Goal: Task Accomplishment & Management: Use online tool/utility

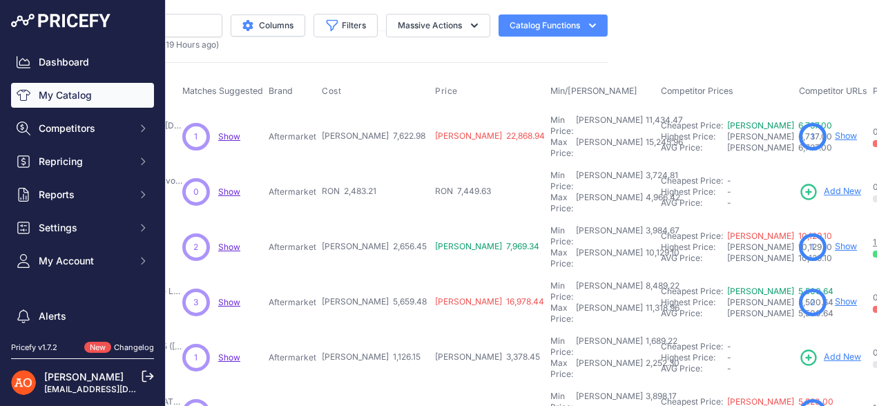
scroll to position [0, 266]
drag, startPoint x: 302, startPoint y: 170, endPoint x: 381, endPoint y: 168, distance: 79.4
click at [381, 168] on tr "Pachet Exterior R-Dynamic Facelift - Range Rover Evoque (2012-2015)" at bounding box center [533, 191] width 1247 height 55
drag, startPoint x: 294, startPoint y: 216, endPoint x: 360, endPoint y: 221, distance: 66.4
click at [360, 221] on tr "Pachet Exterior SVR - Range Rover Sport (2018+) Show" at bounding box center [533, 247] width 1247 height 55
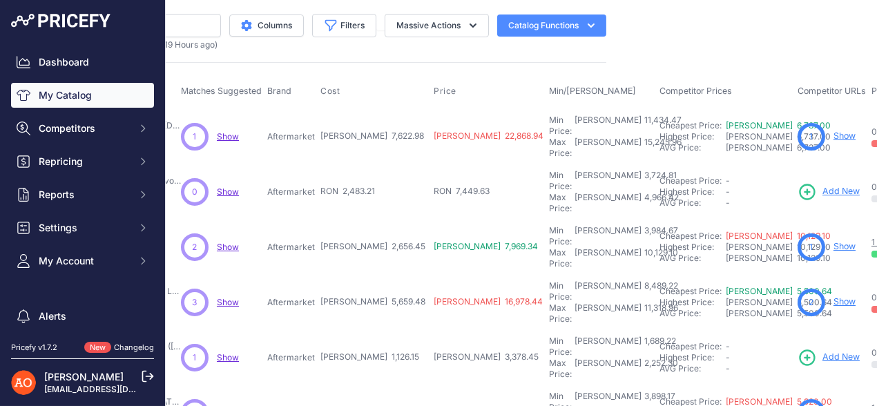
scroll to position [138, 266]
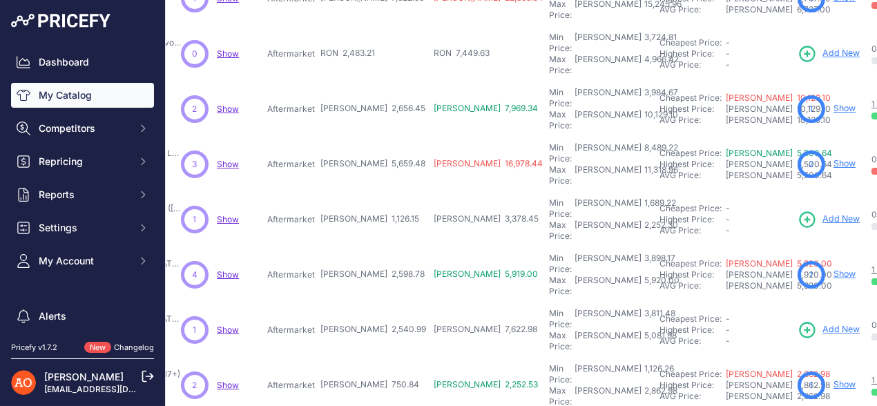
drag, startPoint x: 302, startPoint y: 122, endPoint x: 362, endPoint y: 120, distance: 59.4
click at [362, 137] on tr "Pachet Exterior Autobiography - Range Rover Vogue L322 (2002-2012)" at bounding box center [533, 164] width 1247 height 55
drag, startPoint x: 286, startPoint y: 165, endPoint x: 396, endPoint y: 162, distance: 109.1
click at [396, 192] on tr "Pachet Exterior StarTech - Range Rover Vogue L405 (2013-2017)" at bounding box center [533, 219] width 1247 height 55
drag, startPoint x: 291, startPoint y: 213, endPoint x: 350, endPoint y: 211, distance: 59.4
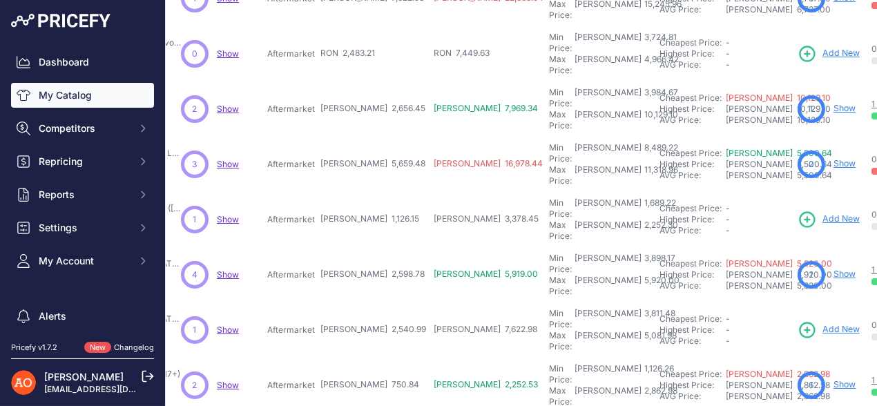
click at [350, 247] on tr "Pachet Exterior SVO - Range Rover Vogue L405 (2013-2017)" at bounding box center [533, 274] width 1247 height 55
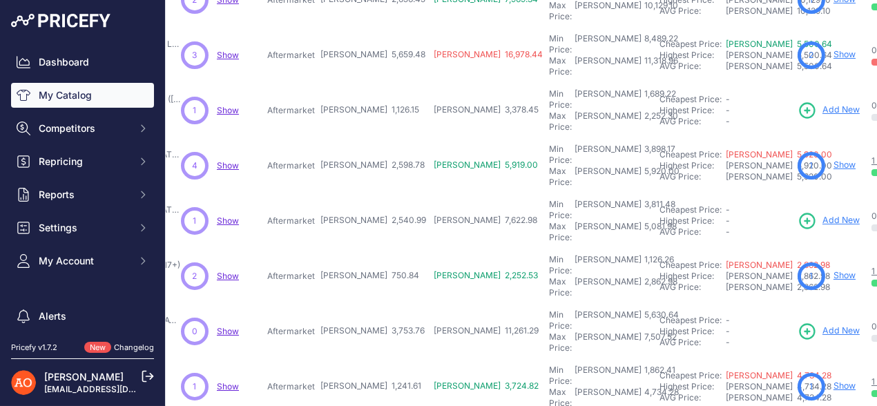
scroll to position [276, 266]
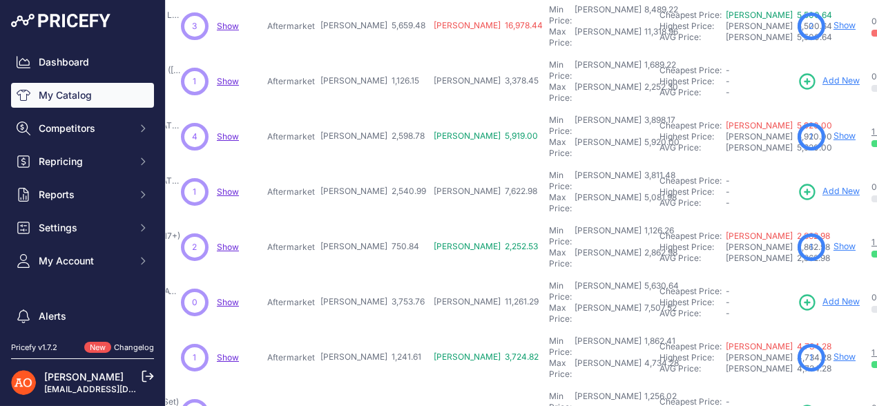
drag, startPoint x: 278, startPoint y: 117, endPoint x: 354, endPoint y: 121, distance: 76.0
click at [354, 164] on tr "Pachet Exterior SVO - Range Rover Vogue L405 (2018-2021)" at bounding box center [533, 191] width 1247 height 55
drag, startPoint x: 277, startPoint y: 158, endPoint x: 358, endPoint y: 149, distance: 81.9
click at [358, 220] on tr "Pachet Exterior R-Dynamic - Range Rover Velar (2017+)" at bounding box center [533, 247] width 1247 height 55
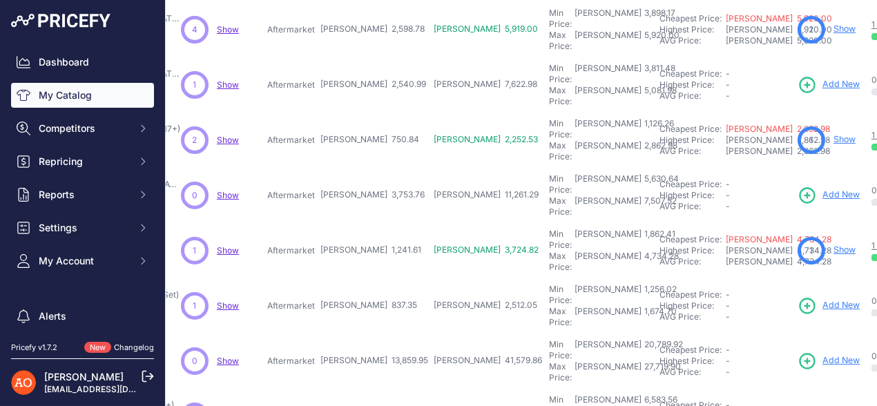
scroll to position [414, 266]
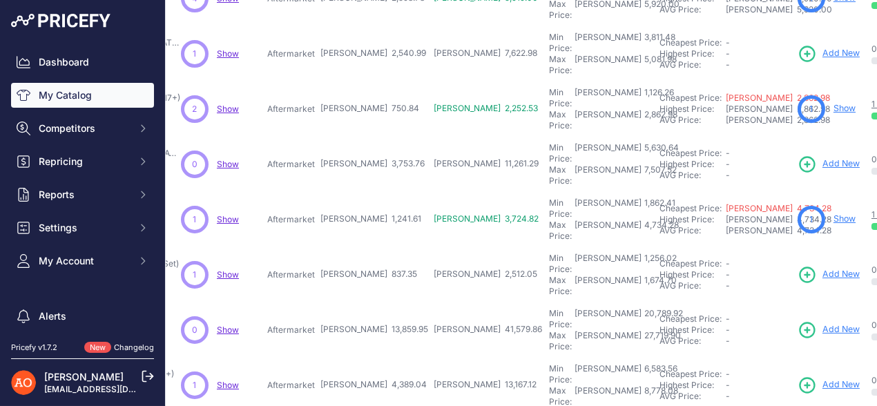
drag, startPoint x: 284, startPoint y: 66, endPoint x: 362, endPoint y: 64, distance: 78.7
click at [362, 137] on tr "Pachet Exterior SVA - Range Rover Velar (2016-2020) Show" at bounding box center [533, 164] width 1247 height 55
drag, startPoint x: 286, startPoint y: 113, endPoint x: 371, endPoint y: 109, distance: 85.0
click at [371, 192] on tr "Set Bara Fata + Grila - Seat Ibiza Cupra (2018+) Show" at bounding box center [533, 219] width 1247 height 55
drag, startPoint x: 300, startPoint y: 162, endPoint x: 373, endPoint y: 164, distance: 72.5
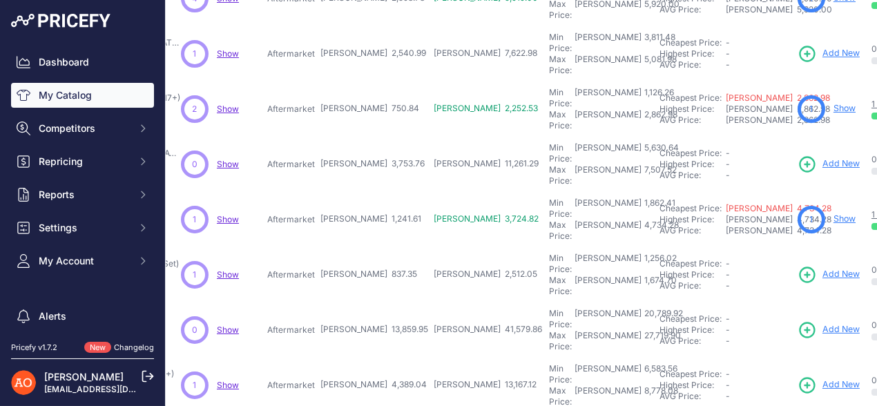
click at [371, 247] on tr "Pachet Exterior FR - Seat Ibiza (2013-2017, Full Set)" at bounding box center [533, 274] width 1247 height 55
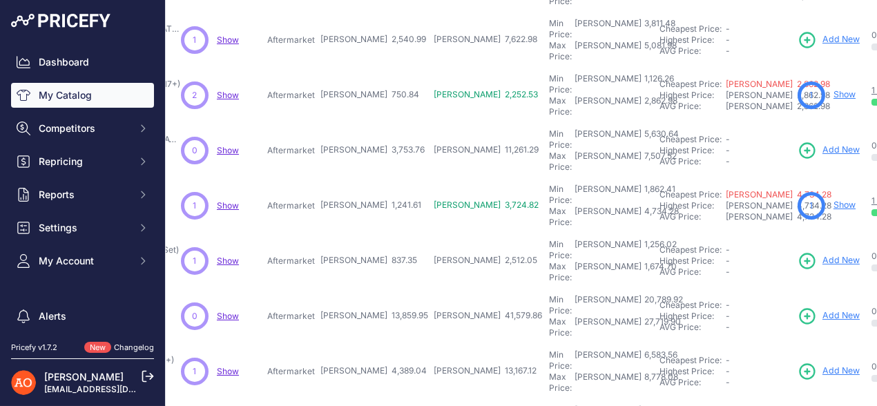
scroll to position [431, 266]
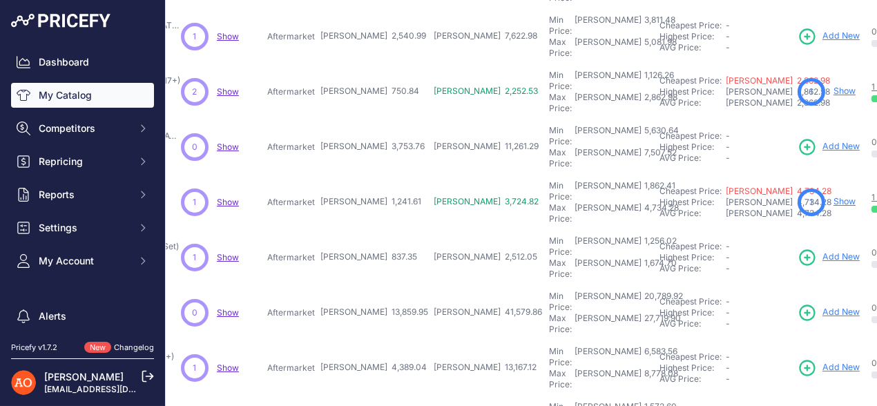
drag, startPoint x: 286, startPoint y: 188, endPoint x: 374, endPoint y: 184, distance: 87.8
click at [374, 285] on tr "Pachet Exterior G63 - Suzuki Jimny" at bounding box center [533, 312] width 1247 height 55
drag, startPoint x: 279, startPoint y: 231, endPoint x: 505, endPoint y: 236, distance: 225.8
click at [367, 340] on tr "Pachet Exterior Cupra - Seat Leon (2021+)" at bounding box center [533, 367] width 1247 height 55
drag, startPoint x: 291, startPoint y: 270, endPoint x: 542, endPoint y: 267, distance: 250.6
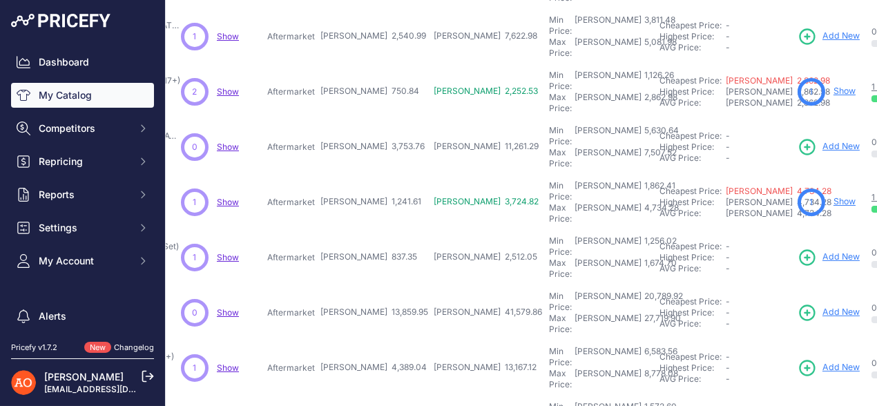
drag, startPoint x: 294, startPoint y: 316, endPoint x: 380, endPoint y: 317, distance: 85.6
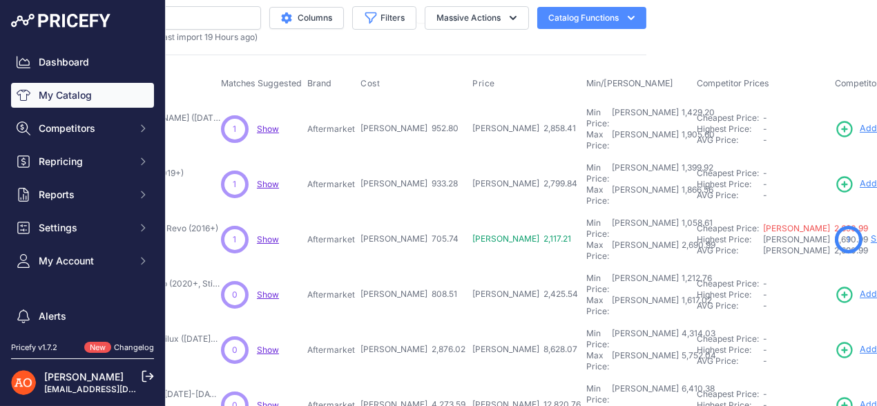
scroll to position [0, 226]
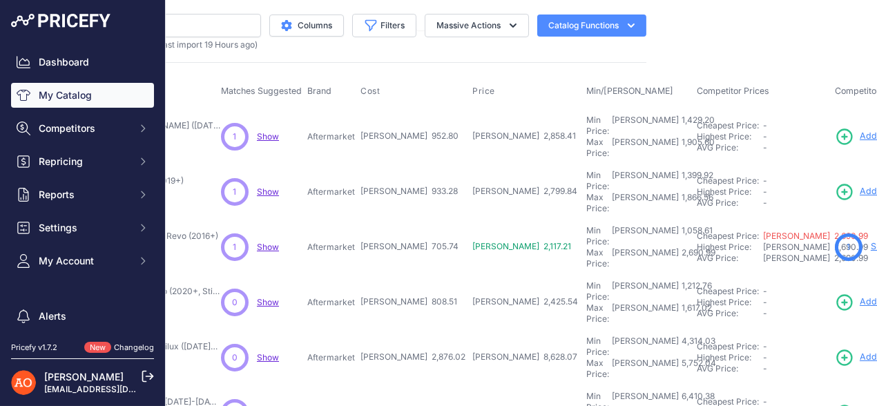
drag, startPoint x: 321, startPoint y: 128, endPoint x: 409, endPoint y: 138, distance: 88.9
click at [409, 138] on tr "Set Bara Fata + Grila FR - Seat Leon (2018-2020) Faruri Auxiliare" at bounding box center [573, 136] width 1246 height 56
drag, startPoint x: 323, startPoint y: 175, endPoint x: 419, endPoint y: 172, distance: 96.0
click at [403, 172] on tr "Pachet Exterior Lexus - Toyota Corolla (2019+) Show" at bounding box center [573, 191] width 1246 height 55
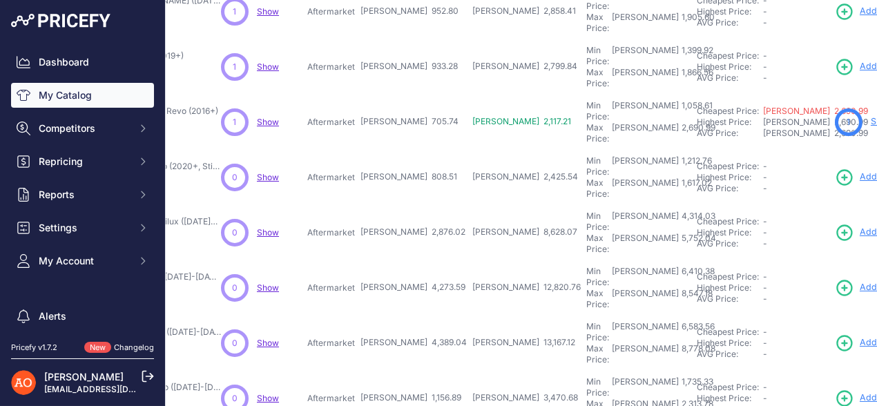
scroll to position [138, 226]
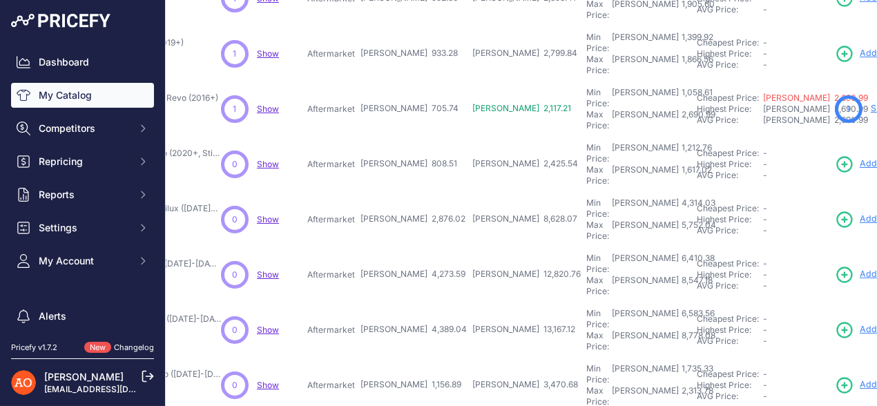
drag, startPoint x: 323, startPoint y: 81, endPoint x: 409, endPoint y: 81, distance: 85.6
click at [409, 81] on tr "Pachet Exterior TRD Rocco - Toyota Hilux Revo (2016+)" at bounding box center [573, 108] width 1246 height 55
drag, startPoint x: 328, startPoint y: 120, endPoint x: 393, endPoint y: 128, distance: 66.0
click at [393, 137] on tr "Pachet Exterior Rocco - Toyota Hilux Revo (2020+, Stil 2021+)" at bounding box center [573, 164] width 1246 height 55
drag, startPoint x: 315, startPoint y: 168, endPoint x: 415, endPoint y: 168, distance: 100.1
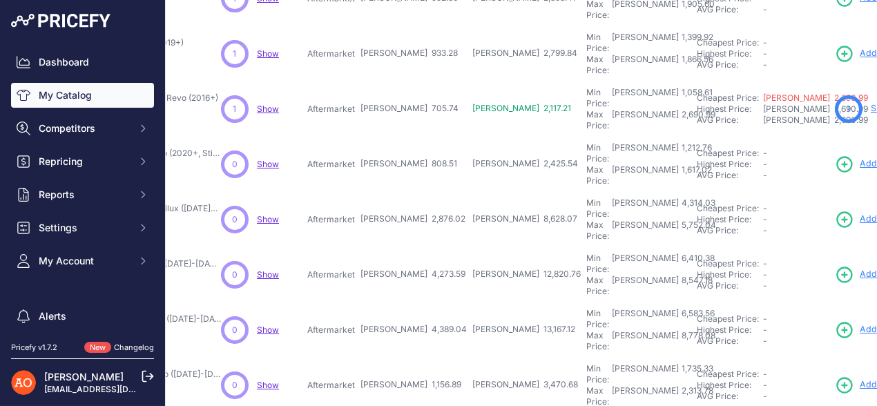
click at [415, 192] on tr "Pachet Exterior Tundra Facelift - Toyota Hilux (2016-2019) Show" at bounding box center [573, 219] width 1246 height 55
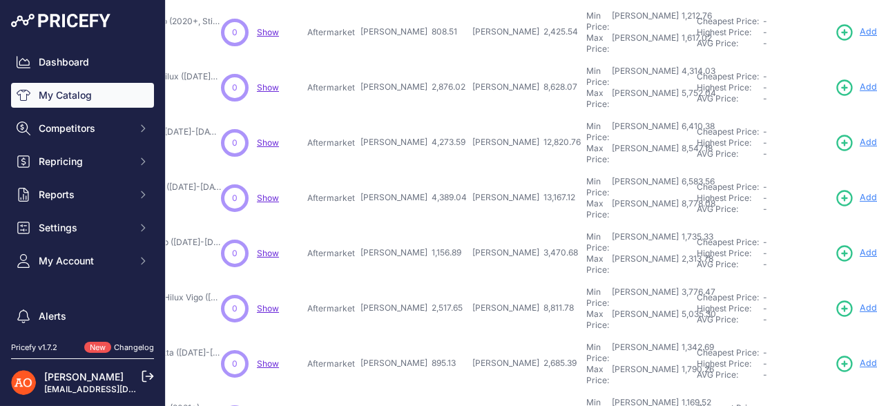
scroll to position [276, 226]
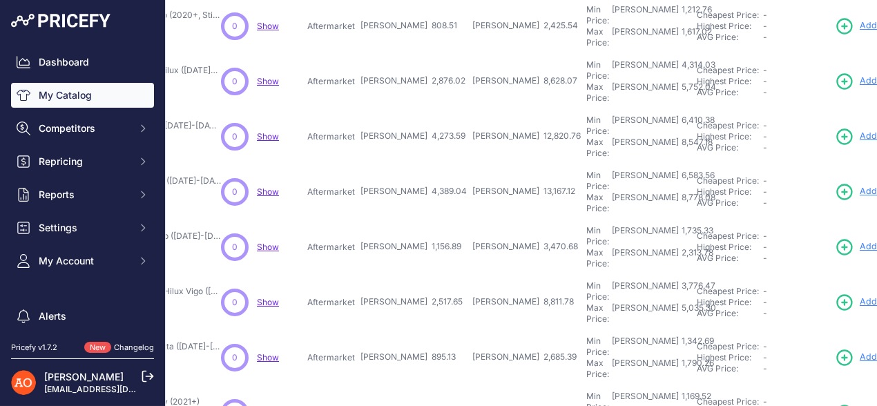
drag, startPoint x: 320, startPoint y: 68, endPoint x: 456, endPoint y: 69, distance: 135.3
click at [398, 109] on tr "Pachet Exterior Revo - Toyota Hilux Vigo (2004-2015, Stil 2021+)" at bounding box center [573, 136] width 1246 height 55
drag, startPoint x: 315, startPoint y: 119, endPoint x: 409, endPoint y: 117, distance: 93.9
click at [409, 164] on tr "Pachet Exterior Rocco - Toyota Hilux Vigo (2004-2015, Stil 2021+)" at bounding box center [573, 191] width 1246 height 55
drag, startPoint x: 331, startPoint y: 157, endPoint x: 390, endPoint y: 161, distance: 59.5
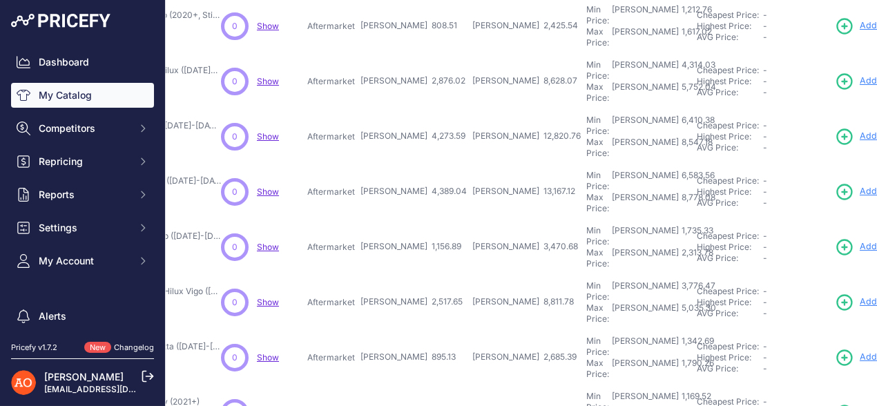
click at [384, 220] on tr "Bara Fata + Grila Lexus - Toyota Hilux Vigo (2012-2015)" at bounding box center [573, 247] width 1246 height 55
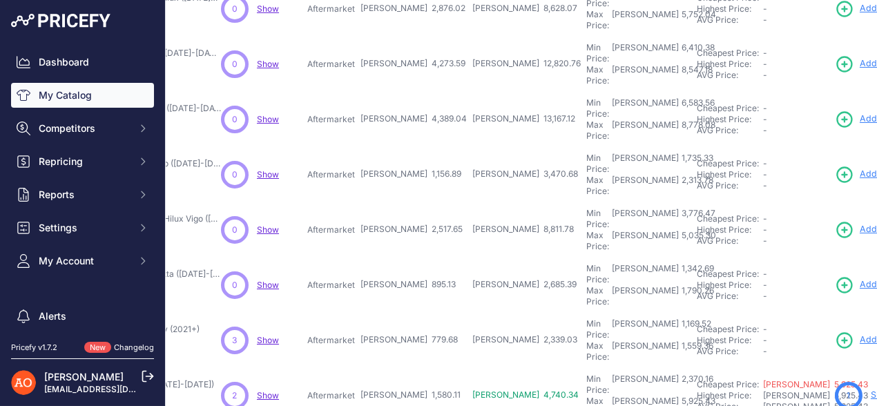
scroll to position [414, 226]
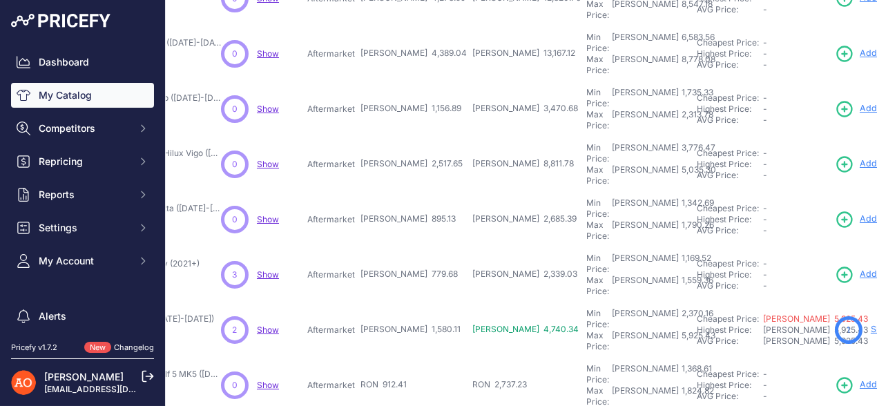
drag, startPoint x: 318, startPoint y: 71, endPoint x: 387, endPoint y: 70, distance: 69.0
click at [382, 137] on tr "Pachet Exterior Completa Lexus - Toyota Hilux Vigo (2005-2015)" at bounding box center [573, 164] width 1246 height 55
drag, startPoint x: 329, startPoint y: 116, endPoint x: 393, endPoint y: 113, distance: 64.9
click at [393, 192] on tr "Bara Fata si Grila Tip GLI - Volkswagen Jetta (2012-2015)" at bounding box center [573, 219] width 1246 height 55
drag, startPoint x: 773, startPoint y: 109, endPoint x: 703, endPoint y: 116, distance: 70.7
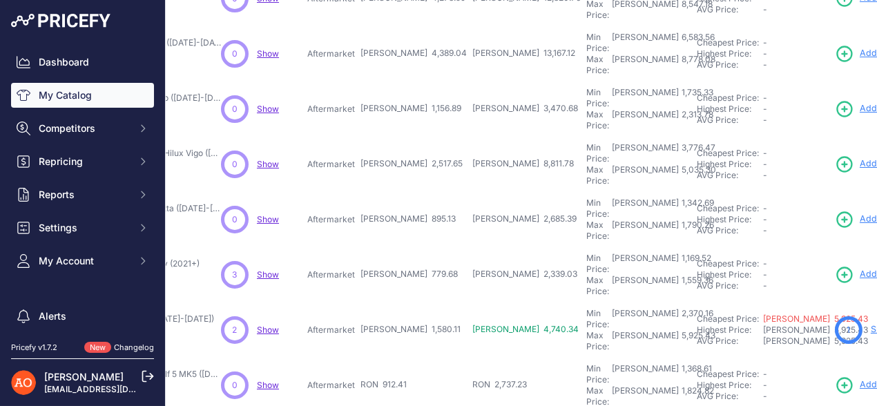
click at [763, 214] on div "-" at bounding box center [796, 219] width 66 height 11
drag, startPoint x: 329, startPoint y: 110, endPoint x: 395, endPoint y: 110, distance: 66.3
click at [395, 192] on tr "Bara Fata si Grila Tip GLI - Volkswagen Jetta (2012-2015)" at bounding box center [573, 219] width 1246 height 55
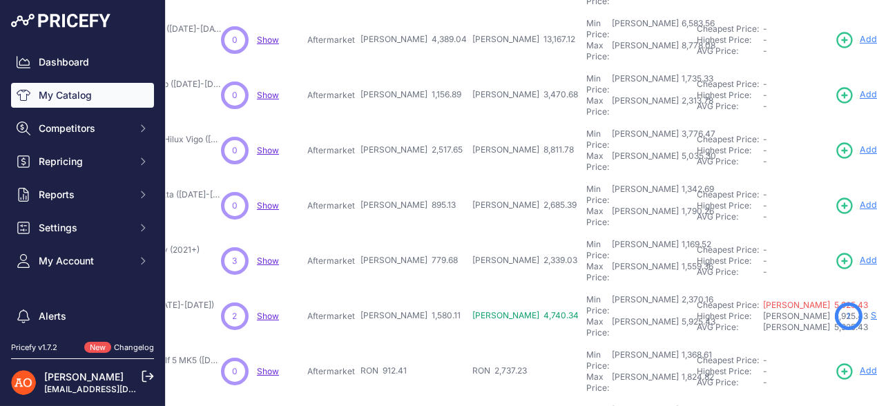
scroll to position [431, 226]
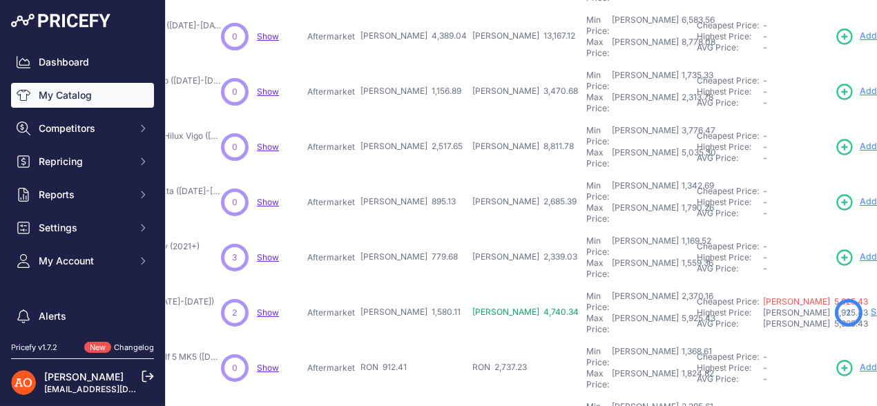
drag, startPoint x: 325, startPoint y: 135, endPoint x: 416, endPoint y: 133, distance: 90.5
click at [409, 230] on tr "Kit Aero Negru Lucios - Volkswagen Caddy (2021+) Show" at bounding box center [573, 257] width 1246 height 55
drag, startPoint x: 331, startPoint y: 186, endPoint x: 425, endPoint y: 186, distance: 93.9
click at [425, 285] on tr "Kit Caroserie R32 - Volkswagen Golf 5 (2003-2009) Show" at bounding box center [573, 312] width 1246 height 55
drag, startPoint x: 329, startPoint y: 227, endPoint x: 408, endPoint y: 224, distance: 79.4
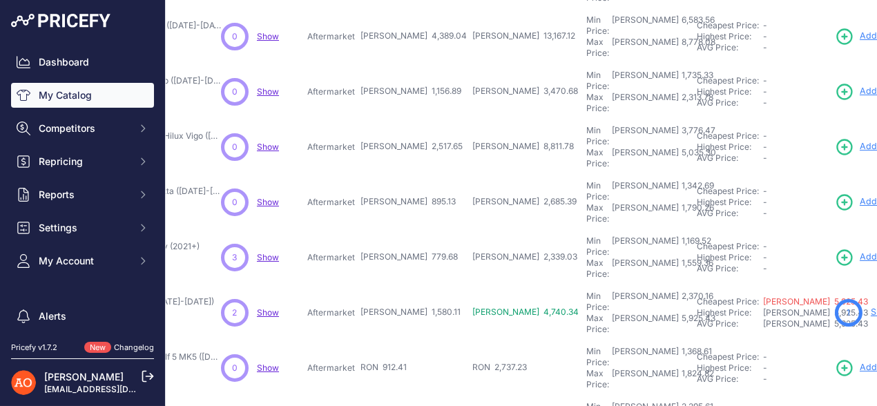
click at [405, 340] on tr "Kit Bara Fata si Grila R32 - Volkswagen Golf 5 MK5 (2003-2009)" at bounding box center [573, 367] width 1246 height 55
drag, startPoint x: 331, startPoint y: 272, endPoint x: 414, endPoint y: 268, distance: 82.9
drag, startPoint x: 327, startPoint y: 315, endPoint x: 405, endPoint y: 309, distance: 78.9
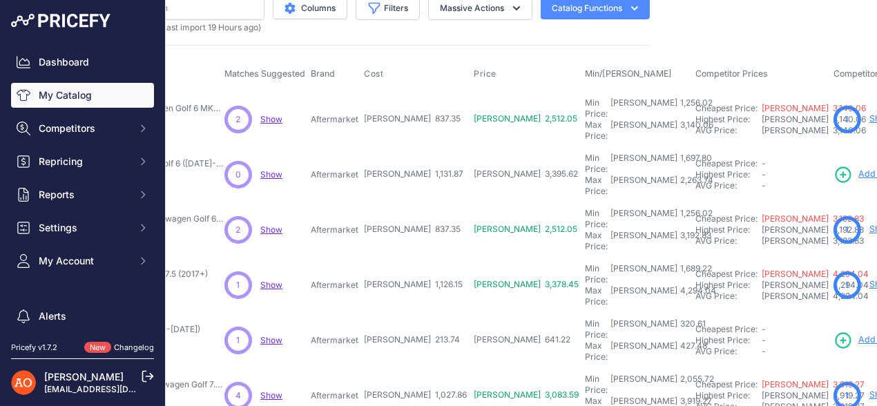
scroll to position [0, 223]
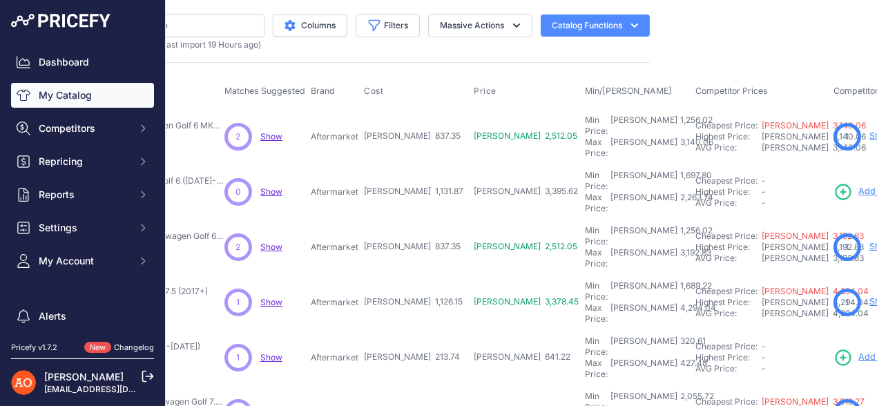
drag, startPoint x: 327, startPoint y: 128, endPoint x: 558, endPoint y: 133, distance: 232.0
click at [370, 133] on tr "Kit Complet Bara Fata și Grila - Volkswagen Golf 6 MK6 (2009-2012)" at bounding box center [573, 136] width 1239 height 56
drag, startPoint x: 327, startPoint y: 174, endPoint x: 380, endPoint y: 175, distance: 52.5
click at [380, 175] on tr "Kit Exterior Complet R20 - Volkswagen Golf 6 (2009-2012)" at bounding box center [573, 191] width 1239 height 55
drag, startPoint x: 330, startPoint y: 220, endPoint x: 382, endPoint y: 220, distance: 52.5
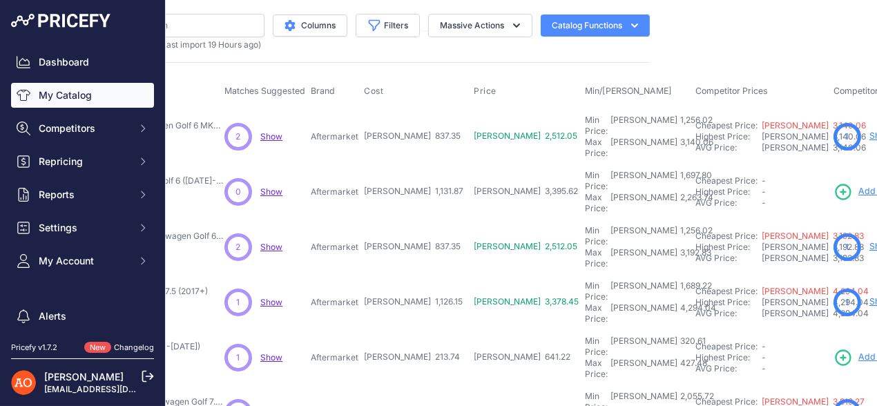
click at [382, 220] on tr "Kit Complet Bara Fata si Grila R20 - Volkswagen Golf 6 (2009-2012)" at bounding box center [573, 247] width 1239 height 55
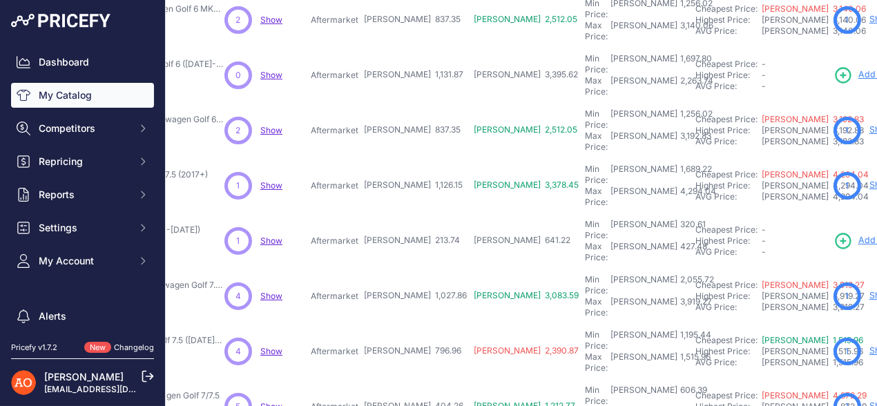
scroll to position [138, 223]
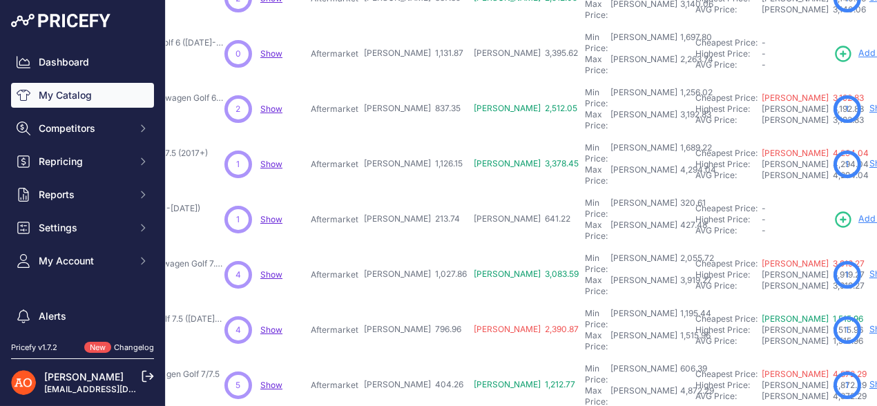
drag, startPoint x: 336, startPoint y: 122, endPoint x: 447, endPoint y: 79, distance: 118.7
click at [393, 137] on tr "Kit Exterior Complet R - Volkswagen Golf 7.5 (2017+) Show" at bounding box center [573, 164] width 1239 height 55
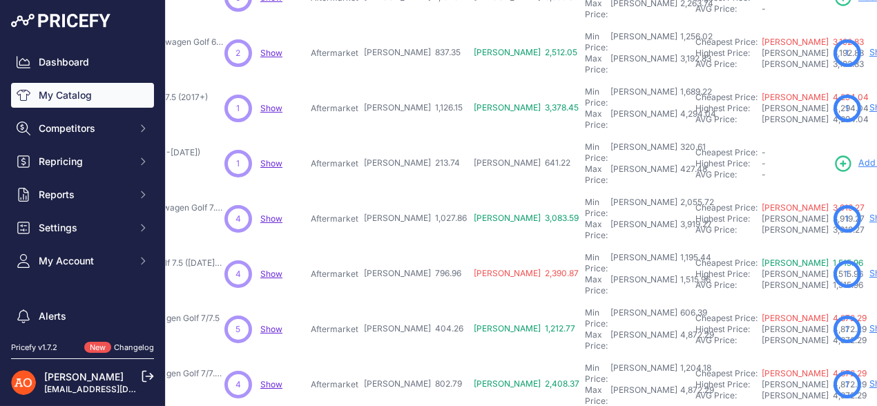
scroll to position [207, 223]
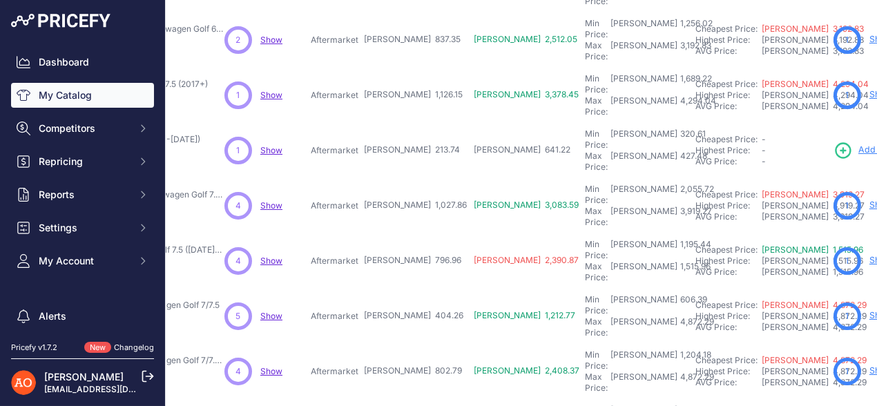
drag, startPoint x: 329, startPoint y: 95, endPoint x: 523, endPoint y: 99, distance: 194.0
click at [390, 123] on tr "Praguri GTI - Volkswagen Golf 7.5 (2017-2020)" at bounding box center [573, 150] width 1239 height 55
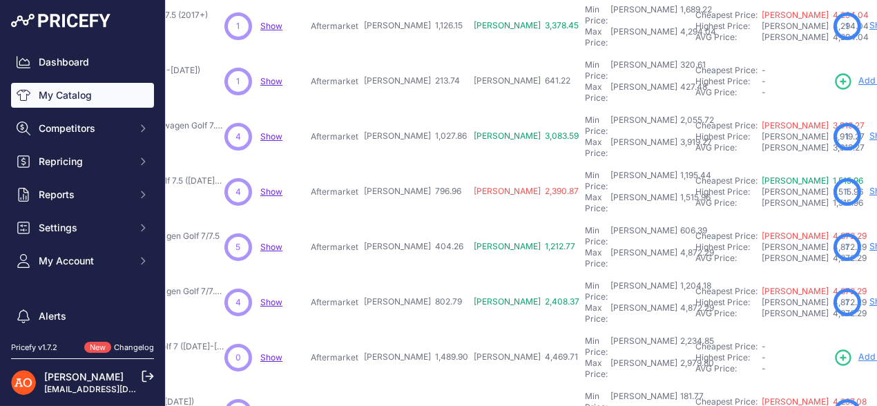
drag, startPoint x: 329, startPoint y: 77, endPoint x: 438, endPoint y: 4, distance: 131.0
click at [411, 109] on tr "Kit Complet Bara Fata și Grila GTI - Volkswagen Golf 7.5(2017-2020)" at bounding box center [573, 136] width 1239 height 55
drag, startPoint x: 331, startPoint y: 121, endPoint x: 376, endPoint y: 119, distance: 44.2
click at [376, 164] on tr "Kit Complet Bara Fata R - Volkswagen Golf 7.5 (2017-2020)" at bounding box center [573, 191] width 1239 height 55
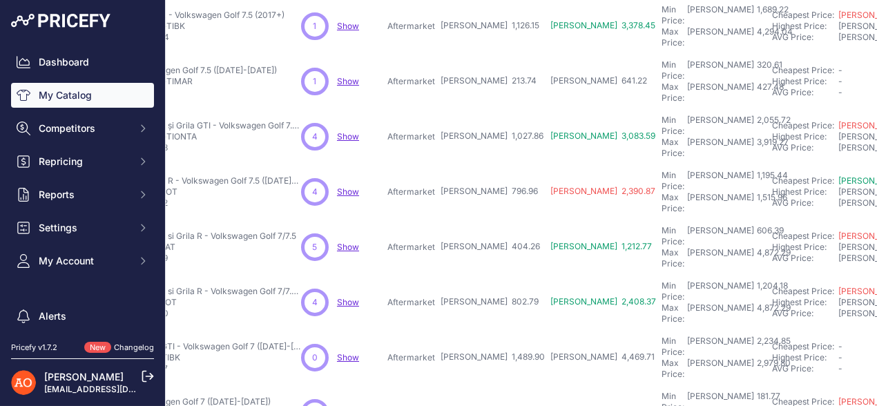
scroll to position [276, 0]
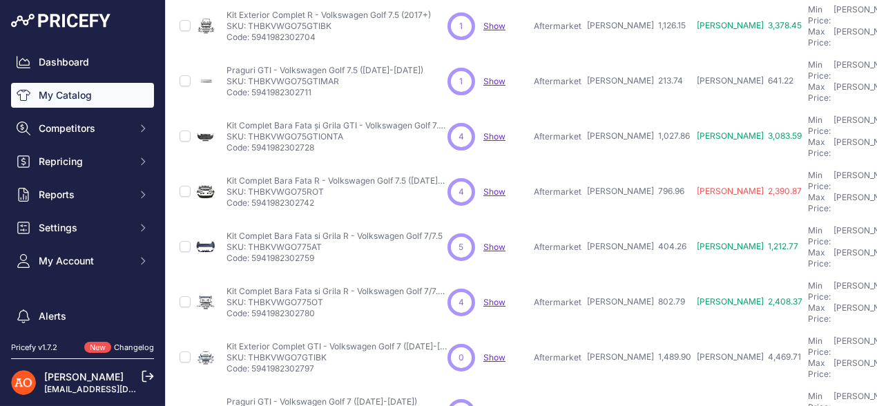
drag, startPoint x: 250, startPoint y: 73, endPoint x: 356, endPoint y: 79, distance: 105.8
click at [356, 131] on p "SKU: THBKVWGO75GTIONTA" at bounding box center [336, 136] width 221 height 11
copy p "THBKVWGO75GTIONTA"
drag, startPoint x: 543, startPoint y: 117, endPoint x: 611, endPoint y: 125, distance: 68.1
click at [611, 164] on tr "Kit Complet Bara Fata R - Volkswagen Golf 7.5 (2017-2020)" at bounding box center [796, 191] width 1239 height 55
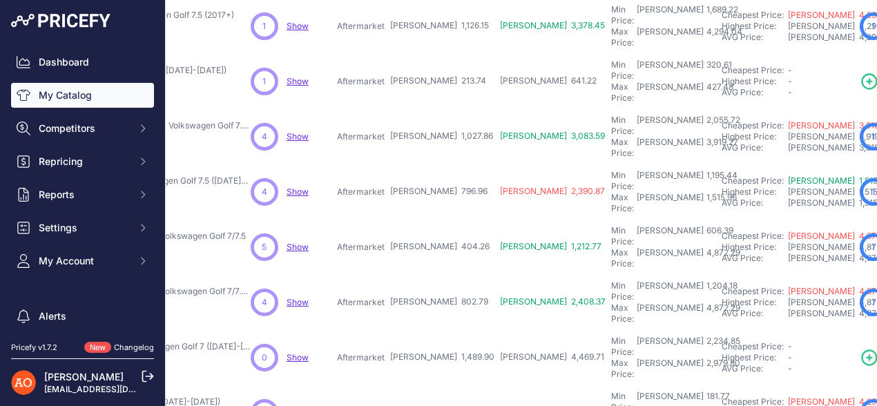
scroll to position [276, 254]
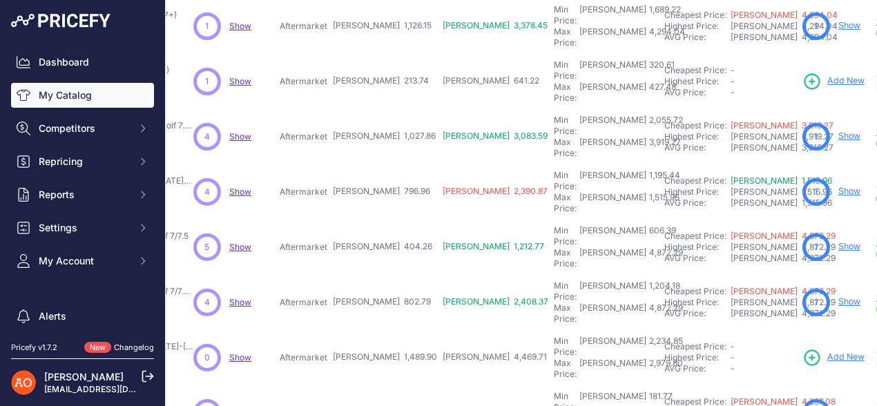
drag, startPoint x: 288, startPoint y: 160, endPoint x: 363, endPoint y: 159, distance: 75.3
click at [363, 220] on tr "Kit Complet Bara Fata si Grila R - Volkswagen Golf 7/7.5" at bounding box center [542, 247] width 1239 height 55
drag, startPoint x: 295, startPoint y: 206, endPoint x: 390, endPoint y: 207, distance: 94.6
click at [378, 275] on tr "Kit Complet Bara Fata si Grila R - Volkswagen Golf 7/7.5 (2012–2020)" at bounding box center [542, 302] width 1239 height 55
drag, startPoint x: 282, startPoint y: 252, endPoint x: 385, endPoint y: 248, distance: 102.9
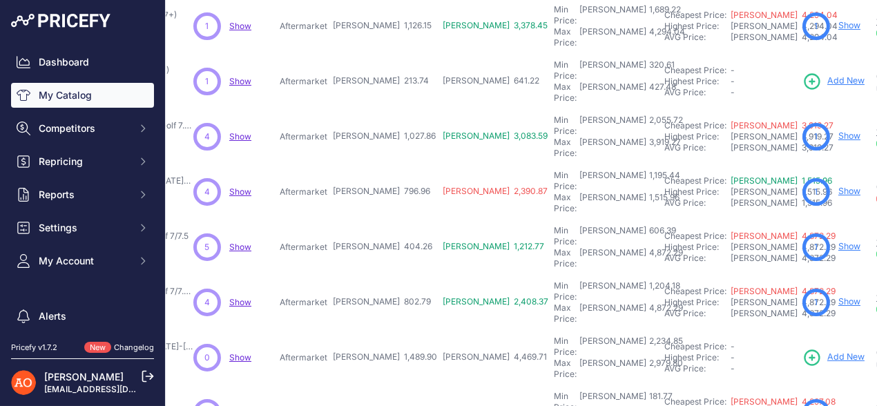
click at [385, 330] on tr "Kit Exterior Complet GTI - Volkswagen Golf 7 (2013-2017)" at bounding box center [542, 357] width 1239 height 55
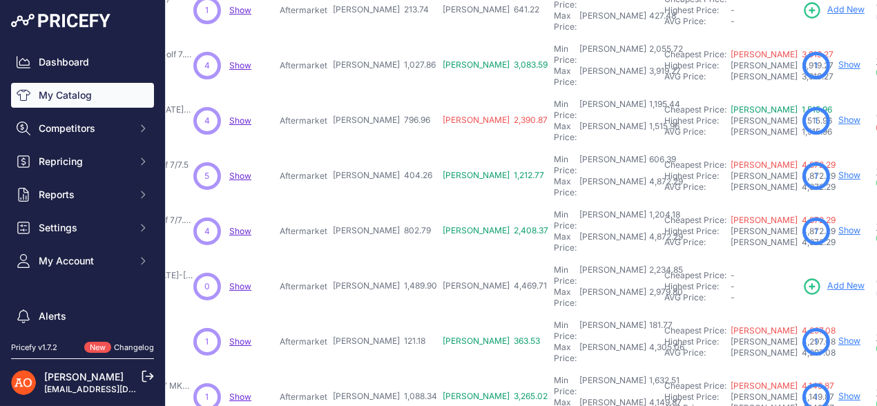
scroll to position [414, 254]
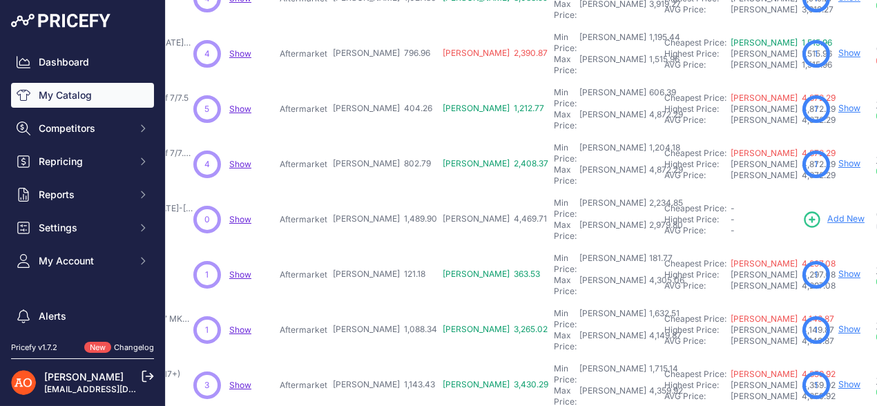
drag, startPoint x: 298, startPoint y: 157, endPoint x: 377, endPoint y: 152, distance: 79.5
click at [377, 247] on tr "Praguri GTI - Volkswagen Golf 7 (2013-2017)" at bounding box center [542, 274] width 1239 height 55
drag, startPoint x: 763, startPoint y: 153, endPoint x: 769, endPoint y: 139, distance: 15.8
click at [799, 247] on td "1 Show" at bounding box center [836, 274] width 74 height 55
drag, startPoint x: 296, startPoint y: 147, endPoint x: 373, endPoint y: 155, distance: 77.1
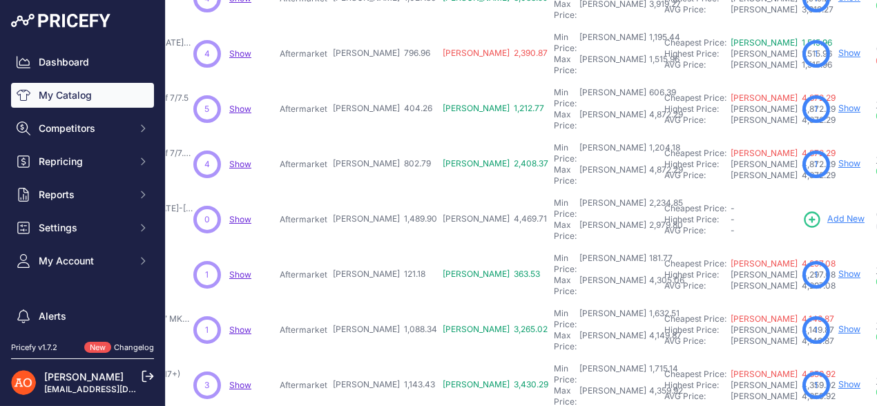
click at [349, 247] on tr "Praguri GTI - Volkswagen Golf 7 (2013-2017)" at bounding box center [542, 274] width 1239 height 55
drag, startPoint x: 288, startPoint y: 201, endPoint x: 366, endPoint y: 198, distance: 78.1
click at [366, 302] on tr "Kit Complet Bara Fata si Grila - Volkswagen Golf 7 MK7 (2012-2018)" at bounding box center [542, 329] width 1239 height 55
drag, startPoint x: 284, startPoint y: 251, endPoint x: 428, endPoint y: 248, distance: 143.6
click at [371, 358] on tr "Kit Conversie R - Volkswagen Golf 7 catre 7.5 (2017+)" at bounding box center [542, 385] width 1239 height 55
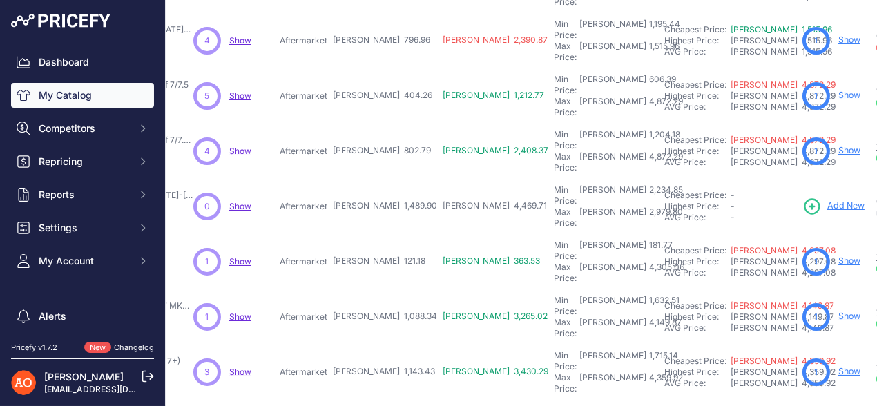
scroll to position [431, 254]
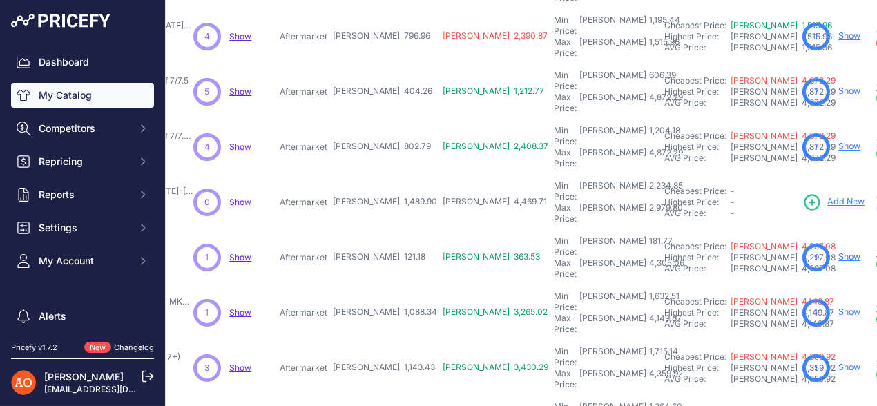
drag, startPoint x: 291, startPoint y: 272, endPoint x: 386, endPoint y: 272, distance: 95.3
drag, startPoint x: 296, startPoint y: 319, endPoint x: 371, endPoint y: 318, distance: 75.2
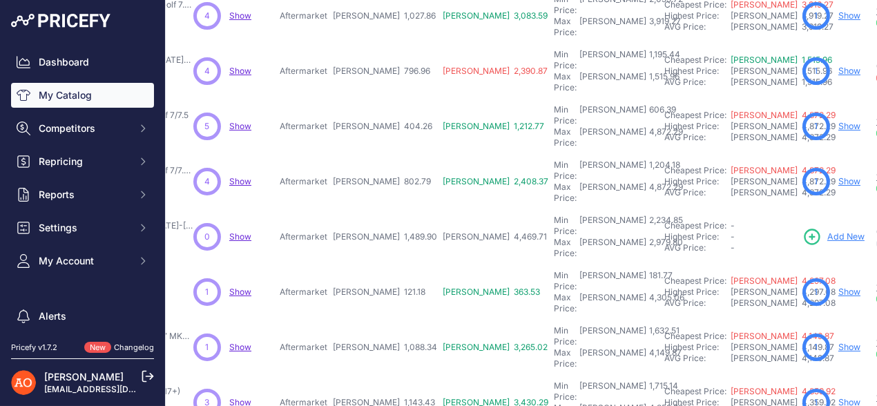
scroll to position [466, 254]
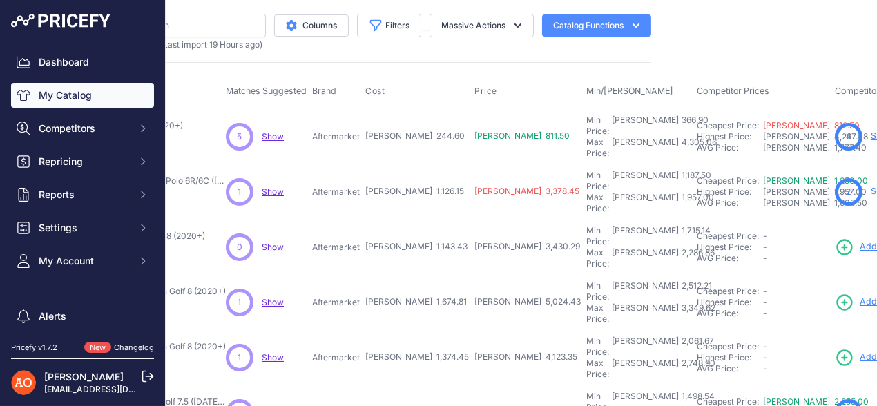
scroll to position [0, 222]
drag, startPoint x: 343, startPoint y: 126, endPoint x: 358, endPoint y: 130, distance: 15.6
click at [356, 131] on p "Aftermarket" at bounding box center [336, 136] width 48 height 11
drag, startPoint x: 857, startPoint y: 5, endPoint x: 387, endPoint y: -46, distance: 472.8
click at [387, 0] on html "Lorem Ipsum Close Dashboard My Catalog Competitors Competitors Monitored URLs M…" at bounding box center [438, 203] width 877 height 406
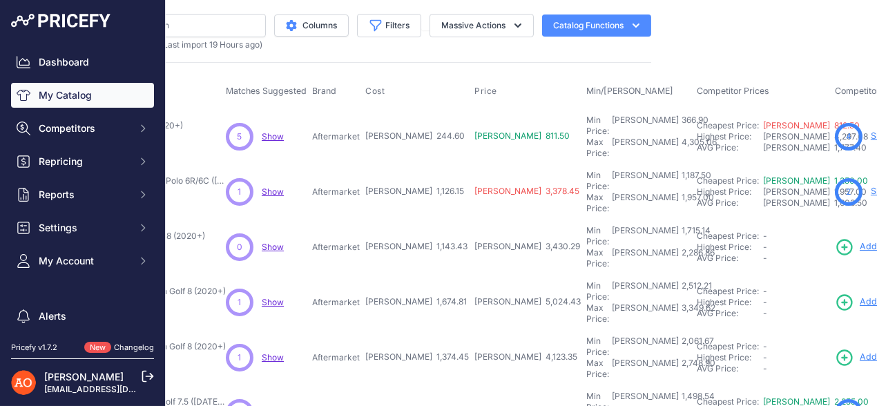
drag, startPoint x: 320, startPoint y: 177, endPoint x: 403, endPoint y: 179, distance: 83.6
click at [396, 179] on tr "Kit Complet Bara Fata si Grila WRC - VW Polo 6R/6C (2010-2017)" at bounding box center [574, 191] width 1239 height 55
drag, startPoint x: 333, startPoint y: 217, endPoint x: 403, endPoint y: 214, distance: 69.8
click at [403, 220] on tr "Kit Exterior Complet R - Volkswagen Golf 8 (2020+) Show" at bounding box center [574, 247] width 1239 height 55
drag, startPoint x: 332, startPoint y: 262, endPoint x: 402, endPoint y: 262, distance: 70.4
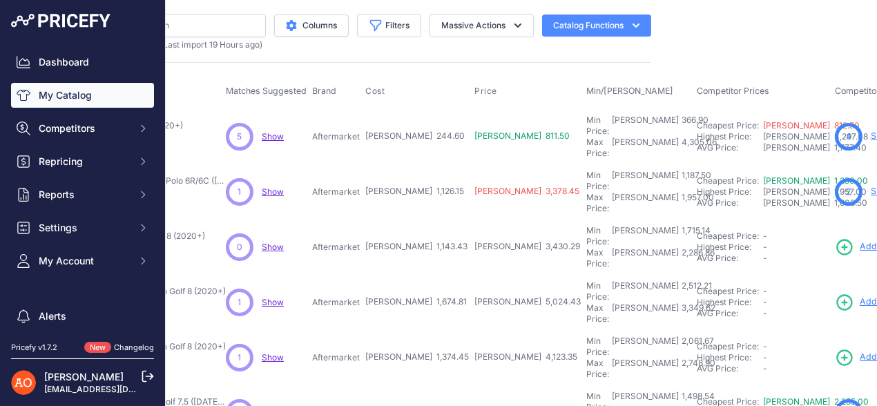
click at [402, 275] on tr "Kit Exterior Complet R-Line - Volkswagen Golf 8 (2020+)" at bounding box center [574, 302] width 1239 height 55
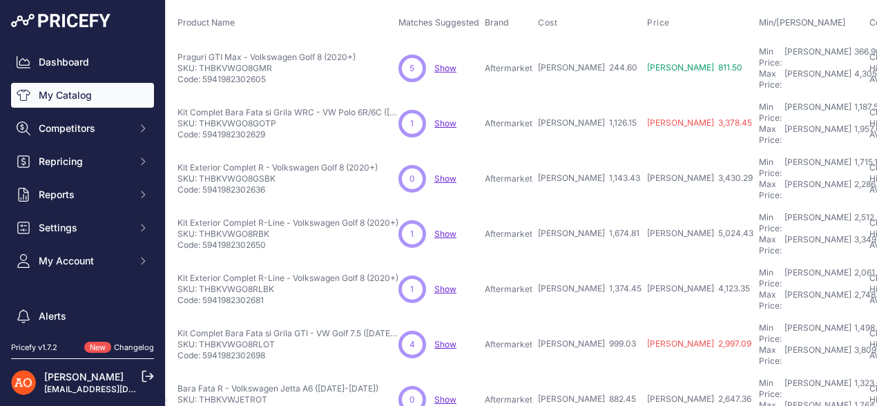
scroll to position [68, 0]
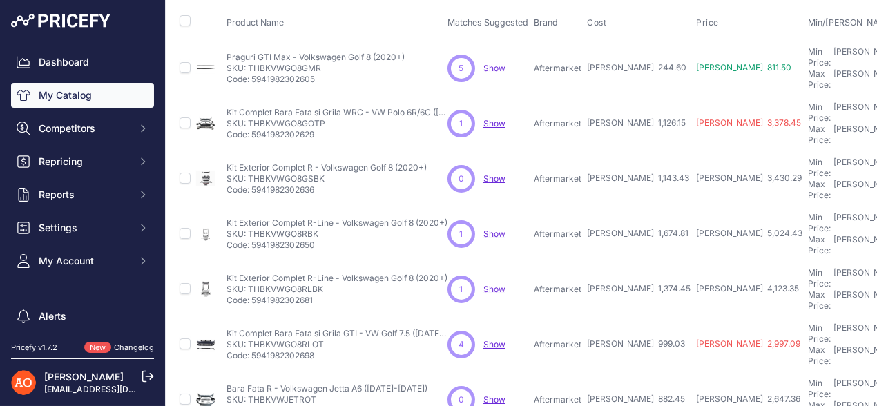
drag, startPoint x: 247, startPoint y: 195, endPoint x: 319, endPoint y: 194, distance: 71.8
click at [319, 228] on p "SKU: THBKVWGO8RBK" at bounding box center [336, 233] width 221 height 11
copy p "THBKVWGO8RBK"
drag, startPoint x: 544, startPoint y: 240, endPoint x: 572, endPoint y: 243, distance: 27.7
click at [572, 284] on p "Aftermarket" at bounding box center [558, 289] width 48 height 11
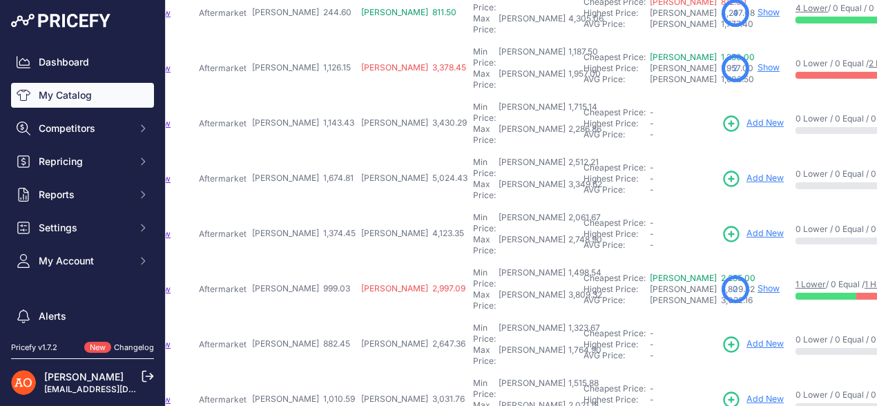
scroll to position [207, 335]
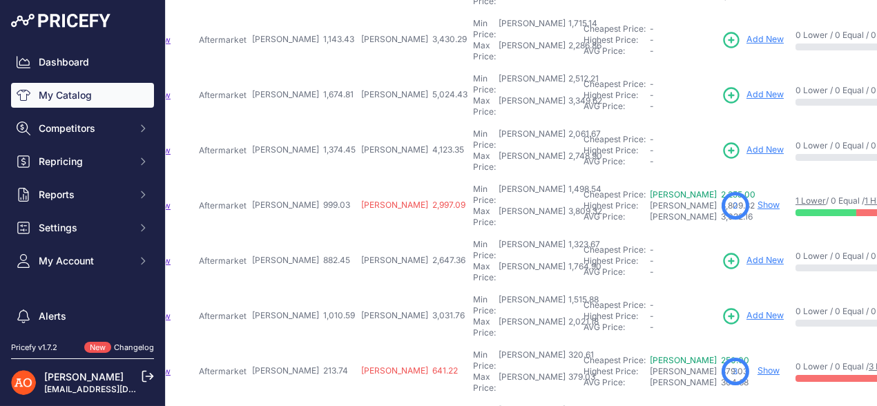
drag, startPoint x: 210, startPoint y: 137, endPoint x: 282, endPoint y: 144, distance: 72.8
click at [282, 178] on tr "Kit Complet Bara Fata si Grila GTI - VW Golf 7.5 (2017-2020)" at bounding box center [461, 205] width 1239 height 55
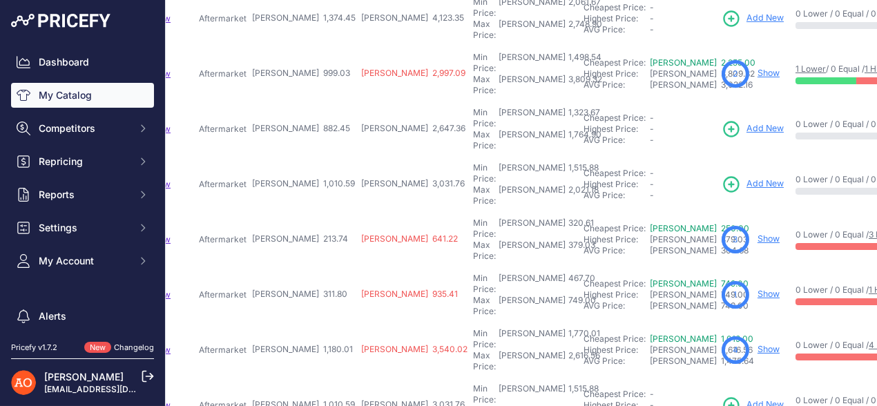
scroll to position [344, 335]
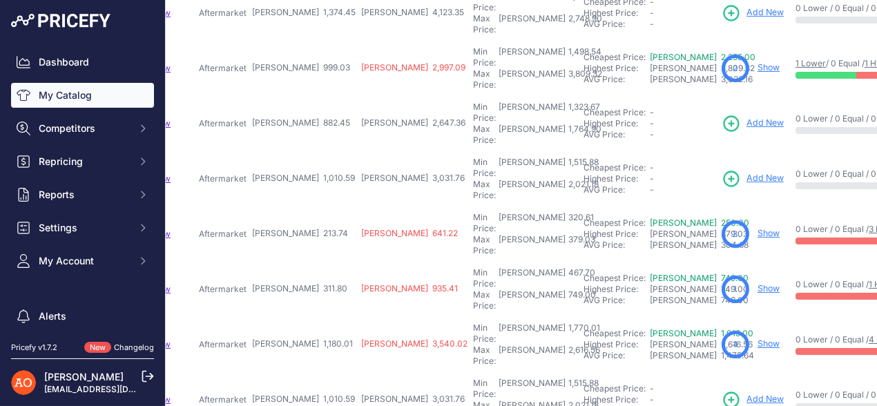
drag, startPoint x: 223, startPoint y: 50, endPoint x: 292, endPoint y: 54, distance: 69.1
click at [292, 96] on tr "Bara Fata R - Volkswagen Jetta A6 (2012-2014)" at bounding box center [461, 123] width 1239 height 55
drag, startPoint x: 226, startPoint y: 90, endPoint x: 288, endPoint y: 89, distance: 62.1
click at [288, 151] on tr "Bara Fata R-Line - Volkswagen Jetta (2015+)" at bounding box center [461, 178] width 1239 height 55
drag, startPoint x: 217, startPoint y: 139, endPoint x: 299, endPoint y: 142, distance: 82.2
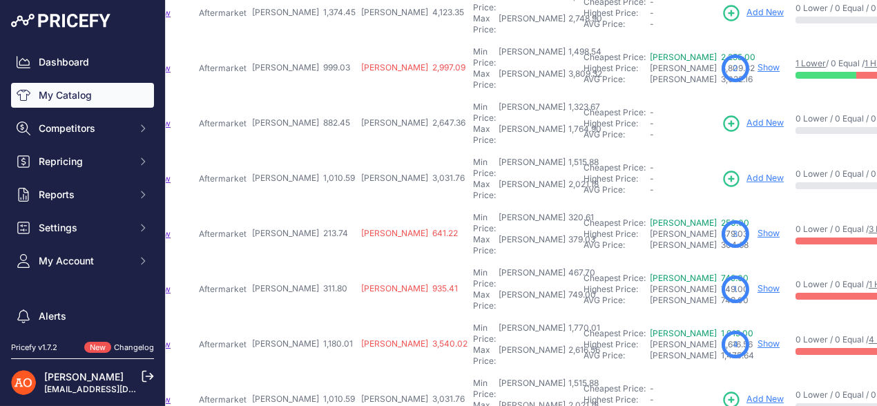
click at [299, 206] on tr "Praguri Laterale R-Line - VW Passat B8 (2015+) Show" at bounding box center [461, 233] width 1239 height 55
drag, startPoint x: 223, startPoint y: 184, endPoint x: 298, endPoint y: 184, distance: 74.6
click at [298, 262] on tr "Kit Complet Bara Fata GTI - Volkswagen Polo MK5 (2005-2009)" at bounding box center [461, 289] width 1239 height 55
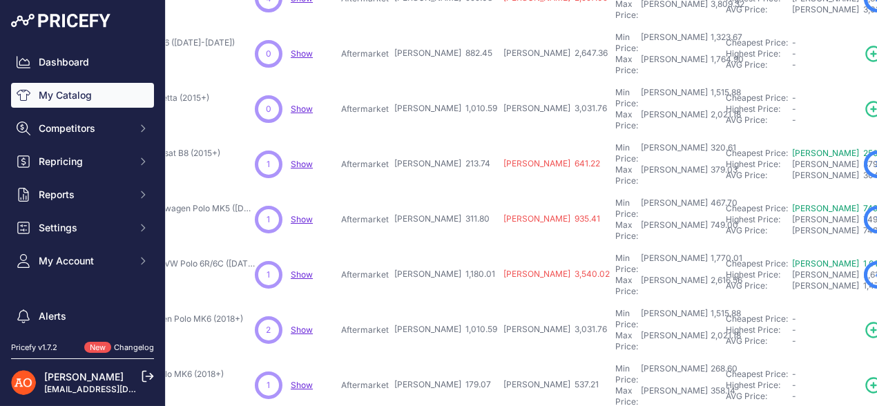
scroll to position [414, 0]
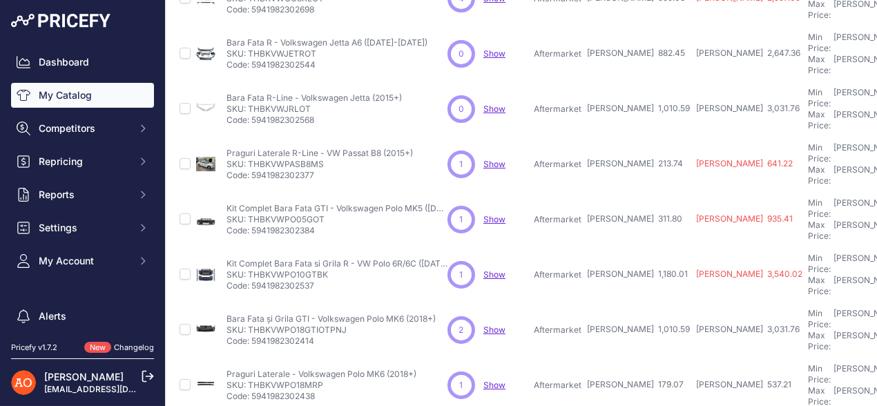
drag, startPoint x: 248, startPoint y: 110, endPoint x: 329, endPoint y: 116, distance: 81.6
click at [329, 214] on p "SKU: THBKVWPO05GOT" at bounding box center [336, 219] width 221 height 11
copy p "THBKVWPO05GOT"
drag, startPoint x: 534, startPoint y: 157, endPoint x: 607, endPoint y: 161, distance: 73.3
click at [607, 247] on tr "Kit Complet Bara Fata si Grila R - VW Polo 6R/6C (2010-2017)" at bounding box center [796, 274] width 1239 height 55
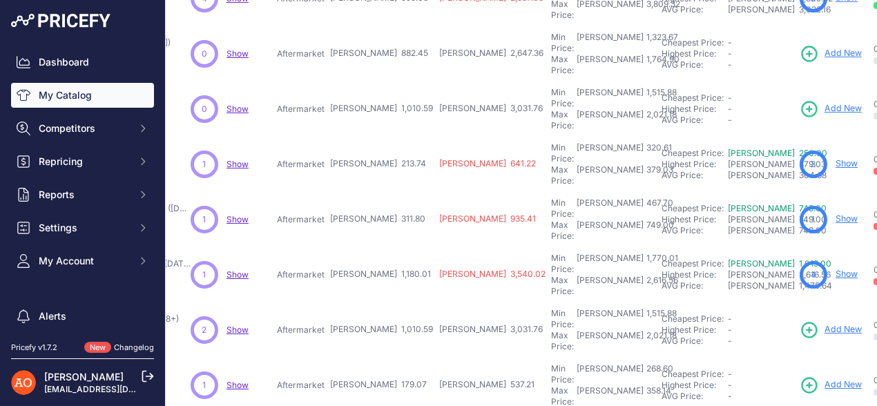
scroll to position [414, 261]
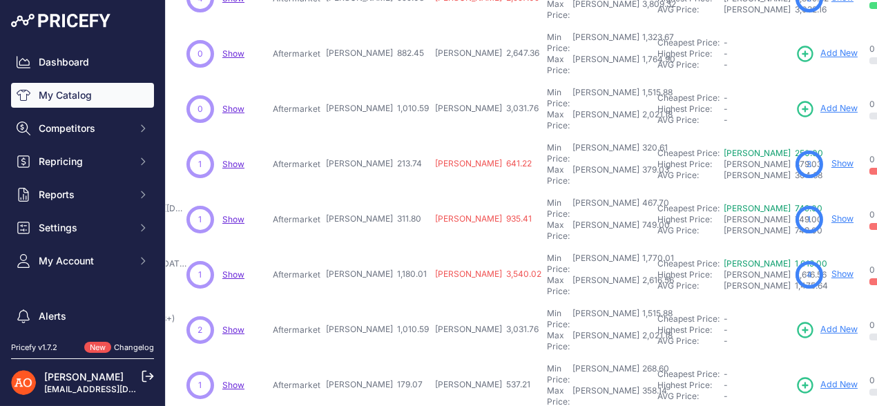
drag, startPoint x: 747, startPoint y: 148, endPoint x: 355, endPoint y: 157, distance: 392.2
click at [355, 247] on tr "Kit Complet Bara Fata si Grila R - VW Polo 6R/6C (2010-2017)" at bounding box center [535, 274] width 1239 height 55
click at [831, 269] on link "Show" at bounding box center [842, 274] width 22 height 10
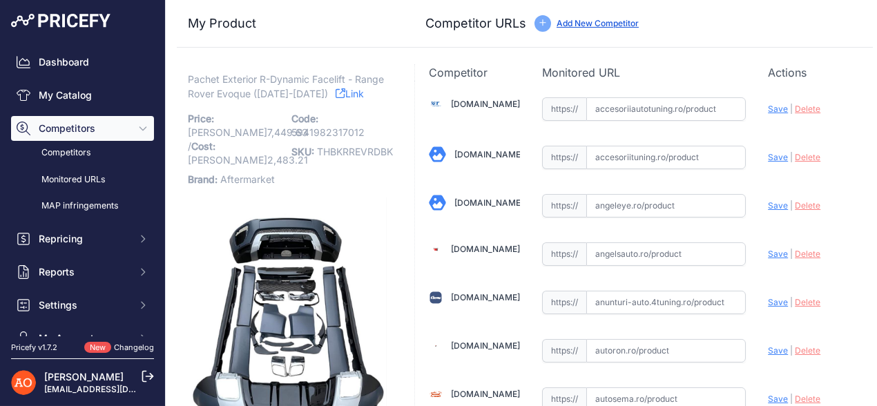
click at [364, 92] on link "Link" at bounding box center [349, 93] width 28 height 17
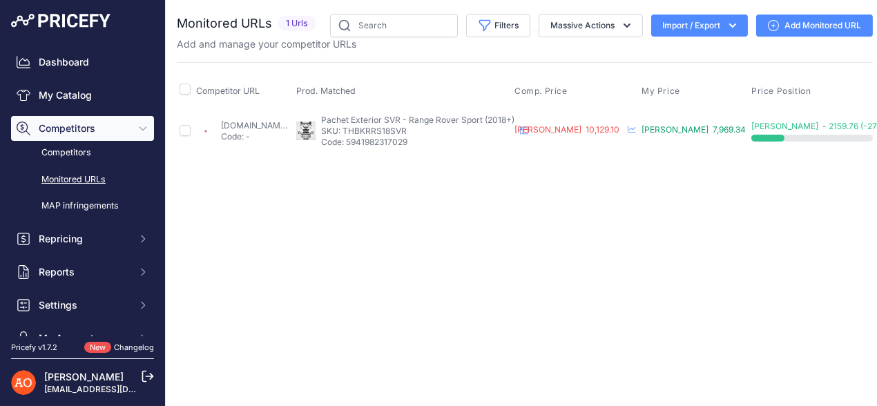
scroll to position [0, 118]
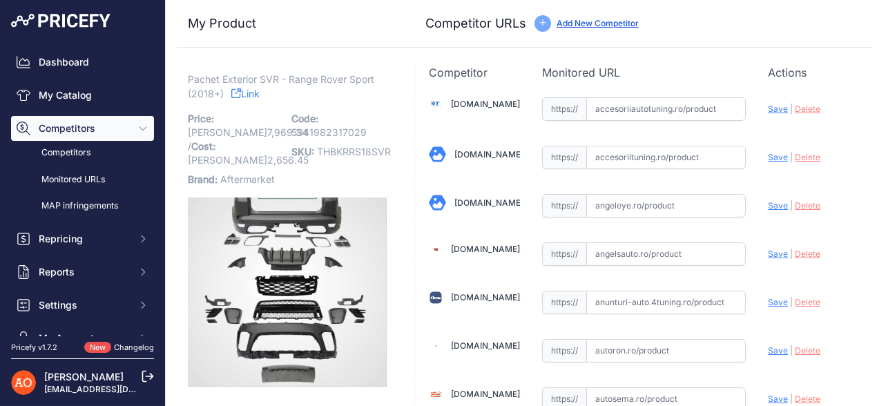
click at [238, 95] on icon at bounding box center [236, 93] width 10 height 10
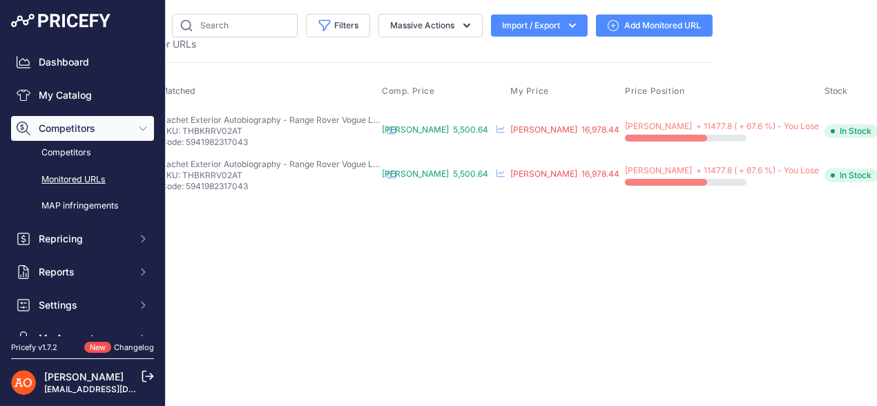
scroll to position [0, 164]
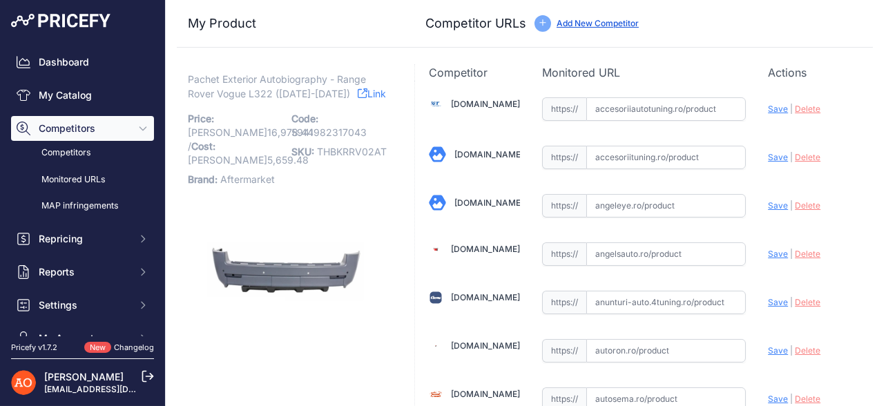
click at [358, 96] on link "Link" at bounding box center [372, 93] width 28 height 17
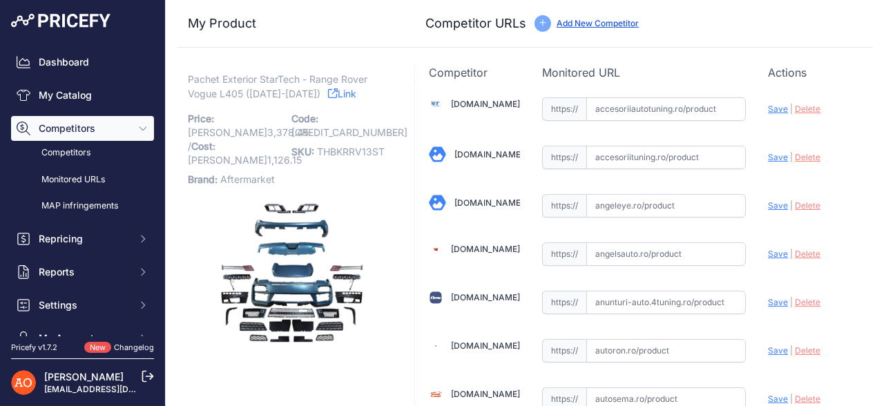
click at [328, 95] on link "Link" at bounding box center [342, 93] width 28 height 17
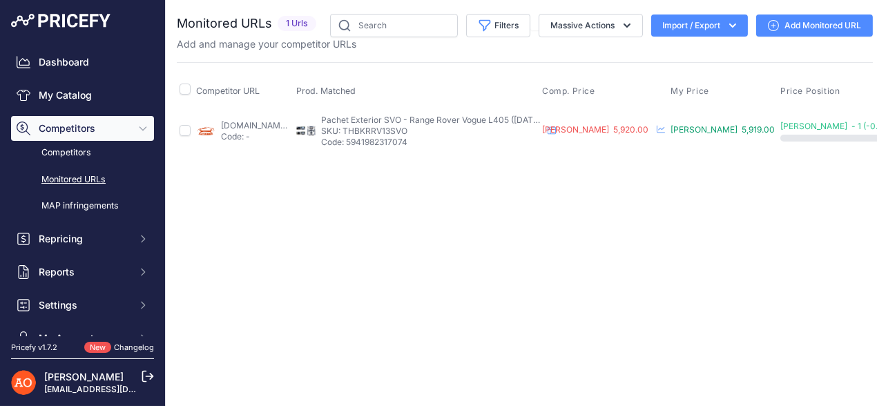
scroll to position [0, 133]
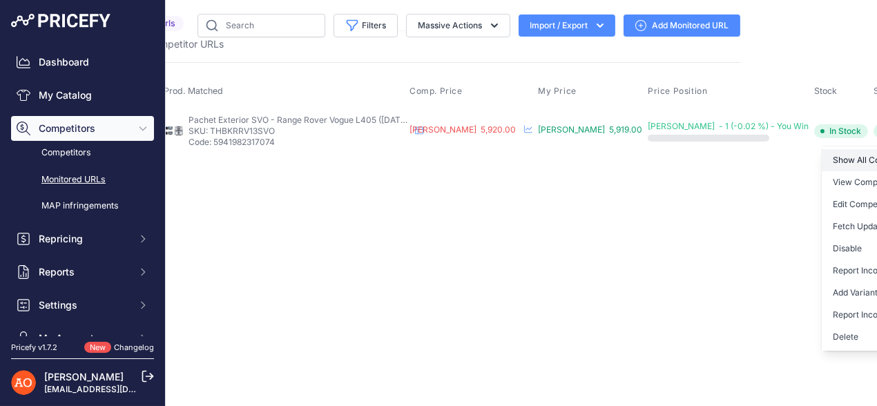
click at [828, 155] on link "Show All Competitors URLs" at bounding box center [891, 160] width 141 height 22
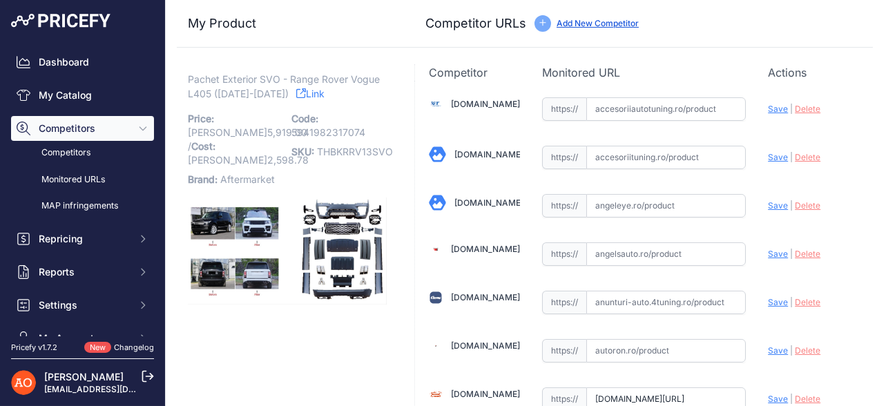
click at [299, 86] on link "Link" at bounding box center [310, 93] width 28 height 17
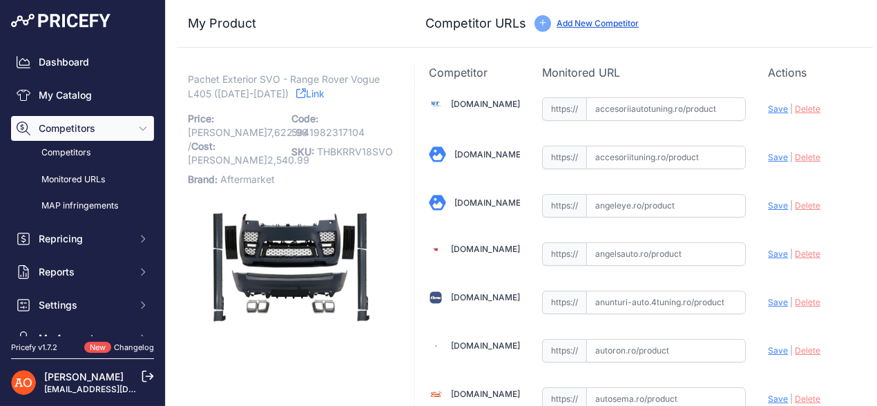
click at [297, 93] on link "Link" at bounding box center [310, 93] width 28 height 17
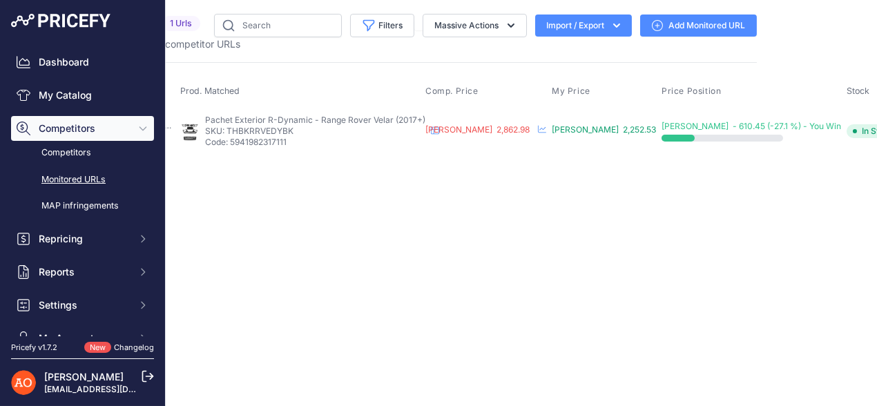
scroll to position [0, 142]
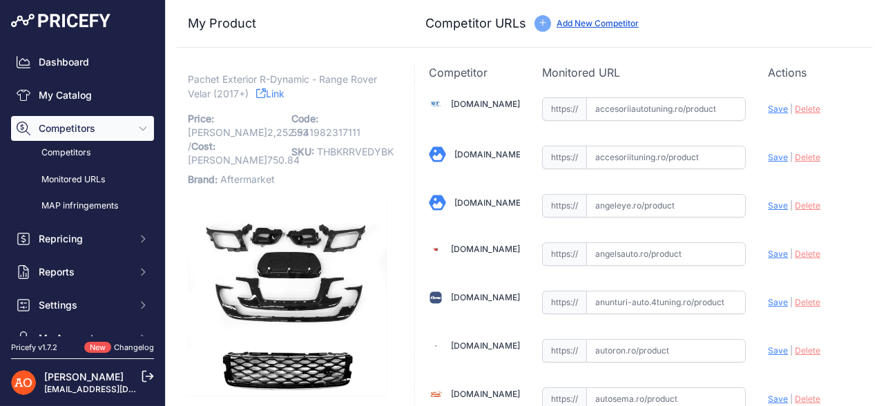
click at [266, 92] on link "Link" at bounding box center [270, 93] width 28 height 17
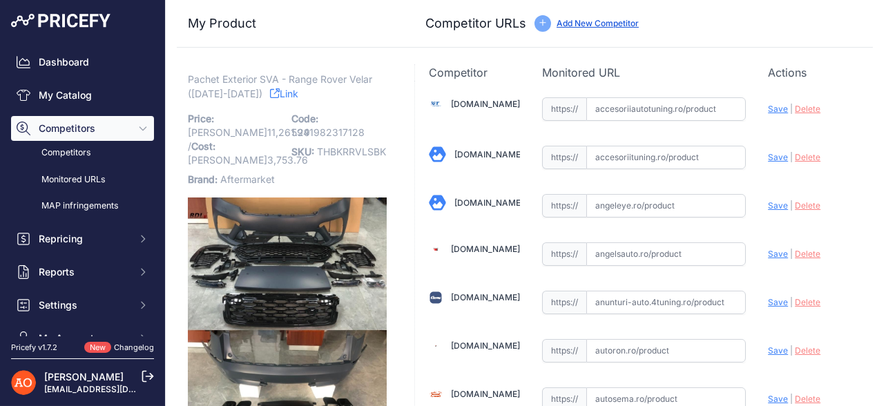
click at [275, 90] on link "Link" at bounding box center [284, 93] width 28 height 17
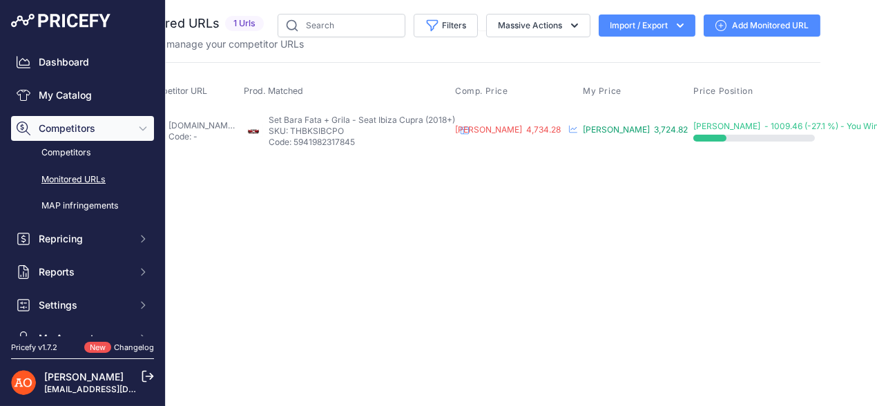
scroll to position [0, 114]
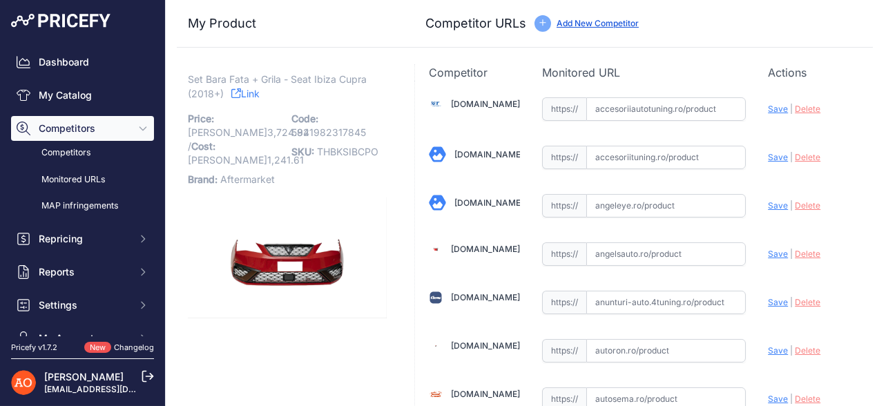
click at [247, 96] on link "Link" at bounding box center [245, 93] width 28 height 17
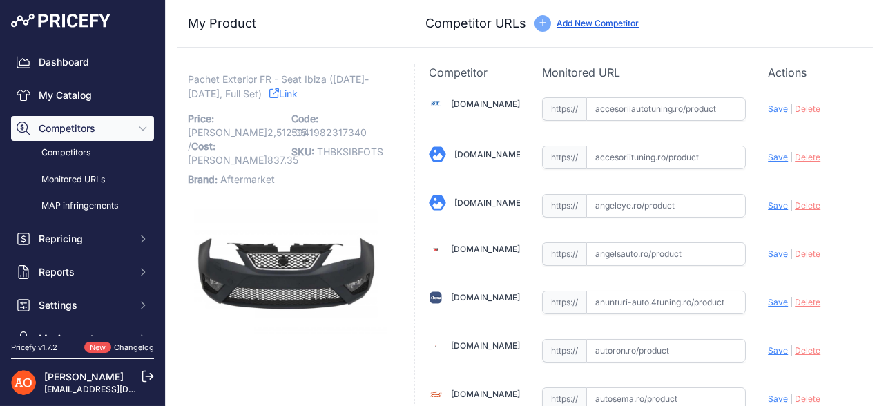
click at [269, 88] on link "Link" at bounding box center [283, 93] width 28 height 17
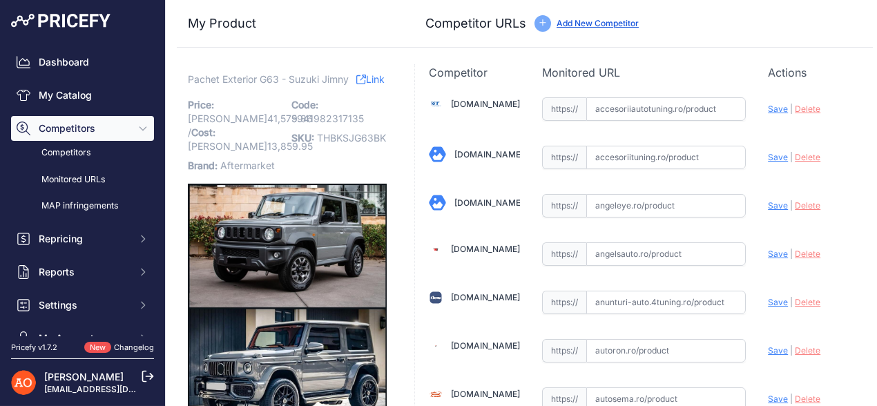
click at [357, 77] on p "Pachet Exterior G63 - Suzuki Jimny Link" at bounding box center [287, 79] width 199 height 14
click at [362, 75] on icon at bounding box center [361, 80] width 10 height 10
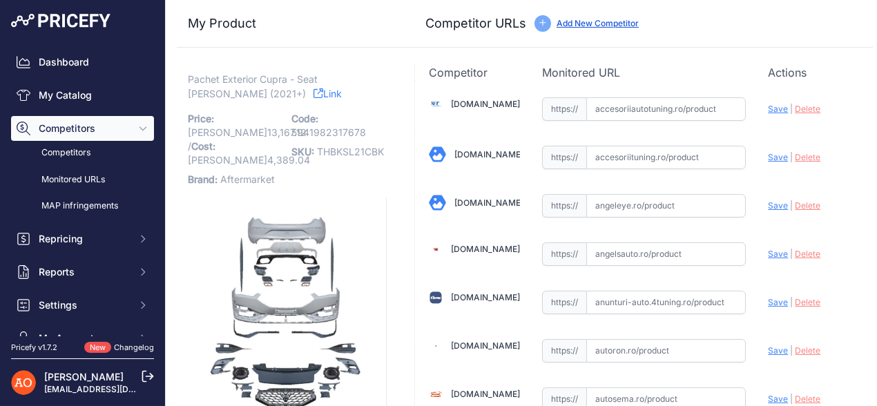
click at [313, 96] on link "Link" at bounding box center [327, 93] width 28 height 17
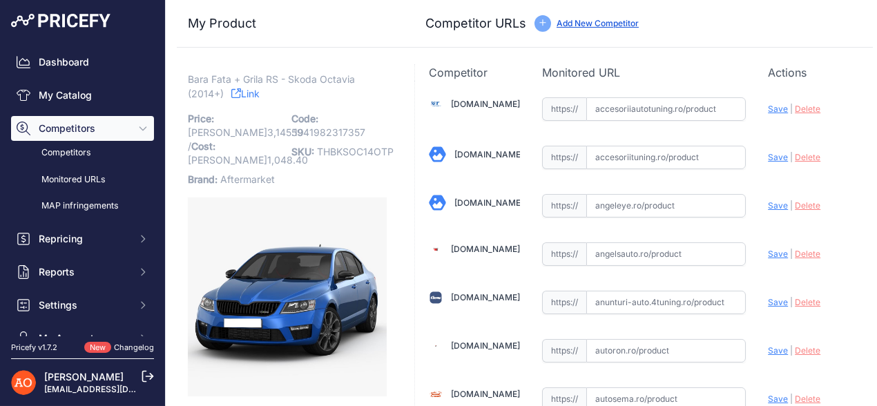
click at [254, 92] on link "Link" at bounding box center [245, 93] width 28 height 17
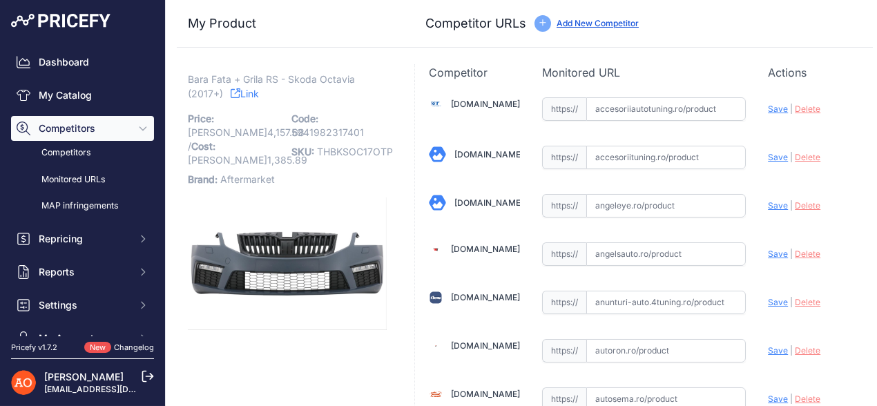
click at [246, 95] on link "Link" at bounding box center [245, 93] width 28 height 17
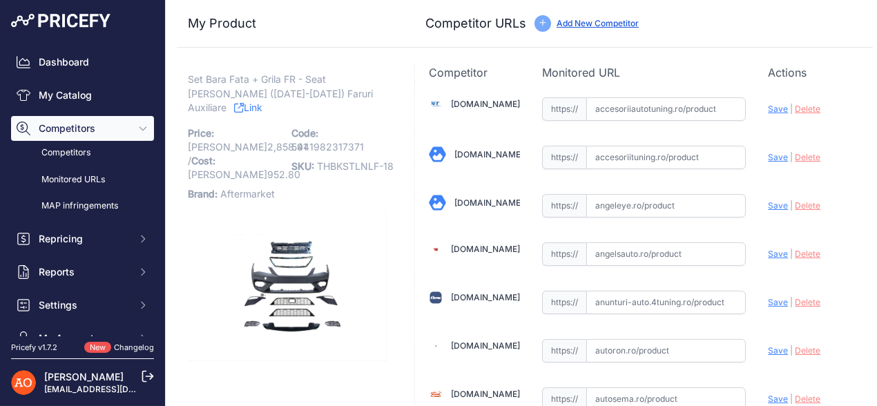
click at [262, 99] on link "Link" at bounding box center [248, 107] width 28 height 17
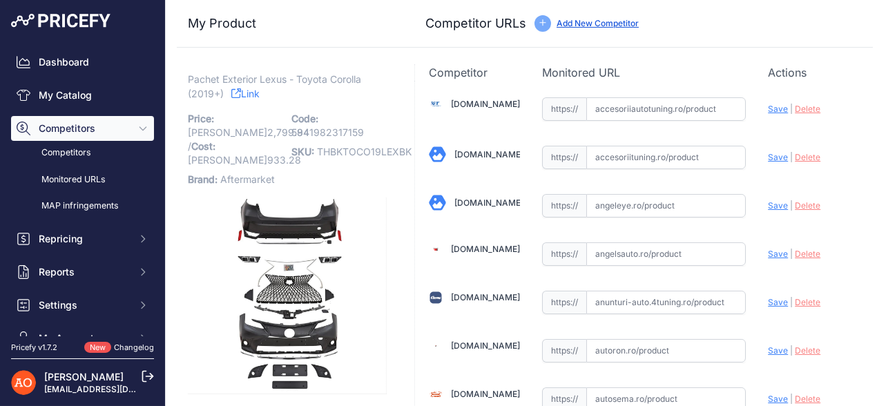
click at [246, 86] on link "Link" at bounding box center [245, 93] width 28 height 17
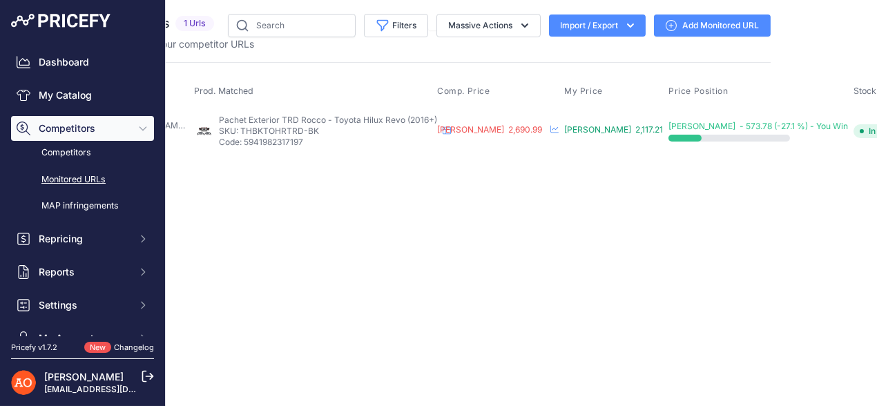
scroll to position [0, 134]
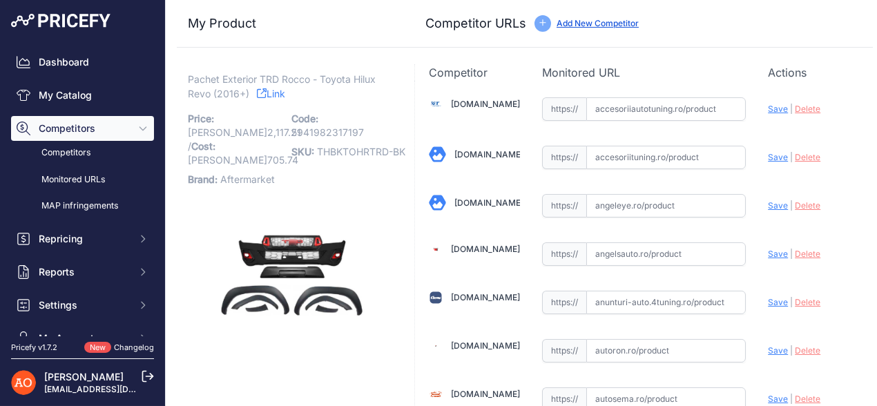
click at [285, 96] on link "Link" at bounding box center [271, 93] width 28 height 17
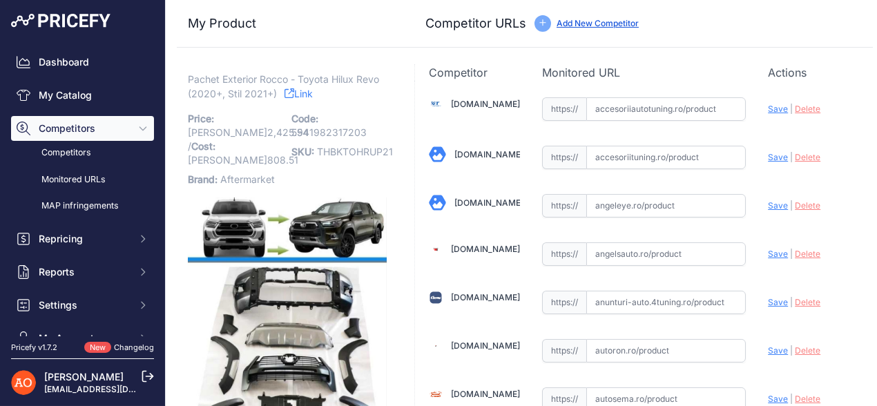
click at [304, 93] on link "Link" at bounding box center [298, 93] width 28 height 17
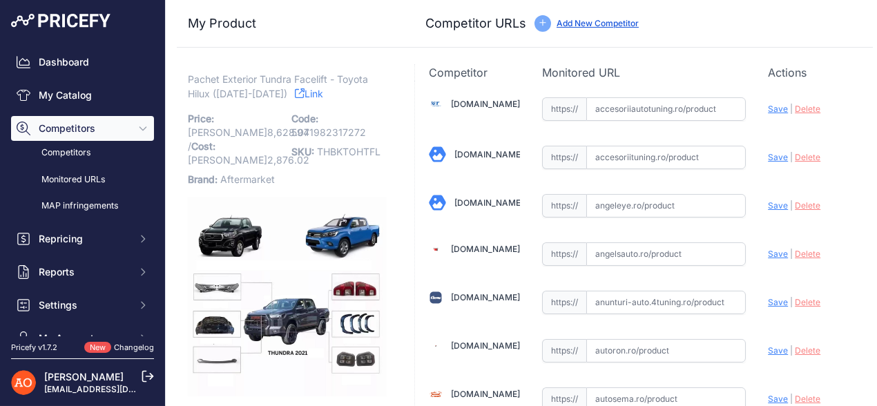
click at [295, 94] on link "Link" at bounding box center [309, 93] width 28 height 17
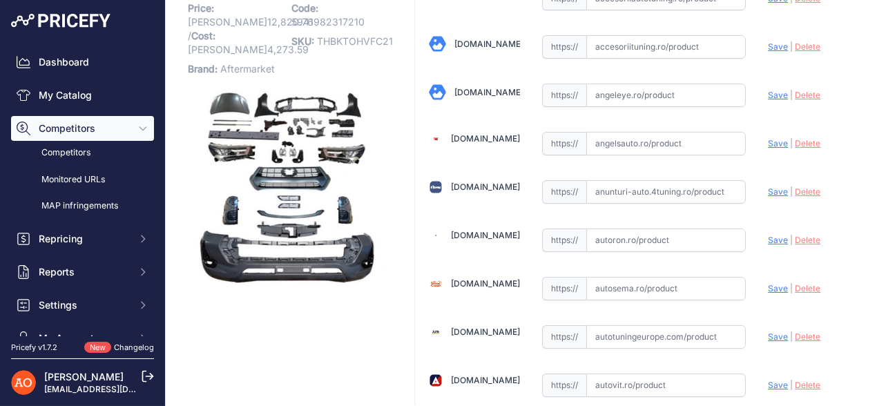
scroll to position [68, 0]
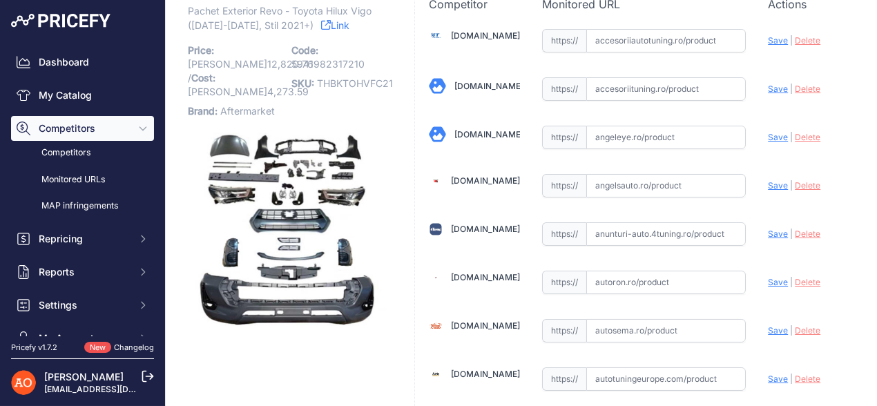
click at [321, 27] on icon at bounding box center [326, 25] width 10 height 10
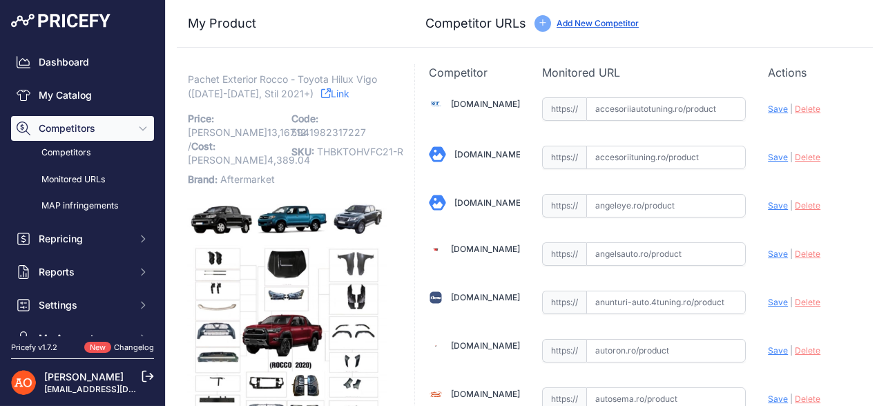
click at [327, 96] on link "Link" at bounding box center [335, 93] width 28 height 17
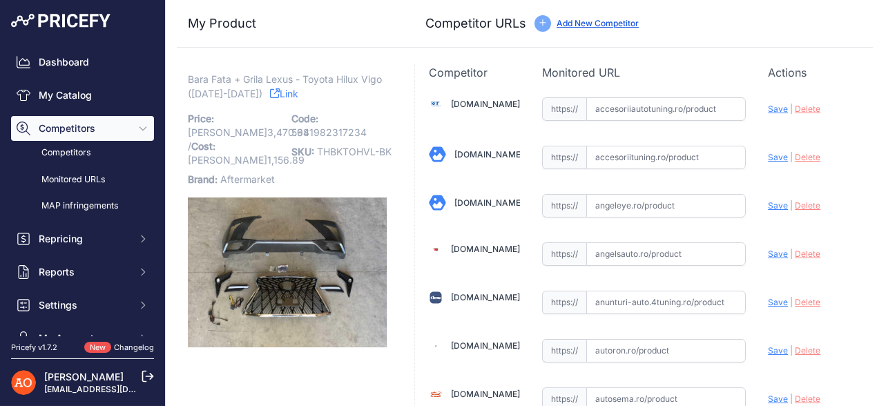
click at [271, 89] on link "Link" at bounding box center [284, 93] width 28 height 17
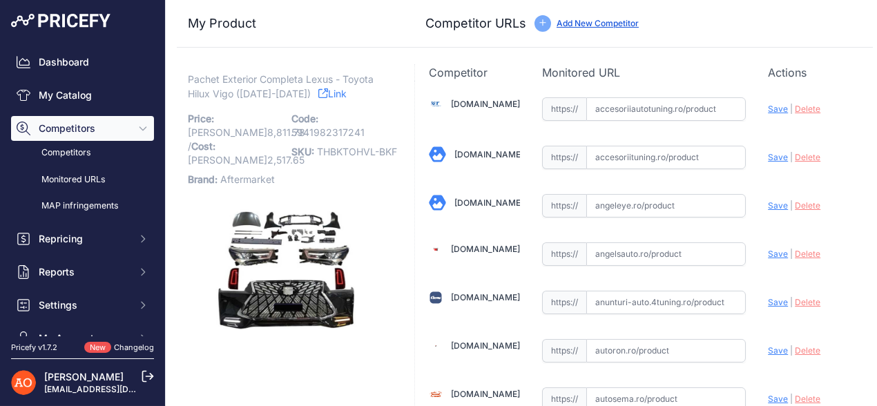
click at [318, 88] on link "Link" at bounding box center [332, 93] width 28 height 17
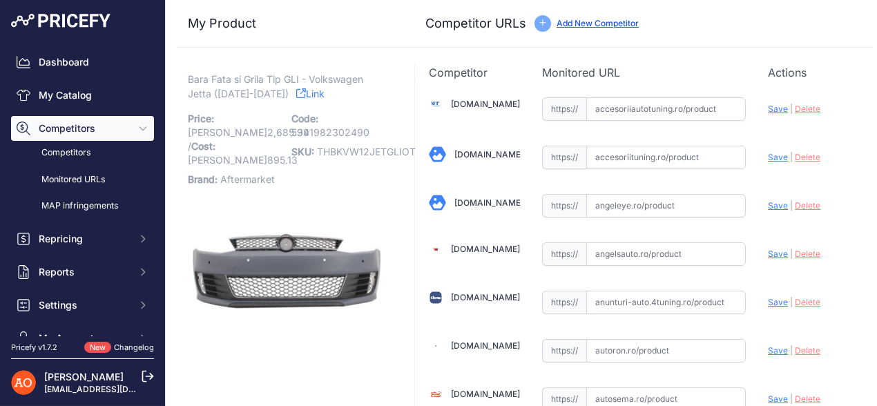
click at [298, 96] on link "Link" at bounding box center [310, 93] width 28 height 17
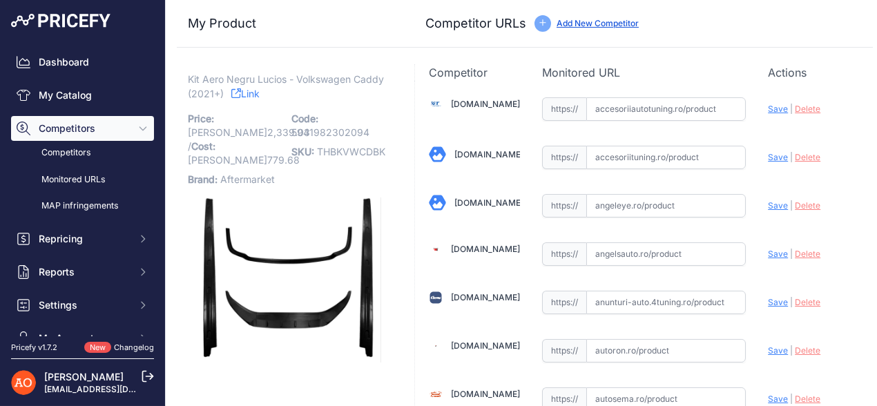
click at [260, 92] on link "Link" at bounding box center [245, 93] width 28 height 17
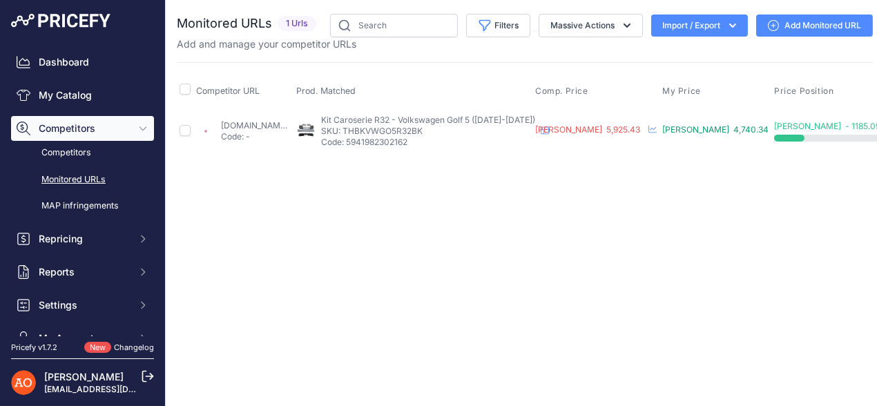
scroll to position [0, 144]
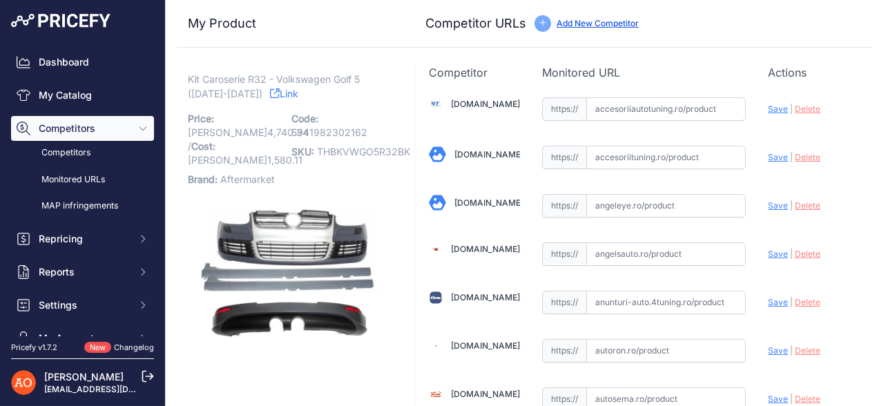
click at [270, 96] on link "Link" at bounding box center [284, 93] width 28 height 17
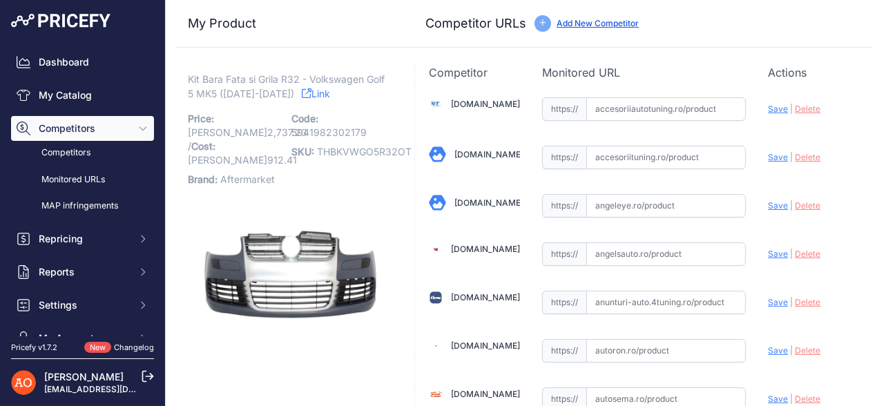
click at [322, 85] on link "Link" at bounding box center [316, 93] width 28 height 17
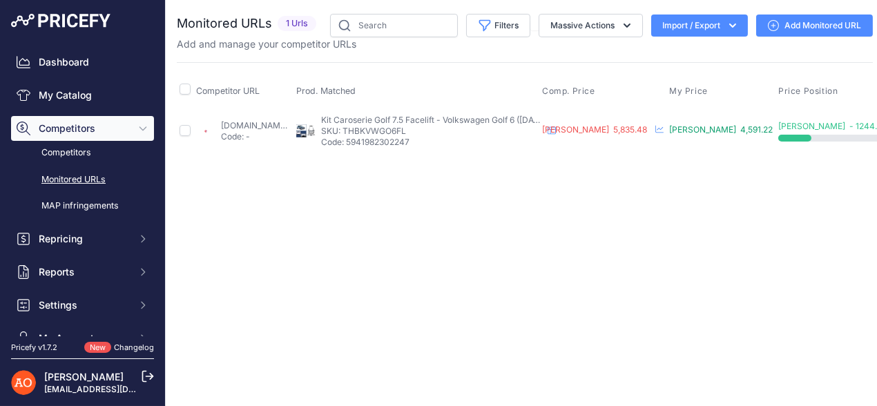
scroll to position [0, 148]
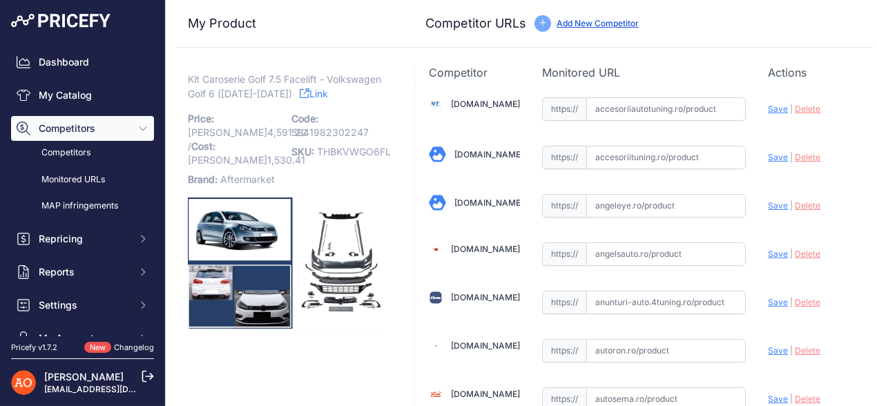
click at [328, 90] on link "Link" at bounding box center [314, 93] width 28 height 17
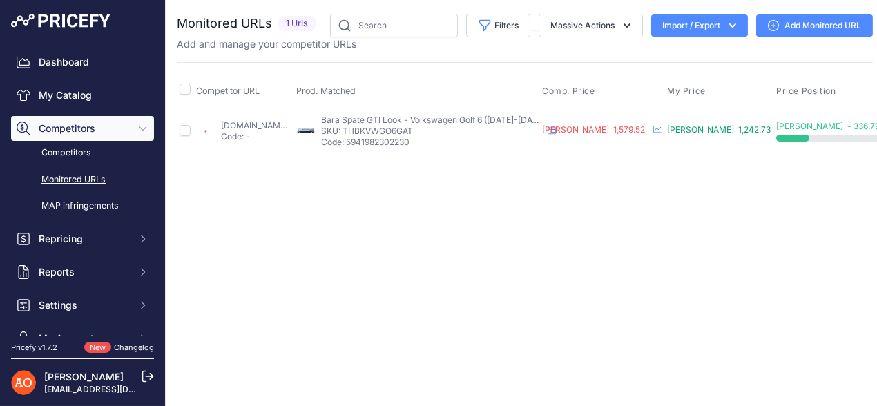
scroll to position [0, 133]
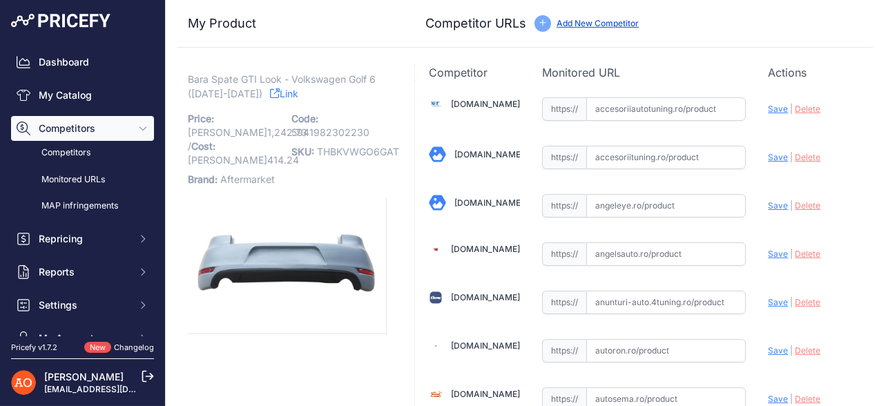
click at [270, 97] on link "Link" at bounding box center [284, 93] width 28 height 17
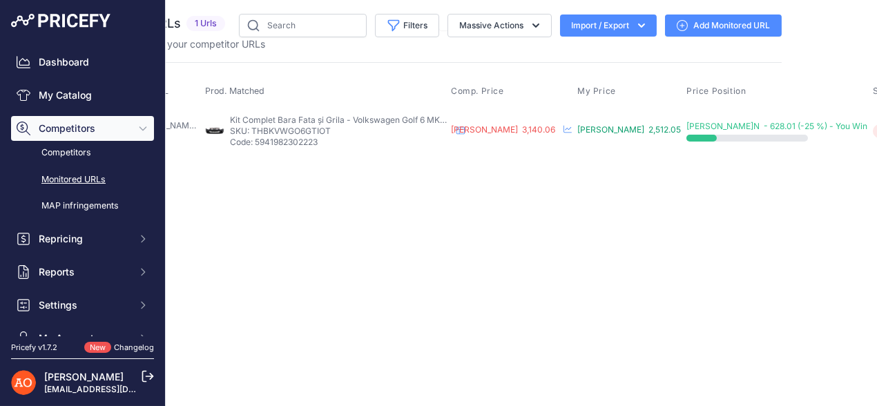
scroll to position [0, 155]
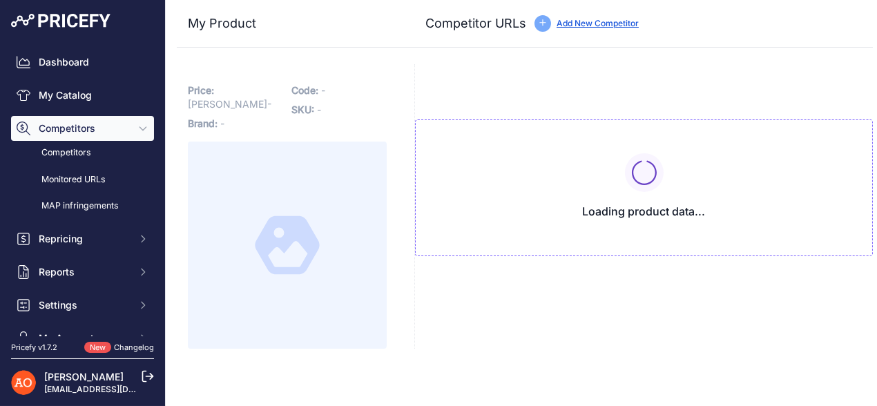
type input "[DOMAIN_NAME][URL]"
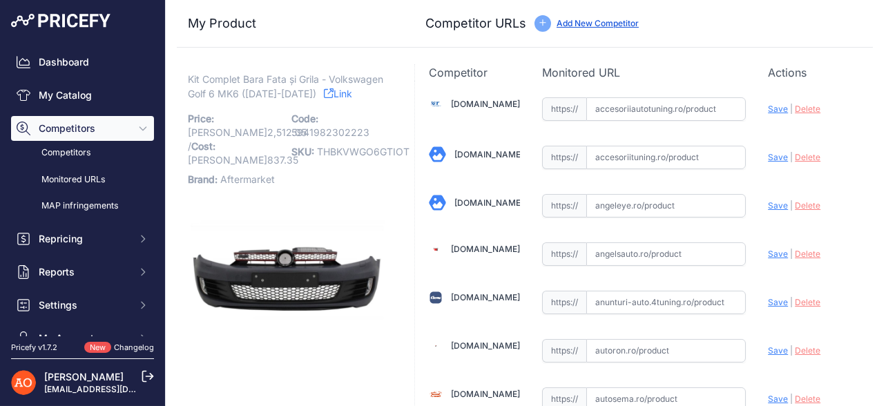
click at [363, 92] on p "Kit Complet Bara Fata și Grila - Volkswagen Golf 6 MK6 ([DATE]-[DATE]) Link" at bounding box center [287, 86] width 199 height 28
click at [333, 92] on icon at bounding box center [329, 93] width 10 height 10
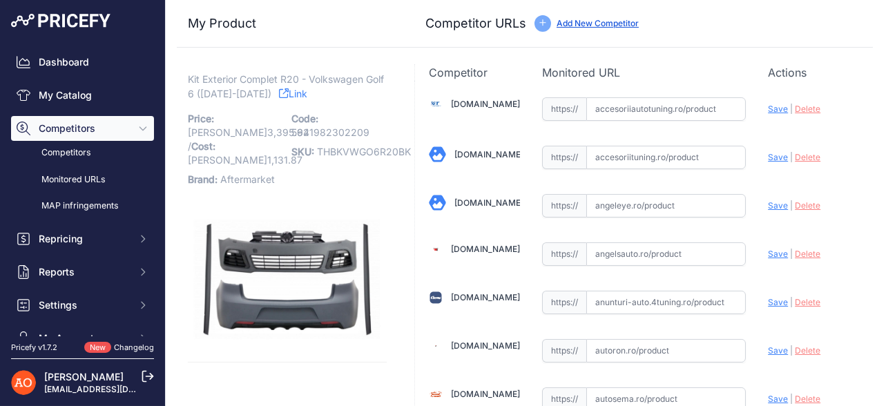
click at [298, 95] on link "Link" at bounding box center [293, 93] width 28 height 17
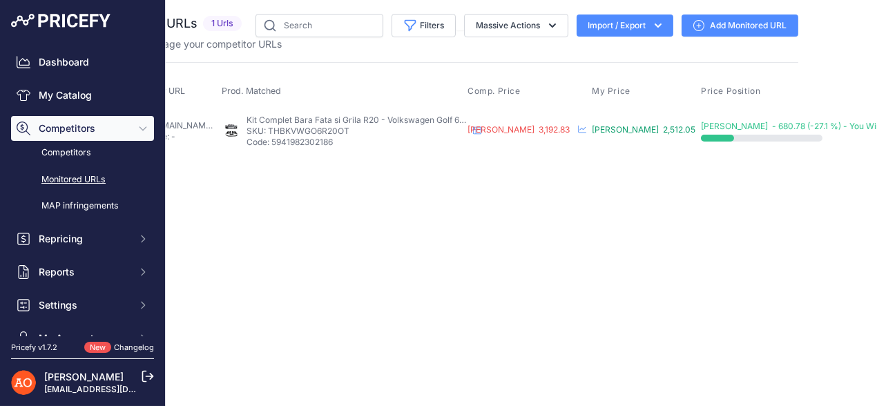
scroll to position [0, 141]
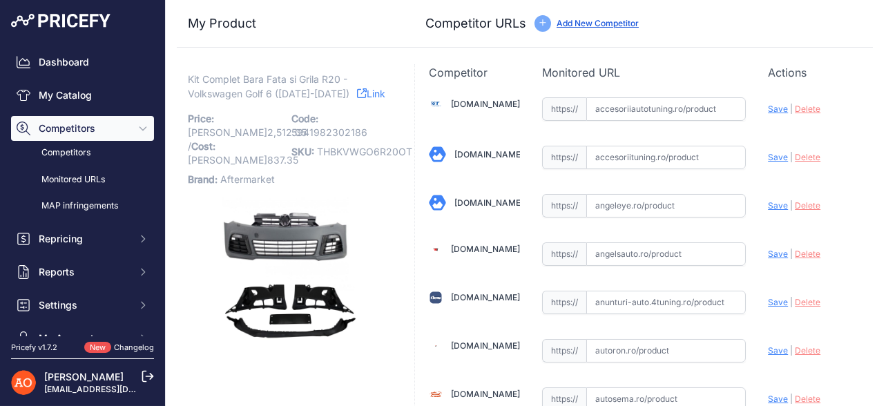
click at [357, 101] on link "Link" at bounding box center [371, 93] width 28 height 17
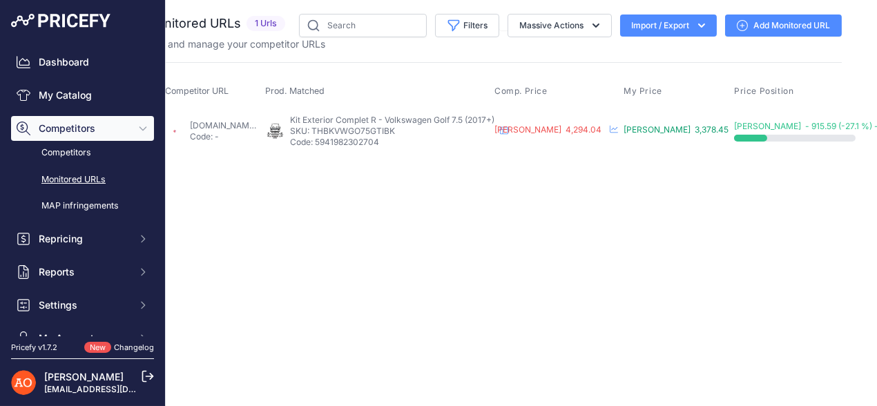
scroll to position [0, 150]
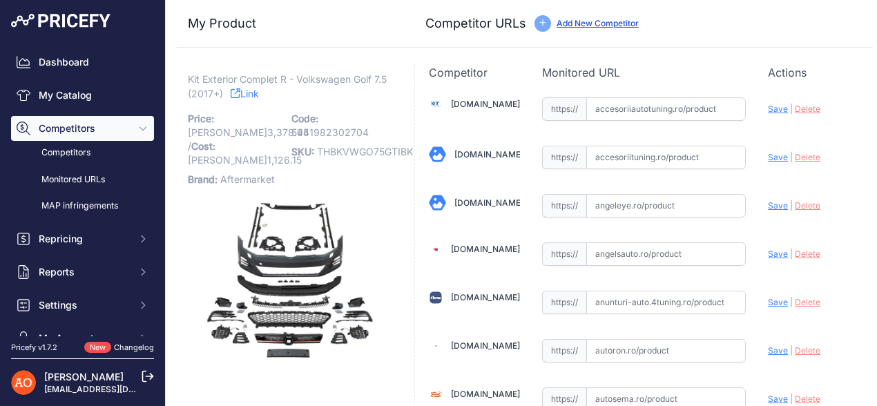
click at [259, 92] on link "Link" at bounding box center [245, 93] width 28 height 17
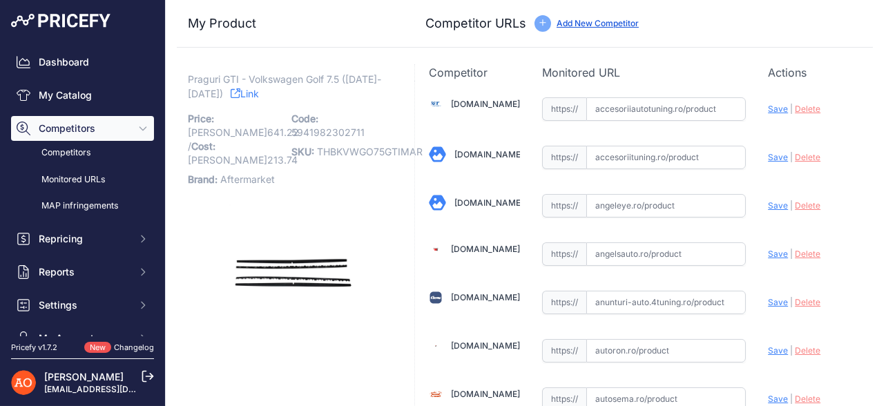
click at [235, 99] on link "Link" at bounding box center [245, 93] width 28 height 17
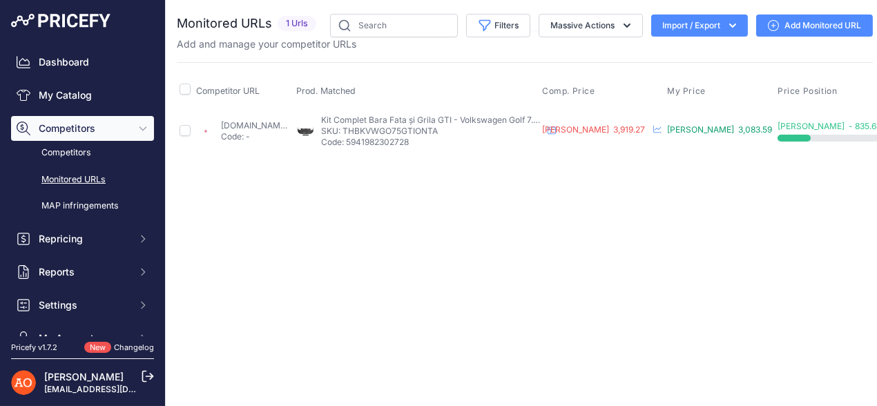
scroll to position [0, 144]
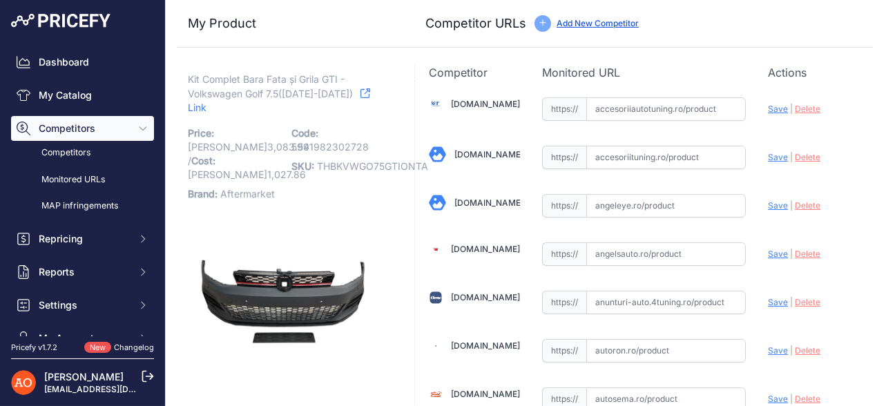
click at [360, 92] on icon at bounding box center [365, 93] width 10 height 10
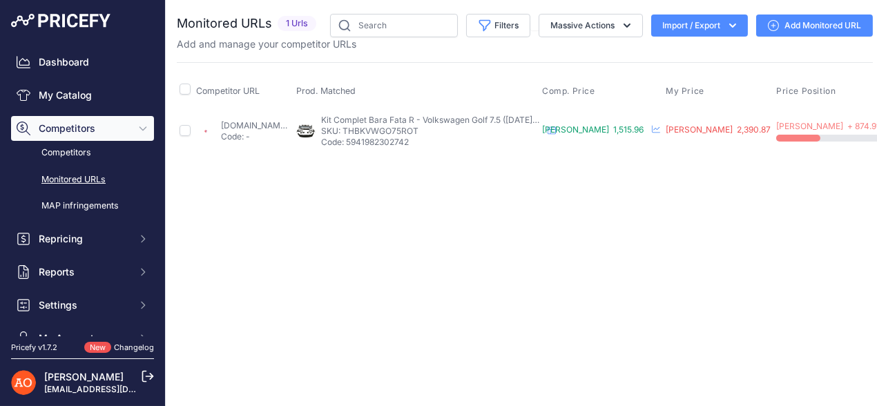
scroll to position [0, 179]
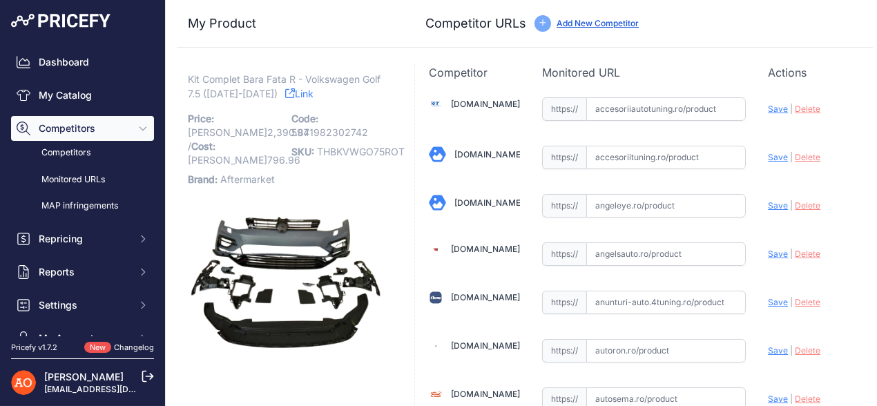
click at [295, 95] on link "Link" at bounding box center [299, 93] width 28 height 17
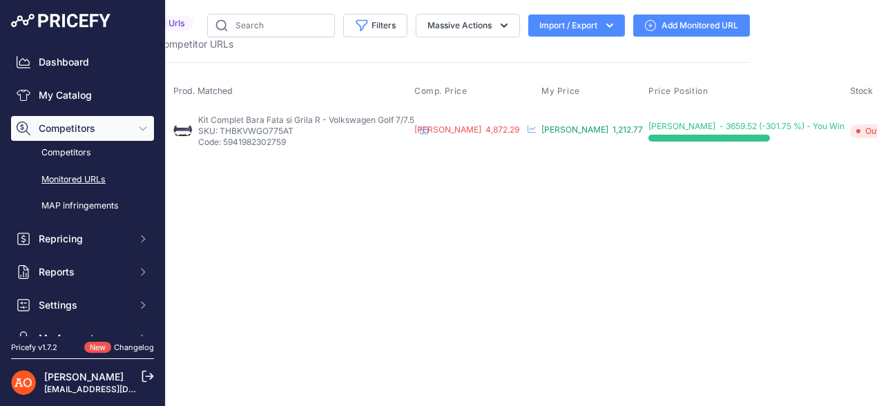
scroll to position [0, 173]
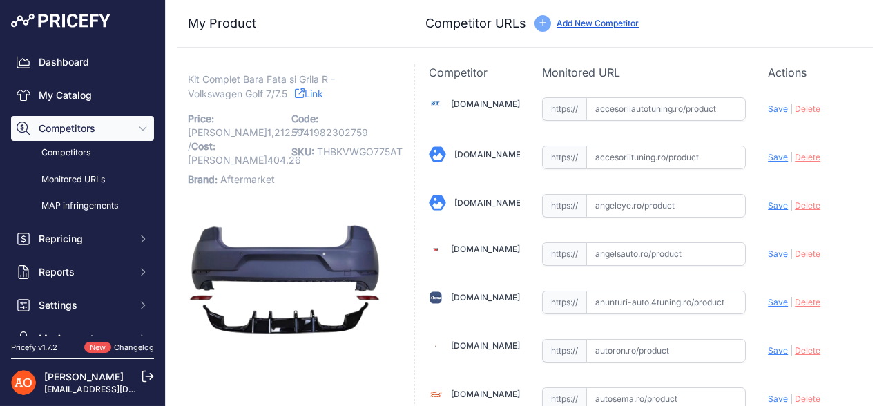
click at [300, 95] on icon at bounding box center [300, 93] width 10 height 10
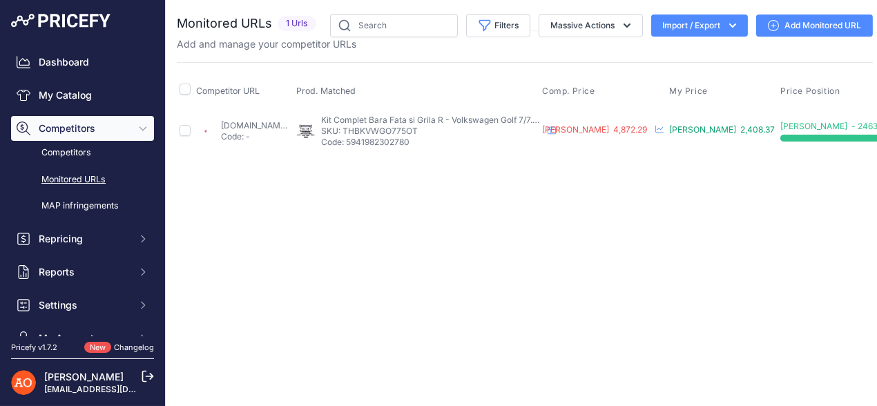
scroll to position [0, 180]
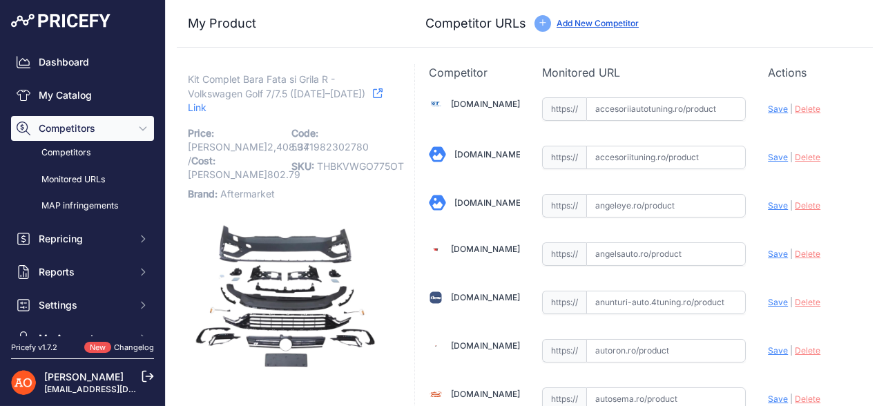
click at [373, 95] on icon at bounding box center [378, 93] width 10 height 10
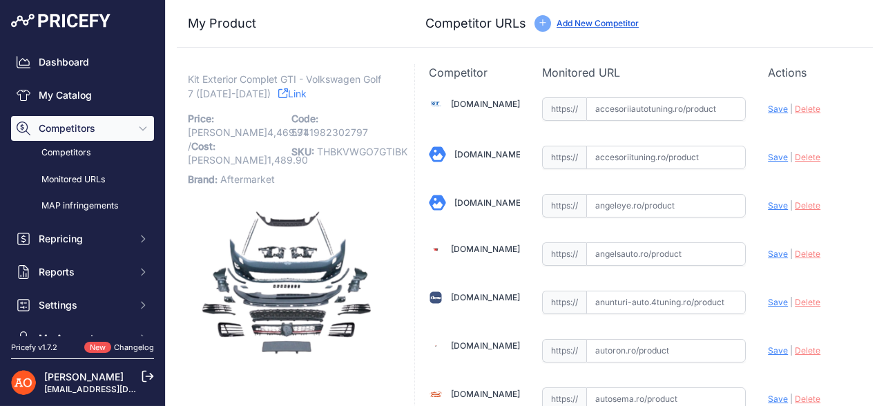
click at [282, 97] on icon at bounding box center [283, 93] width 10 height 10
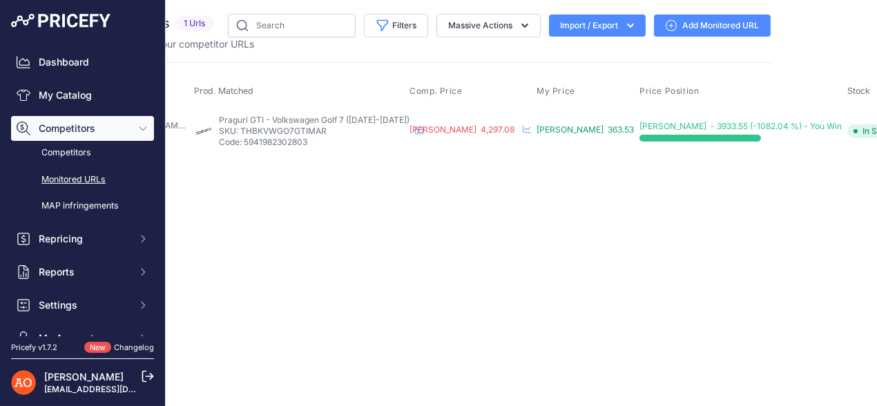
scroll to position [0, 114]
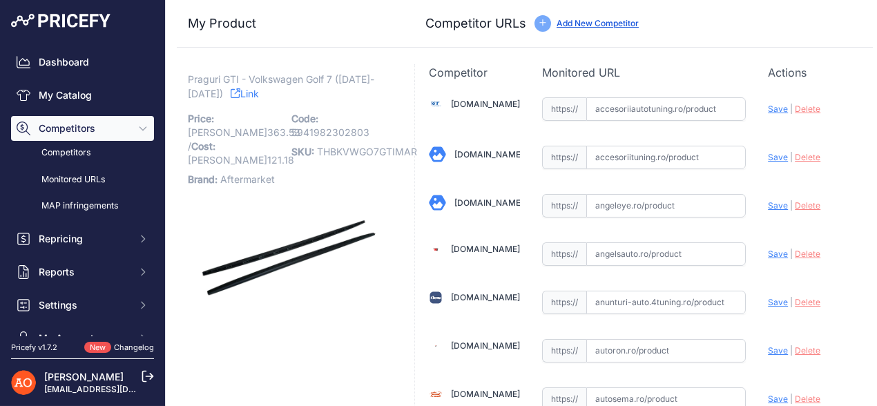
click at [231, 93] on icon at bounding box center [236, 93] width 10 height 10
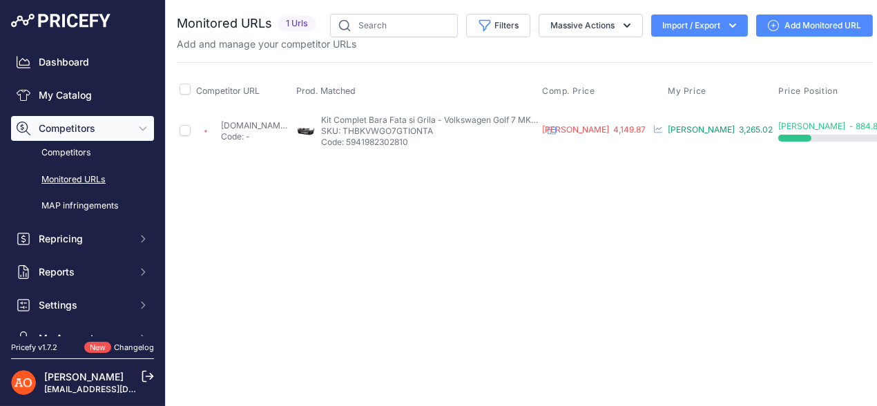
scroll to position [0, 143]
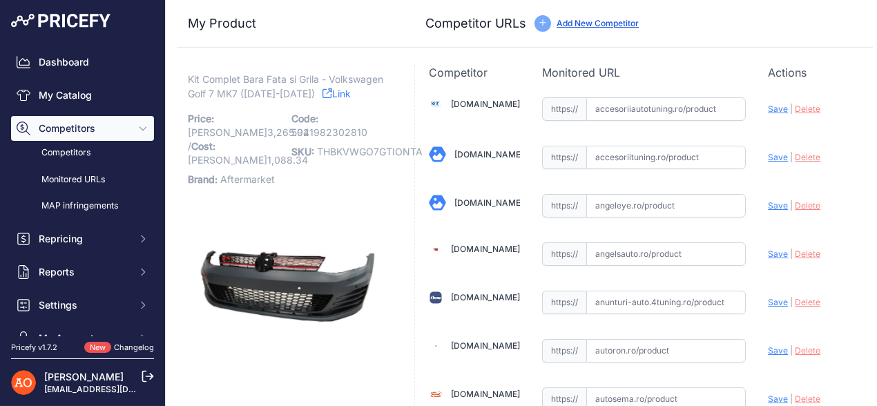
click at [332, 95] on icon at bounding box center [327, 93] width 10 height 10
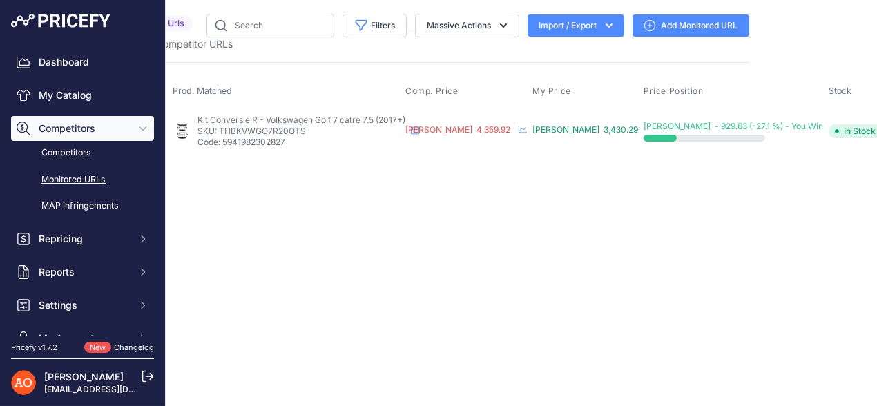
scroll to position [0, 135]
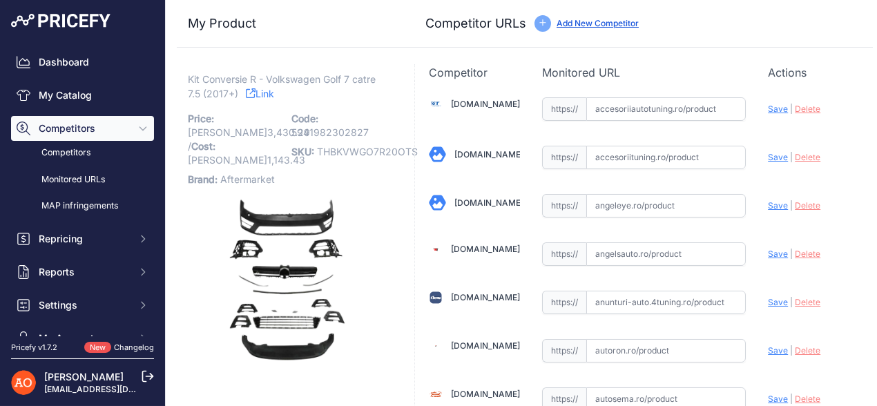
click at [268, 95] on link "Link" at bounding box center [260, 93] width 28 height 17
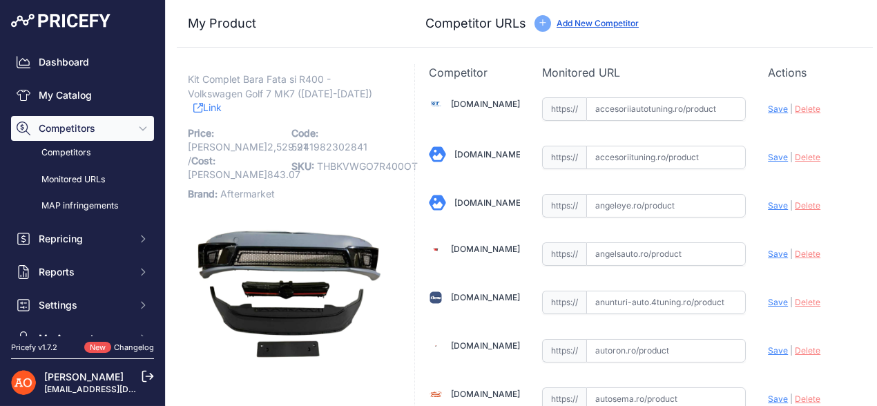
click at [203, 103] on icon at bounding box center [198, 108] width 10 height 10
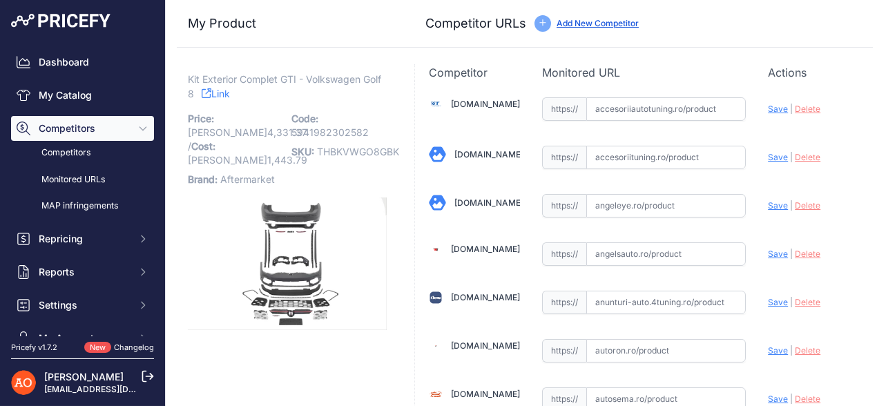
click at [226, 87] on link "Link" at bounding box center [216, 93] width 28 height 17
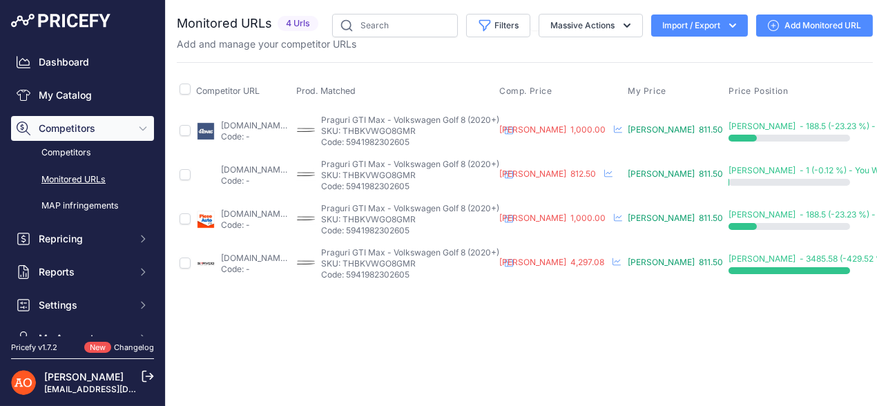
scroll to position [0, 111]
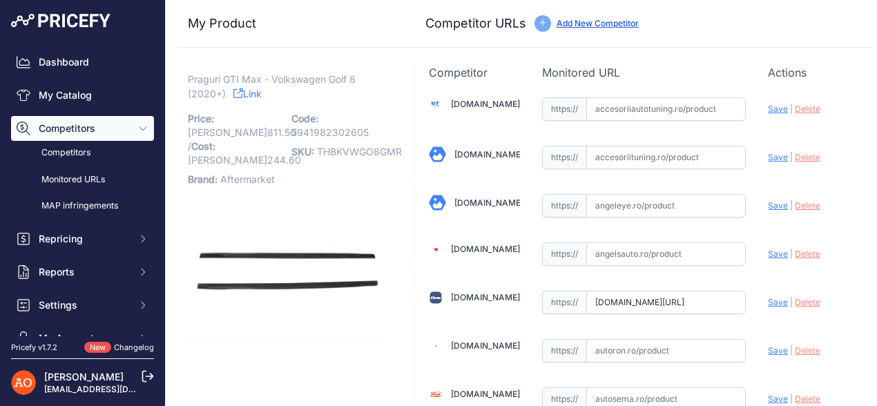
click at [257, 93] on link "Link" at bounding box center [247, 93] width 28 height 17
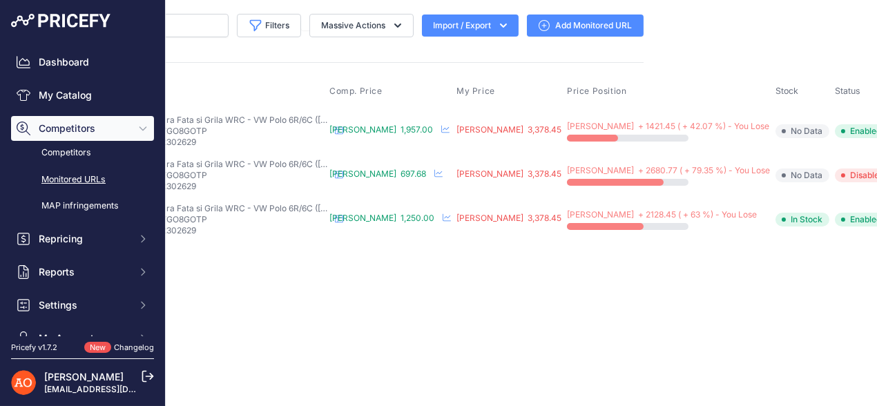
scroll to position [0, 234]
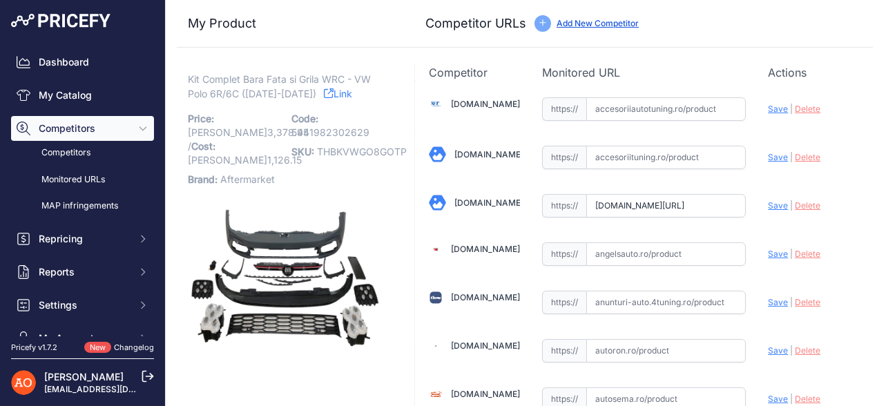
click at [324, 95] on link "Link" at bounding box center [338, 93] width 28 height 17
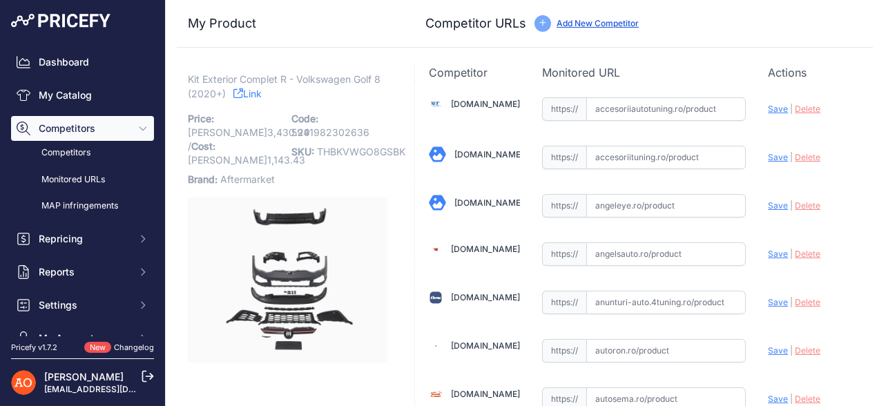
click at [262, 99] on link "Link" at bounding box center [247, 93] width 28 height 17
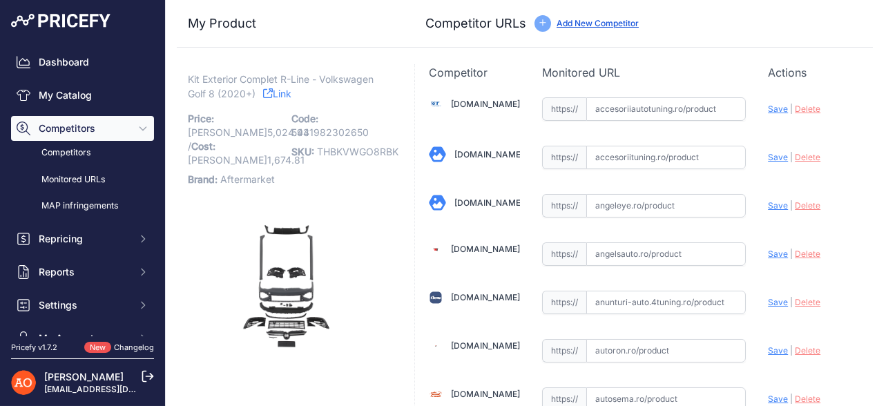
click at [277, 93] on link "Link" at bounding box center [277, 93] width 28 height 17
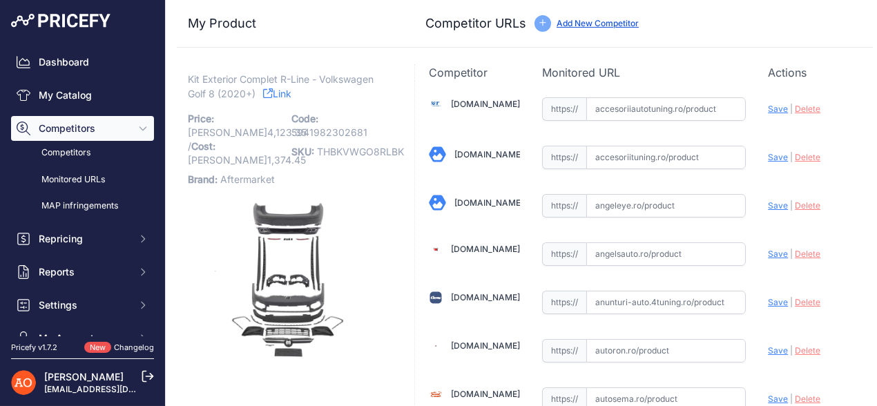
click at [282, 95] on link "Link" at bounding box center [277, 93] width 28 height 17
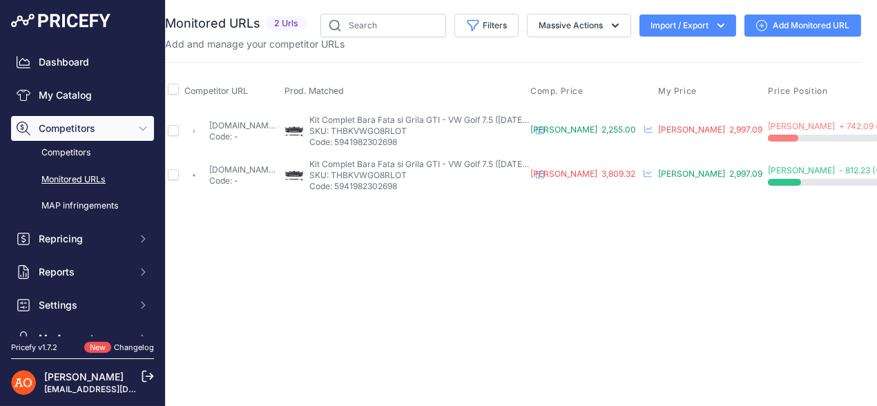
scroll to position [0, 183]
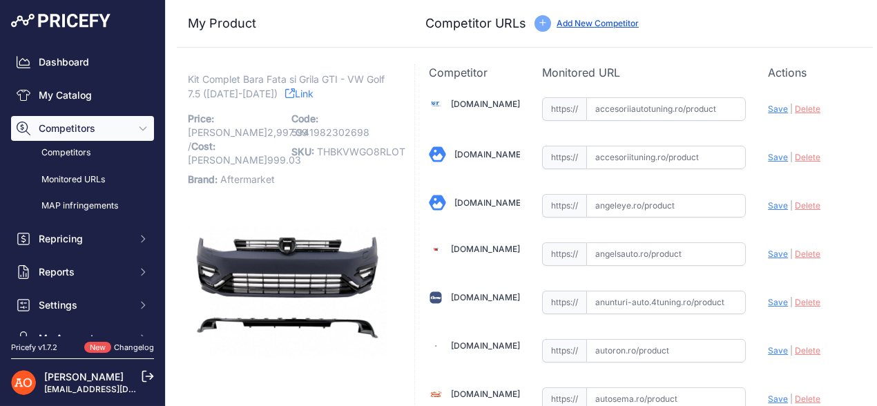
click at [302, 97] on link "Link" at bounding box center [299, 93] width 28 height 17
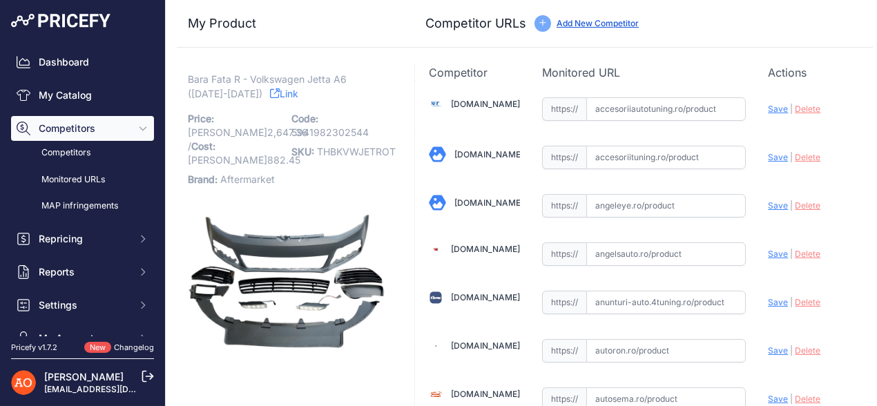
click at [270, 97] on link "Link" at bounding box center [284, 93] width 28 height 17
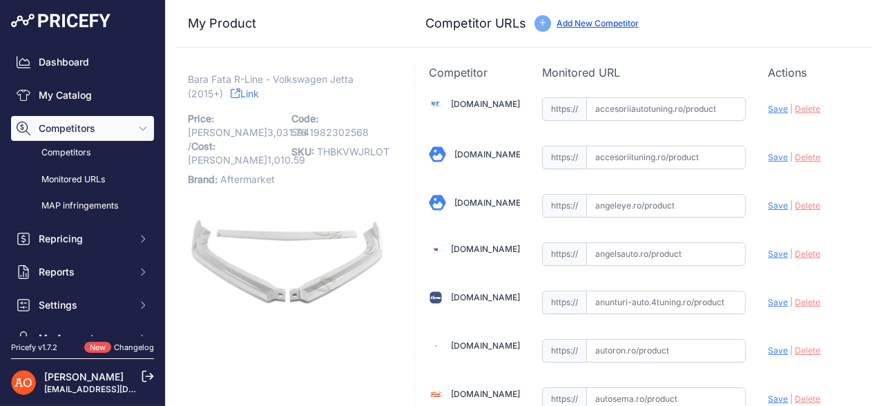
click at [248, 96] on link "Link" at bounding box center [245, 93] width 28 height 17
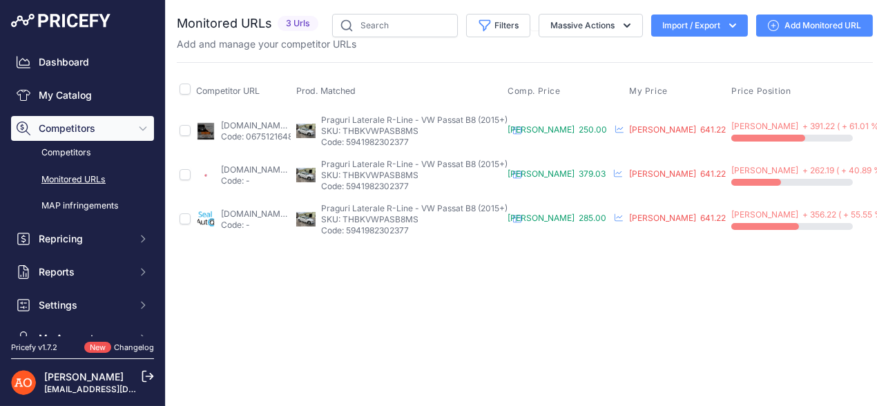
scroll to position [0, 115]
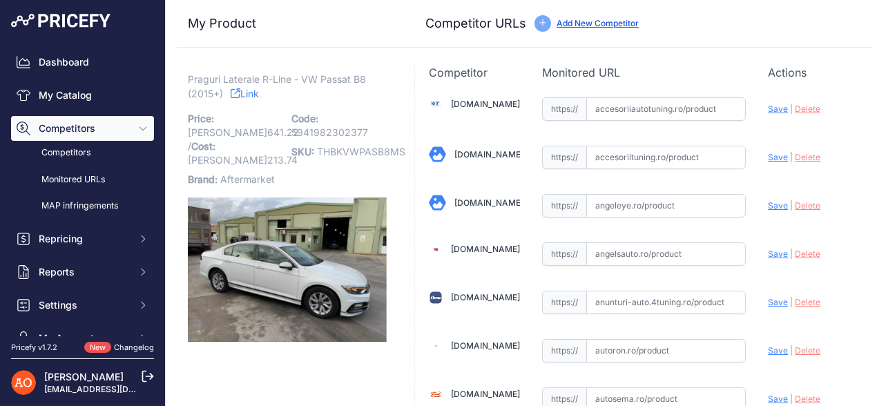
click at [241, 89] on link "Link" at bounding box center [245, 93] width 28 height 17
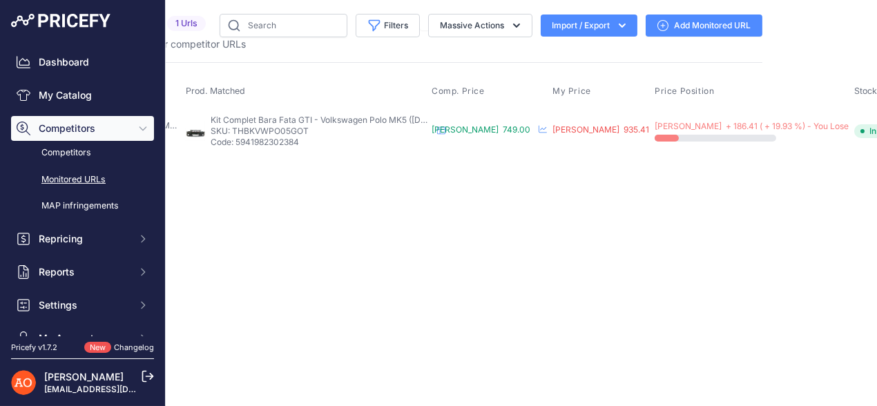
scroll to position [0, 145]
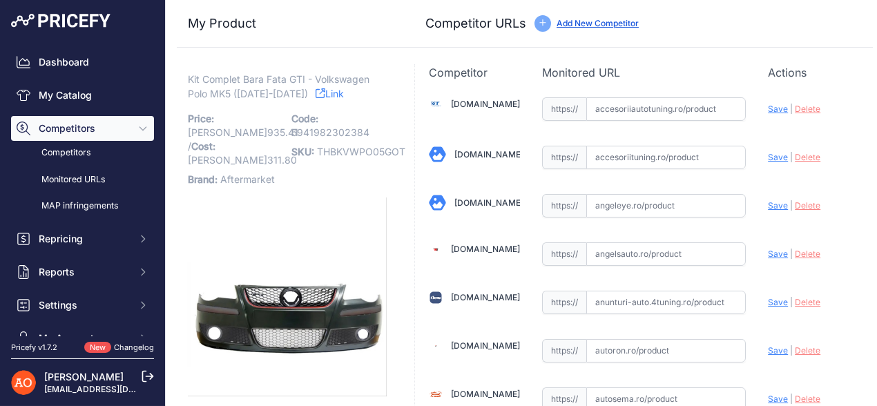
click at [315, 99] on link "Link" at bounding box center [329, 93] width 28 height 17
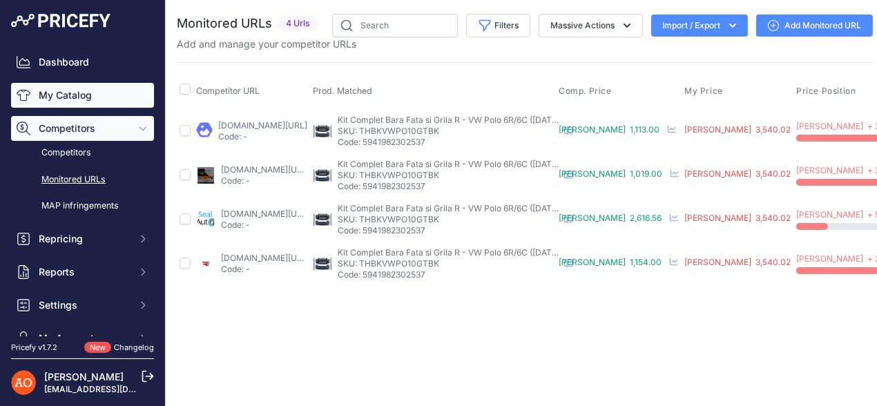
click at [79, 96] on link "My Catalog" at bounding box center [82, 95] width 143 height 25
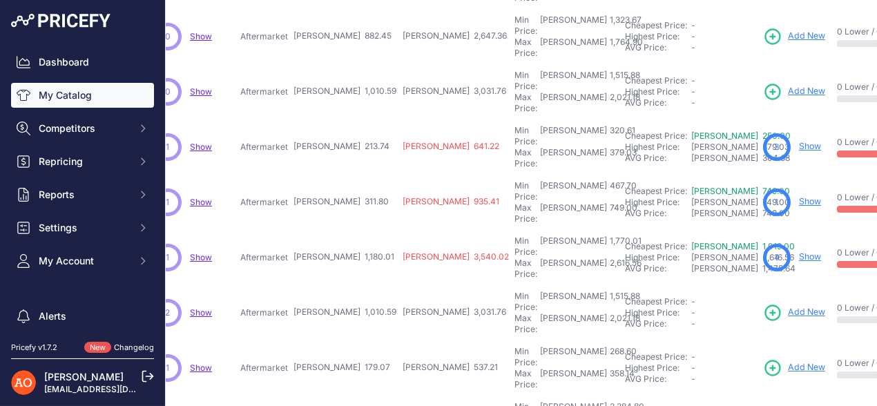
scroll to position [431, 308]
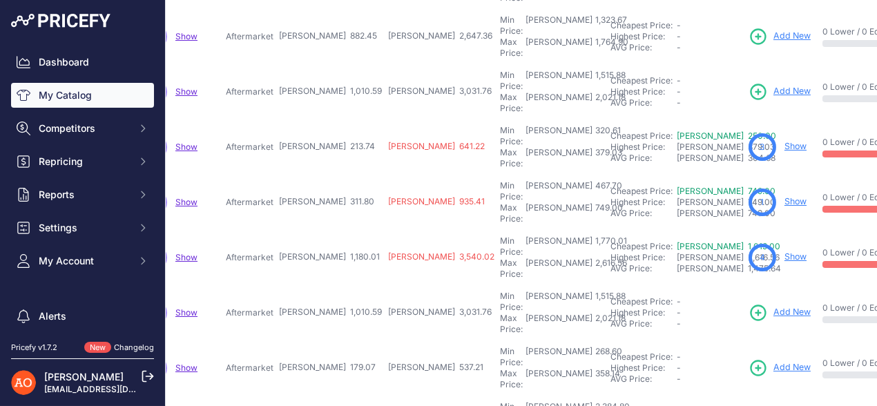
drag, startPoint x: 241, startPoint y: 141, endPoint x: 302, endPoint y: 143, distance: 60.8
click at [302, 230] on tr "Kit Complet Bara Fata si Grila R - VW Polo 6R/6C ([DATE]-[DATE])" at bounding box center [488, 257] width 1239 height 55
drag, startPoint x: 273, startPoint y: 192, endPoint x: 409, endPoint y: 168, distance: 138.0
click at [329, 285] on tr "Bara Fata și Grila GTI - Volkswagen Polo MK6 (2018+)" at bounding box center [488, 312] width 1239 height 55
drag, startPoint x: 231, startPoint y: 226, endPoint x: 331, endPoint y: 226, distance: 99.4
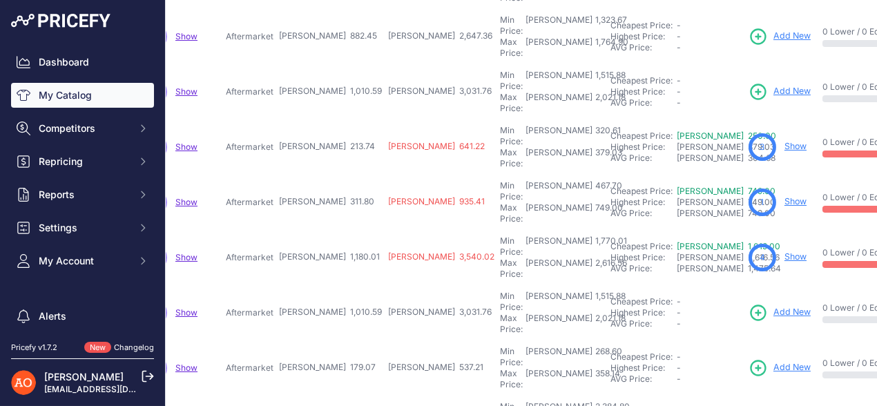
click at [331, 340] on tr "Praguri Laterale - Volkswagen Polo MK6 (2018+) Show" at bounding box center [488, 367] width 1239 height 55
drag, startPoint x: 245, startPoint y: 273, endPoint x: 326, endPoint y: 279, distance: 81.0
drag, startPoint x: 258, startPoint y: 320, endPoint x: 386, endPoint y: 316, distance: 127.8
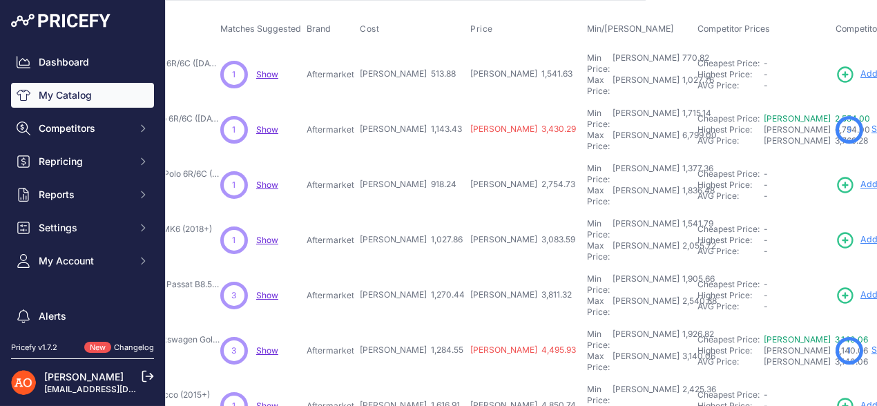
scroll to position [0, 227]
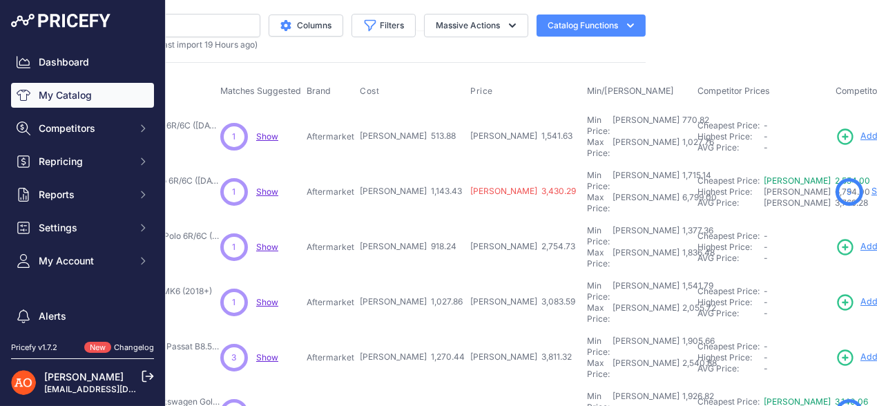
drag, startPoint x: 303, startPoint y: 131, endPoint x: 352, endPoint y: 133, distance: 49.0
click at [347, 133] on td "Aftermarket" at bounding box center [330, 136] width 53 height 56
drag, startPoint x: 325, startPoint y: 170, endPoint x: 380, endPoint y: 172, distance: 55.3
click at [380, 172] on tr "Kit Exterior Complet GTI Facelift - VW Polo 6R/6C (2010-2017)" at bounding box center [572, 191] width 1245 height 55
drag, startPoint x: 332, startPoint y: 219, endPoint x: 400, endPoint y: 213, distance: 68.6
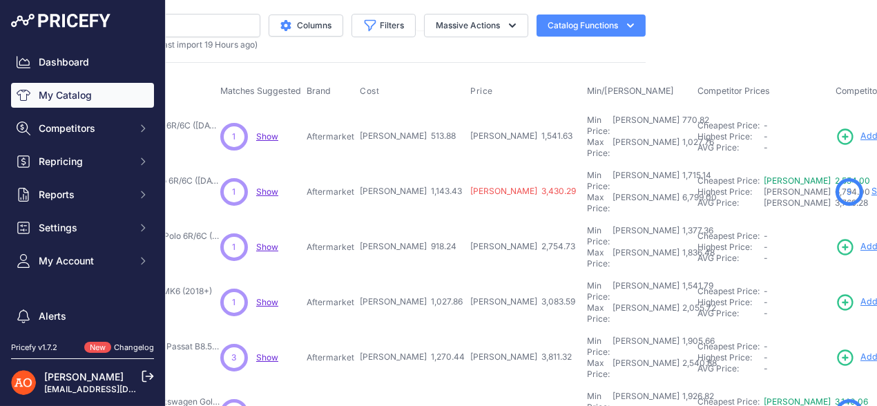
click at [393, 221] on tr "Set Bara Fata Completa GTI Facelift - VW Polo 6R/6C (2010-2017)" at bounding box center [572, 247] width 1245 height 55
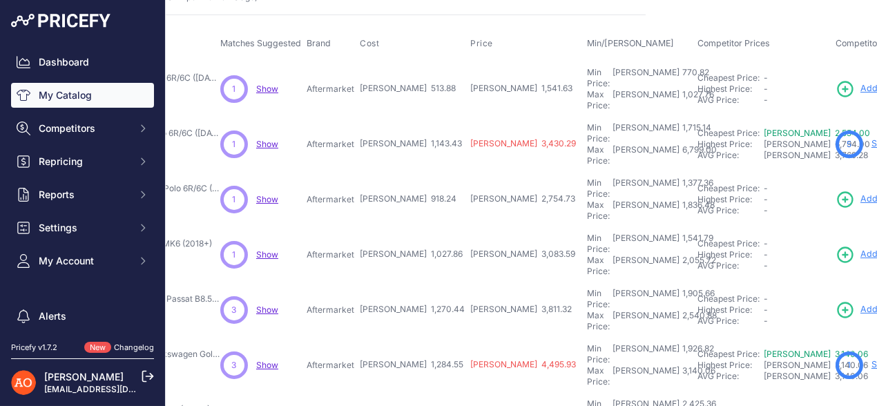
scroll to position [68, 227]
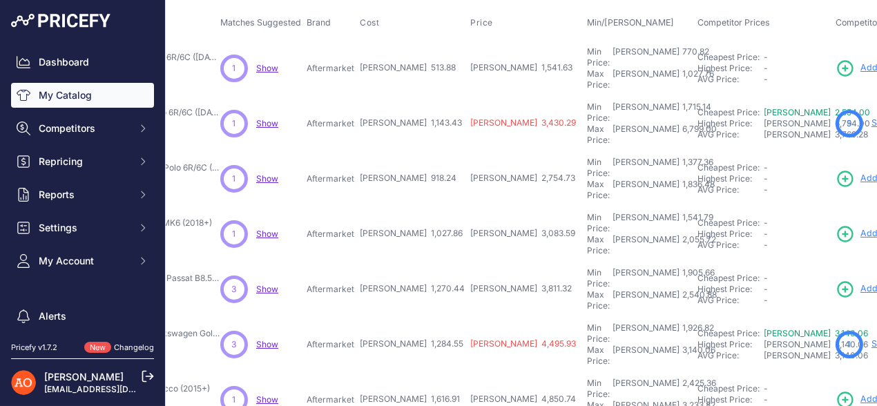
drag, startPoint x: 333, startPoint y: 193, endPoint x: 401, endPoint y: 195, distance: 67.7
click at [401, 206] on tr "Kit Exterior Complet R - Volkswagen Polo MK6 (2018+) Show" at bounding box center [572, 233] width 1245 height 55
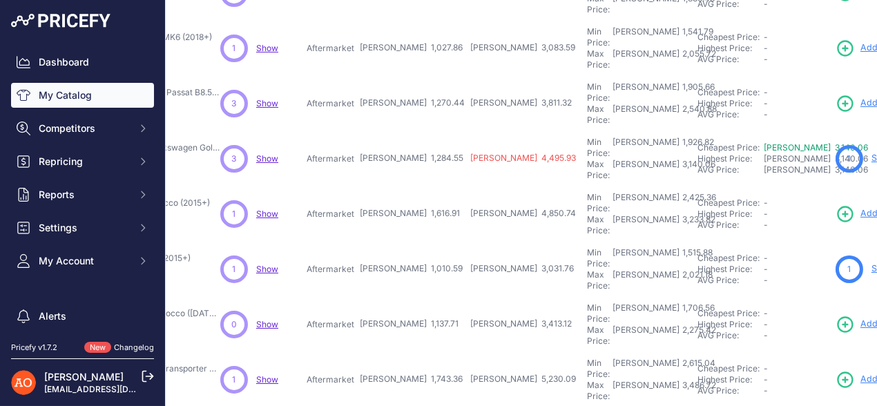
scroll to position [276, 227]
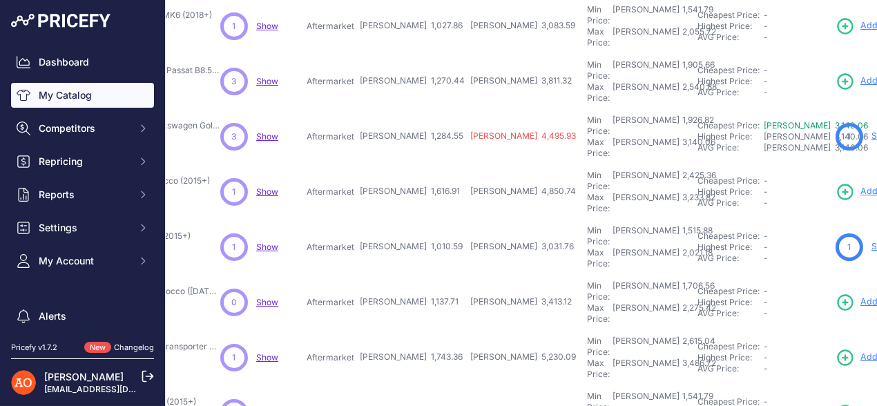
drag, startPoint x: 335, startPoint y: 26, endPoint x: 470, endPoint y: 37, distance: 135.7
click at [400, 54] on tr "Kit Complet Bara Fata si Grila R-Line - VW Passat B8.5 (2020+)" at bounding box center [572, 81] width 1245 height 55
drag, startPoint x: 331, startPoint y: 69, endPoint x: 401, endPoint y: 75, distance: 69.9
click at [401, 109] on tr "Kit Complet Bara Fata si Grila R-Line - Volkswagen Golf 8 (2020+)" at bounding box center [572, 136] width 1245 height 55
drag, startPoint x: 330, startPoint y: 120, endPoint x: 396, endPoint y: 121, distance: 65.6
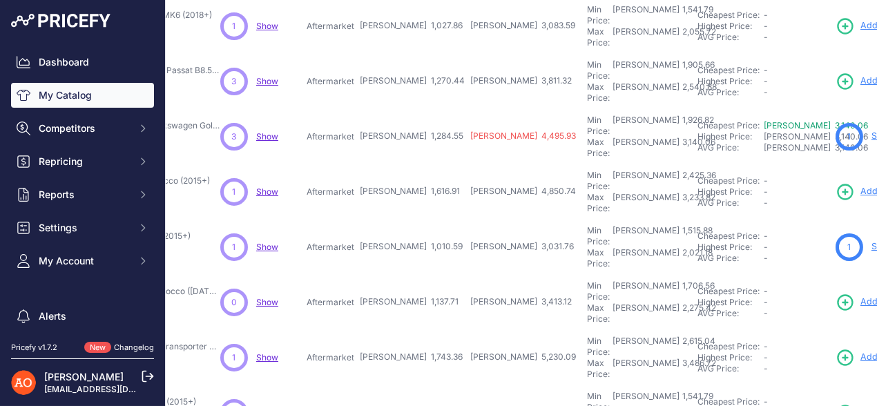
click at [396, 164] on tr "Kit Exterior Complet R - Volkswagen Scirocco (2015+) Show" at bounding box center [572, 191] width 1245 height 55
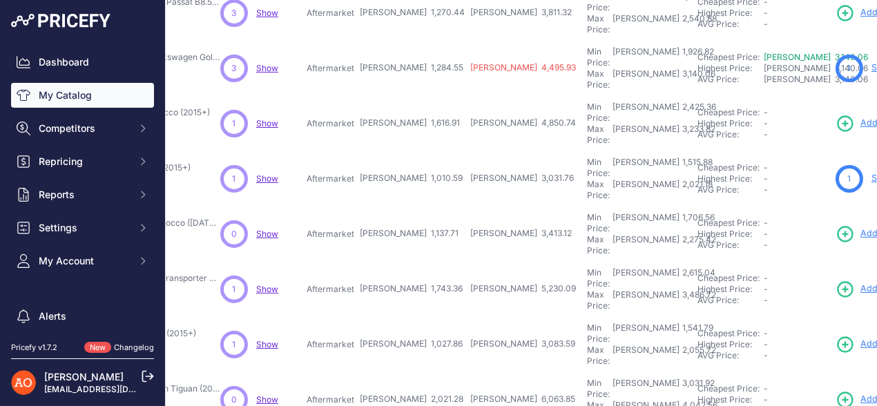
scroll to position [414, 227]
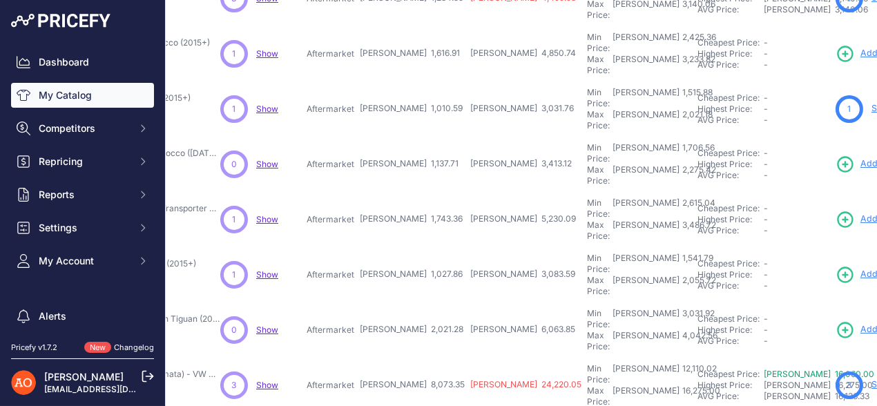
drag, startPoint x: 327, startPoint y: 28, endPoint x: 402, endPoint y: 37, distance: 75.8
click at [402, 81] on tr "Bara Fata si Grila - Volkswagen Scirocco (2015+) Show" at bounding box center [572, 108] width 1245 height 55
drag, startPoint x: 331, startPoint y: 68, endPoint x: 414, endPoint y: 68, distance: 82.8
click at [414, 137] on tr "Kit Complet Bara Fata R - Volkswagen Scirocco (2008-2017)" at bounding box center [572, 164] width 1245 height 55
drag, startPoint x: 329, startPoint y: 113, endPoint x: 406, endPoint y: 114, distance: 76.6
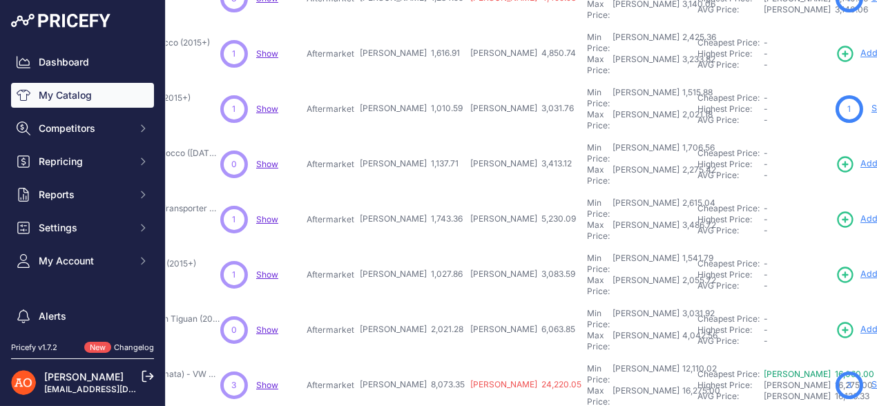
click at [406, 192] on tr "Kit Complet Caroserie ABT - Volkswagen Transporter T6 (2015-2019)" at bounding box center [572, 219] width 1245 height 55
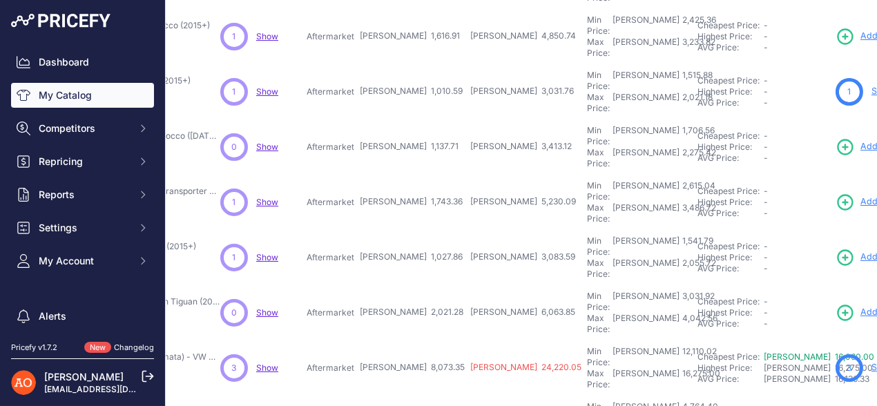
drag, startPoint x: 329, startPoint y: 137, endPoint x: 401, endPoint y: 136, distance: 71.8
click at [401, 230] on tr "Kit Aero ABT - Volkswagen Transporter T6 (2015+) Show" at bounding box center [572, 257] width 1245 height 55
drag, startPoint x: 336, startPoint y: 184, endPoint x: 407, endPoint y: 185, distance: 70.4
click at [407, 285] on tr "Kit Complet Bara Fata R-Line - Volkswagen Tiguan (2020+)" at bounding box center [572, 312] width 1245 height 55
drag, startPoint x: 321, startPoint y: 228, endPoint x: 409, endPoint y: 226, distance: 88.4
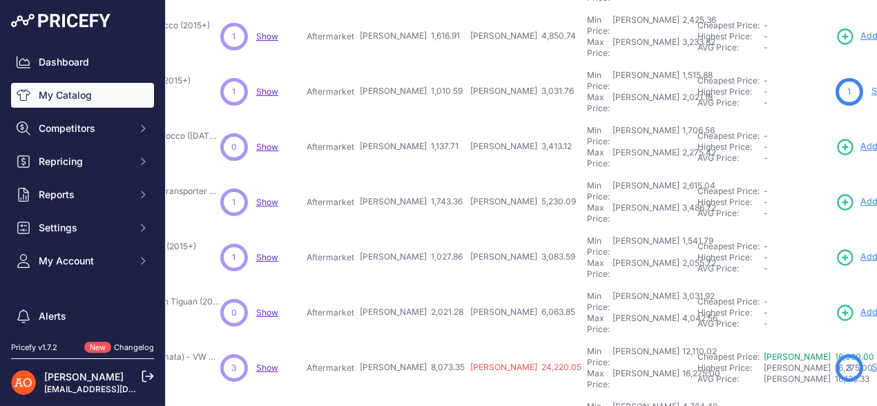
click at [409, 340] on tr "Kit Conversie Facelift (Coperta Ceata Cromata) - VW Tiguan (2016+)" at bounding box center [572, 367] width 1245 height 55
drag, startPoint x: 339, startPoint y: 275, endPoint x: 493, endPoint y: 272, distance: 154.0
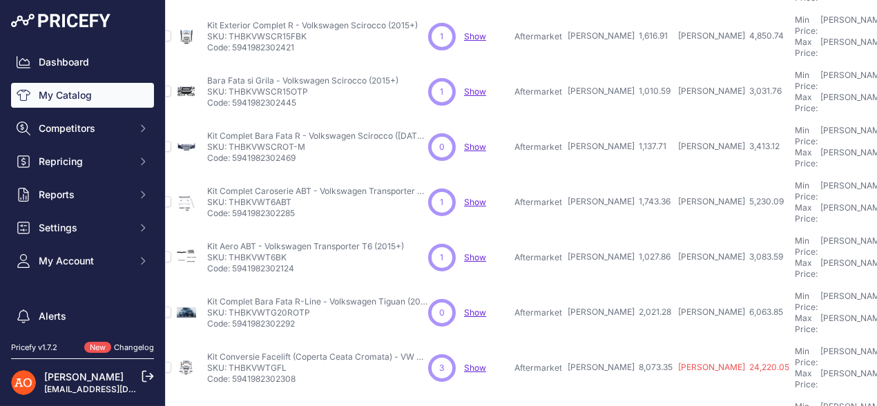
scroll to position [431, 0]
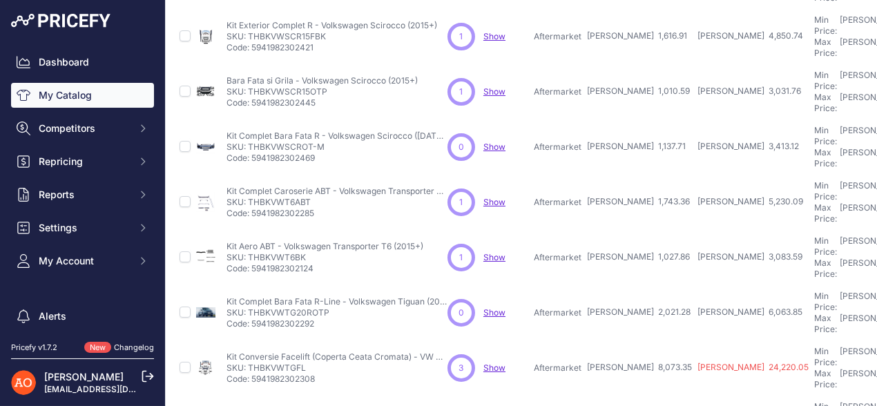
drag, startPoint x: 247, startPoint y: 275, endPoint x: 315, endPoint y: 276, distance: 67.7
copy p "THBKVWTGRBK"
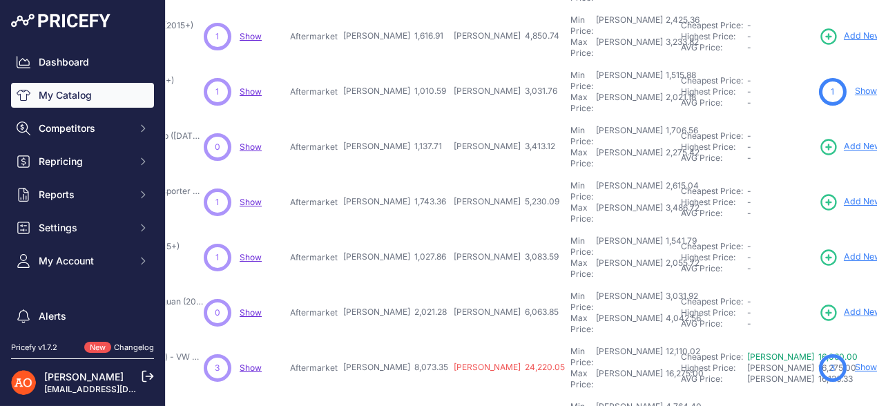
scroll to position [431, 260]
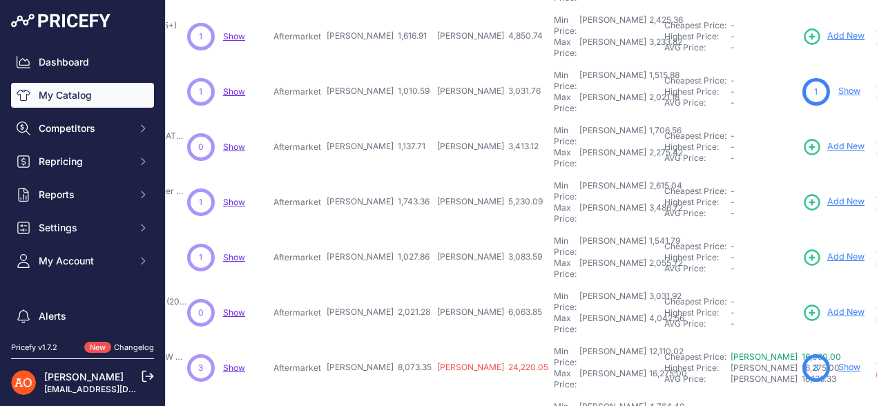
drag, startPoint x: 286, startPoint y: 314, endPoint x: 347, endPoint y: 313, distance: 60.8
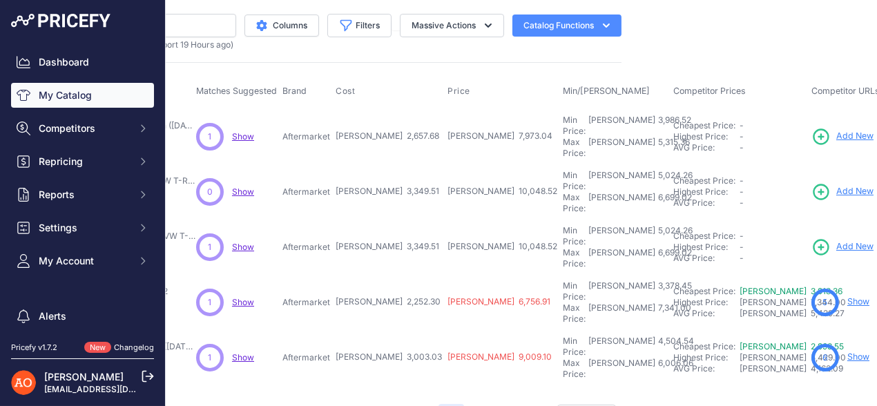
scroll to position [0, 253]
drag, startPoint x: 316, startPoint y: 124, endPoint x: 379, endPoint y: 127, distance: 62.9
click at [378, 127] on tr "Kit Exterior Complet R-Line - Volkswagen Tiguan (2016-2021)" at bounding box center [546, 136] width 1245 height 56
drag, startPoint x: 305, startPoint y: 175, endPoint x: 376, endPoint y: 174, distance: 71.1
click at [376, 174] on tr "Kit Conversie R 2022+ (Cu Ornamente Toba) - VW T-Roc (2019-2021)" at bounding box center [546, 191] width 1245 height 55
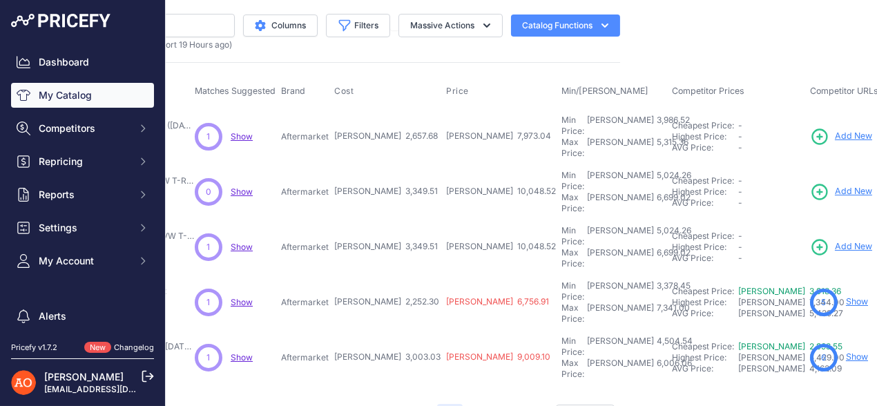
drag, startPoint x: 307, startPoint y: 222, endPoint x: 384, endPoint y: 220, distance: 76.7
click at [384, 220] on tr "Kit Complet Caroserie R (Cu Ornamente Toba) - VW T-Roc (2022+)" at bounding box center [546, 247] width 1245 height 55
drag, startPoint x: 313, startPoint y: 263, endPoint x: 385, endPoint y: 264, distance: 71.8
click at [385, 275] on tr "Kit Exterior S450 AMG – Mercedes Clasa S W222 Show" at bounding box center [546, 302] width 1245 height 55
drag, startPoint x: 316, startPoint y: 304, endPoint x: 377, endPoint y: 303, distance: 60.8
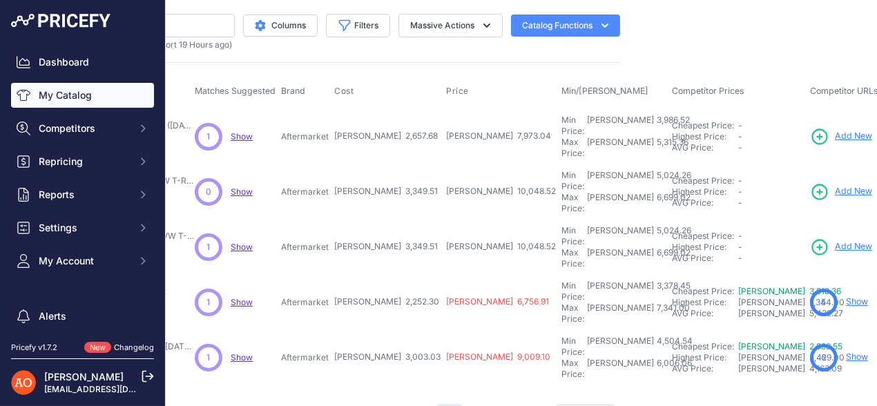
click at [368, 330] on tr "Kit Exterior S63 AMG - Mercedes Clasa S W222 (2014-2020)" at bounding box center [546, 357] width 1245 height 55
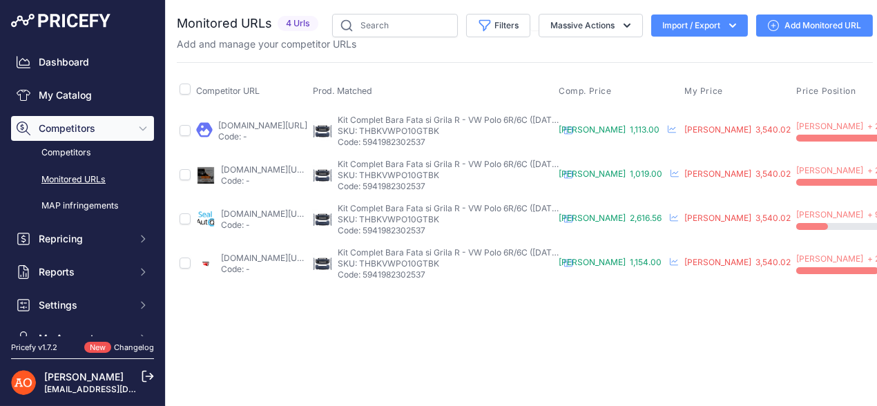
scroll to position [0, 225]
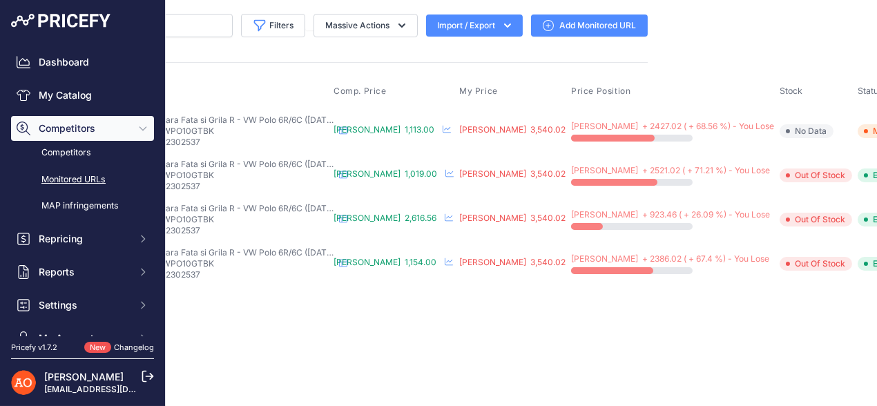
drag, startPoint x: 866, startPoint y: 124, endPoint x: 835, endPoint y: 137, distance: 34.0
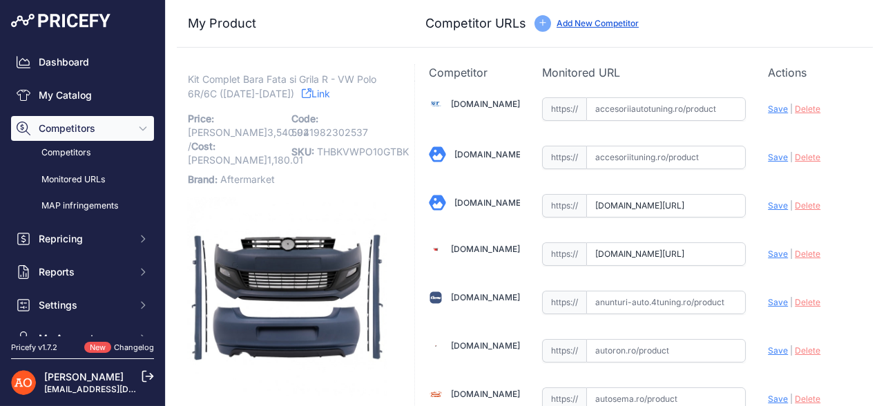
click at [302, 95] on link "Link" at bounding box center [316, 93] width 28 height 17
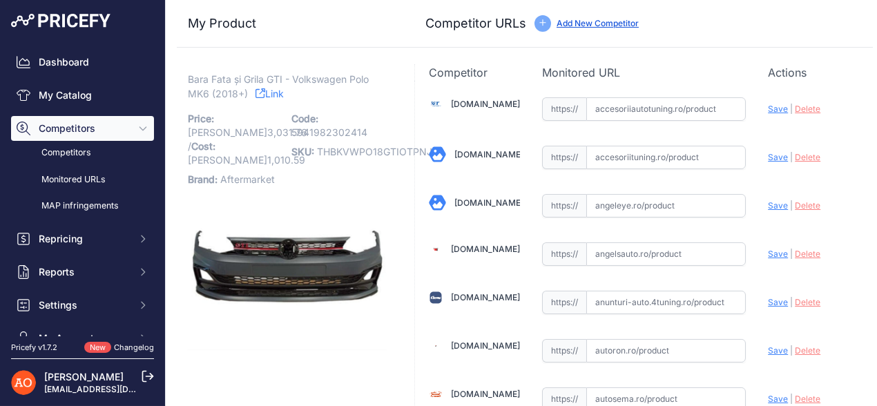
click at [266, 90] on link "Link" at bounding box center [269, 93] width 28 height 17
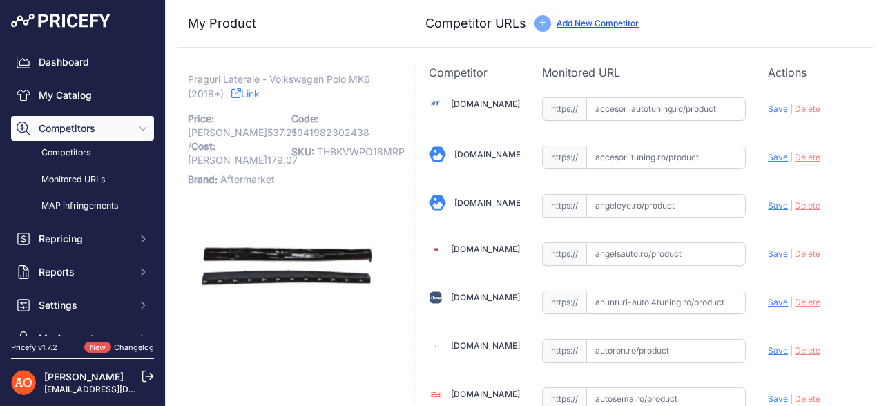
click at [255, 95] on link "Link" at bounding box center [245, 93] width 28 height 17
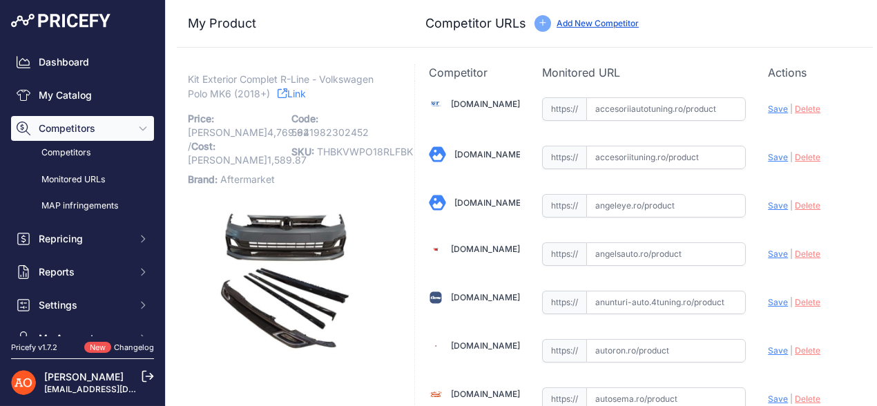
click at [292, 97] on link "Link" at bounding box center [291, 93] width 28 height 17
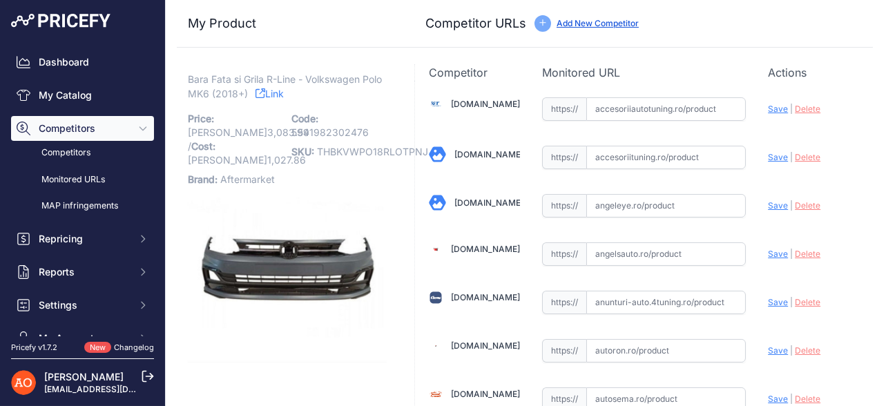
click at [265, 97] on icon at bounding box center [260, 93] width 10 height 10
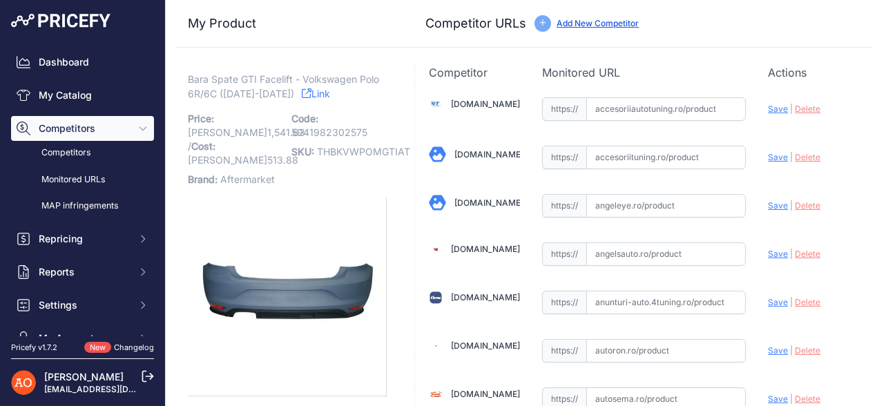
click at [302, 92] on link "Link" at bounding box center [316, 93] width 28 height 17
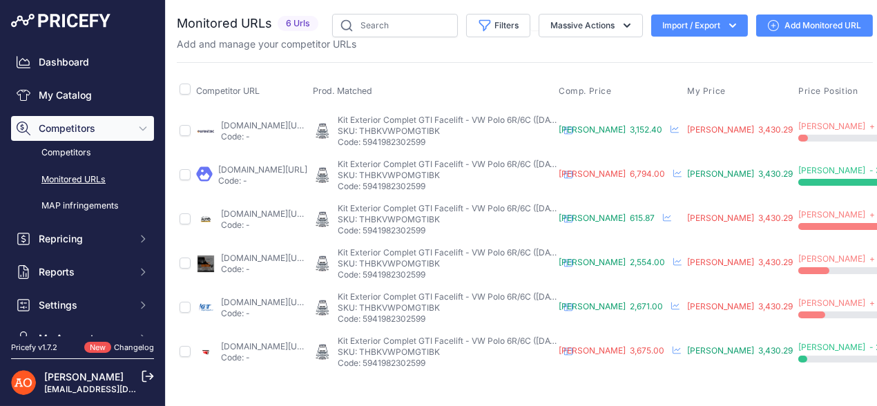
scroll to position [0, 255]
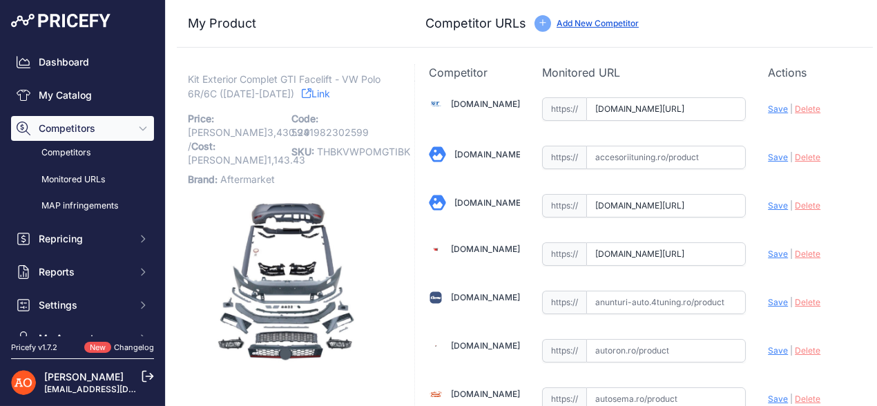
click at [302, 99] on link "Link" at bounding box center [316, 93] width 28 height 17
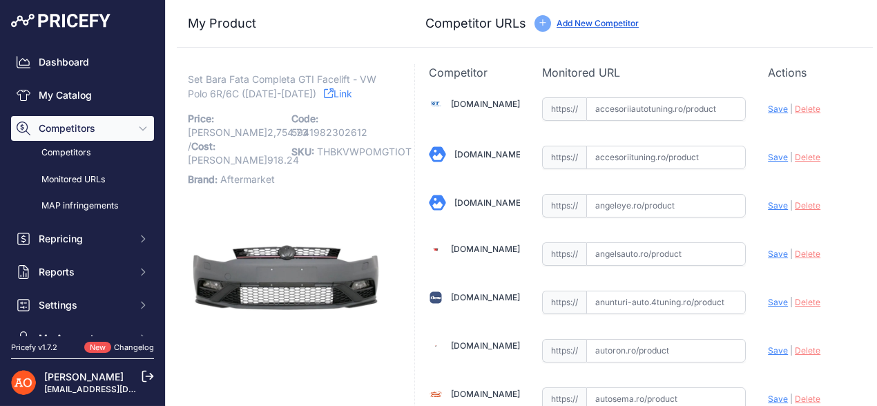
click at [324, 88] on link "Link" at bounding box center [338, 93] width 28 height 17
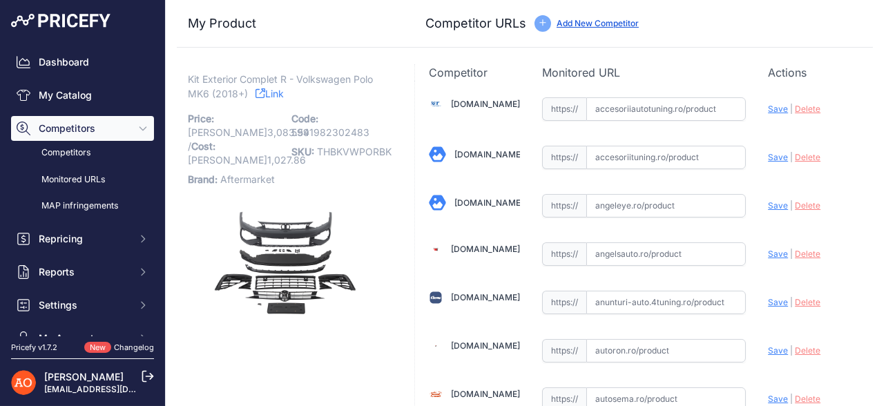
click at [264, 90] on icon at bounding box center [260, 93] width 10 height 10
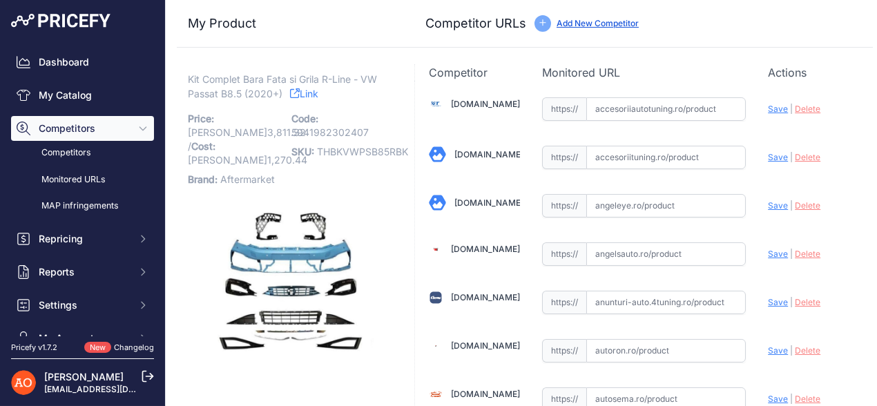
click at [311, 99] on link "Link" at bounding box center [304, 93] width 28 height 17
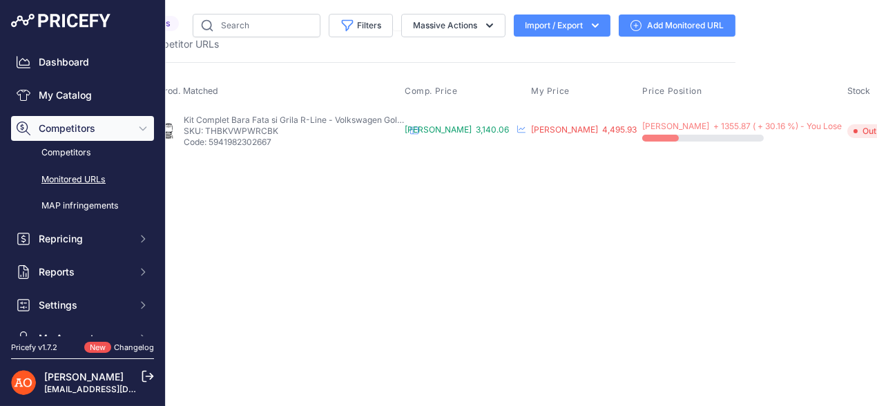
scroll to position [0, 184]
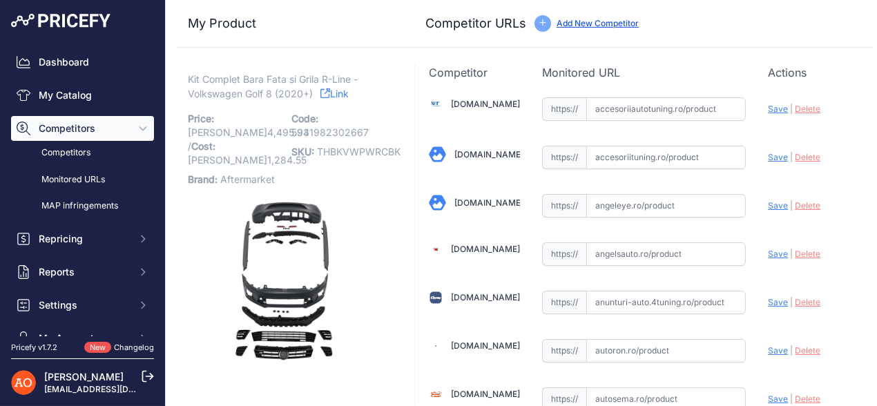
click at [342, 88] on link "Link" at bounding box center [334, 93] width 28 height 17
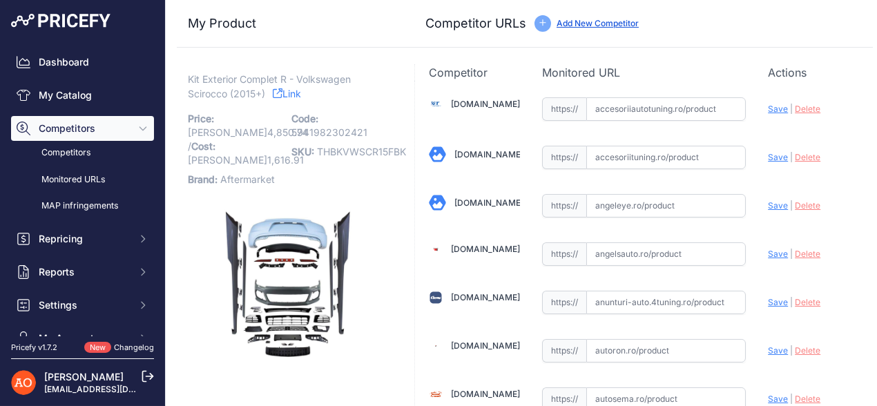
click at [289, 97] on link "Link" at bounding box center [287, 93] width 28 height 17
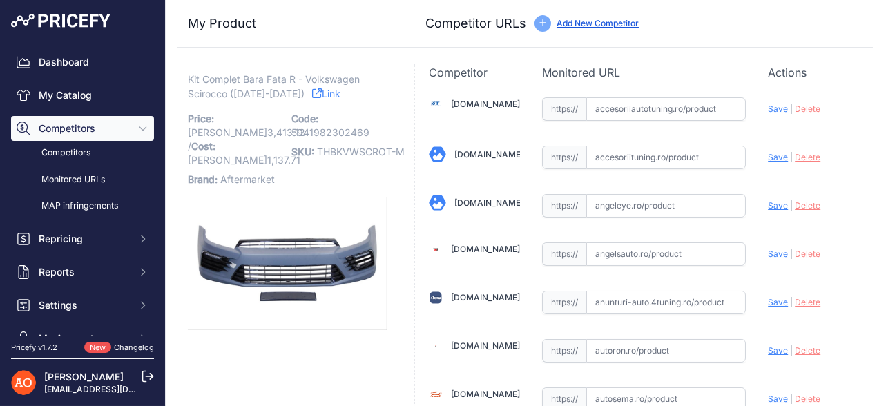
click at [312, 94] on link "Link" at bounding box center [326, 93] width 28 height 17
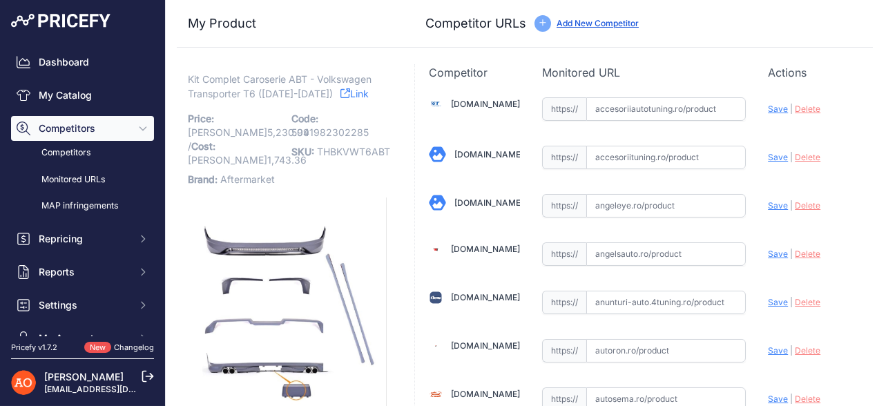
click at [340, 96] on link "Link" at bounding box center [354, 93] width 28 height 17
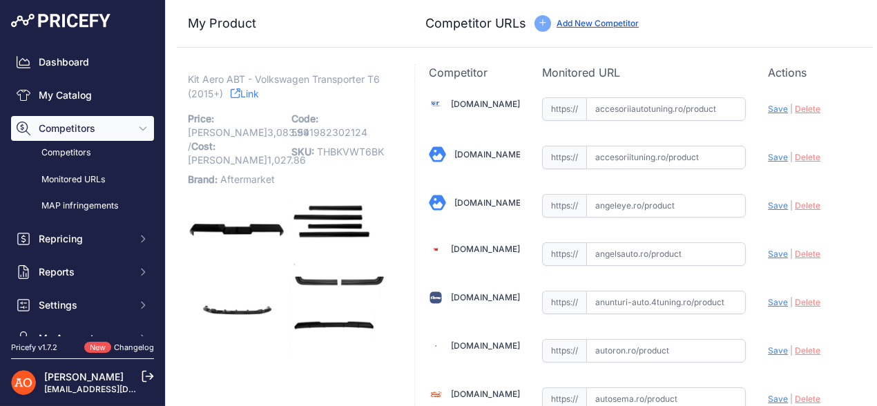
click at [242, 97] on link "Link" at bounding box center [245, 93] width 28 height 17
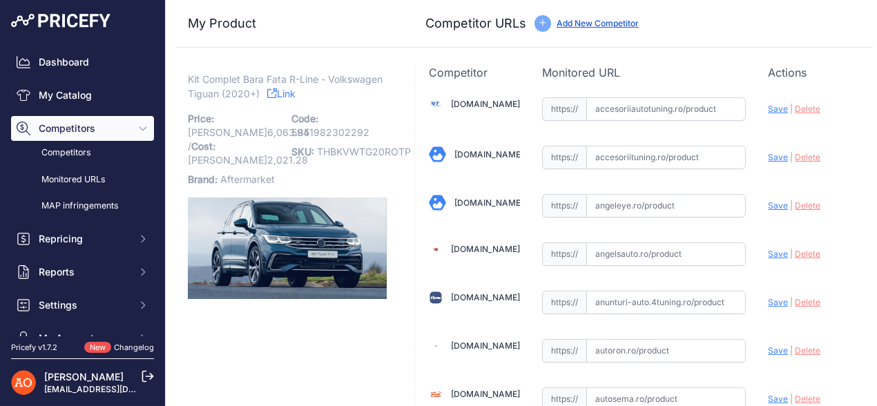
click at [295, 90] on link "Link" at bounding box center [281, 93] width 28 height 17
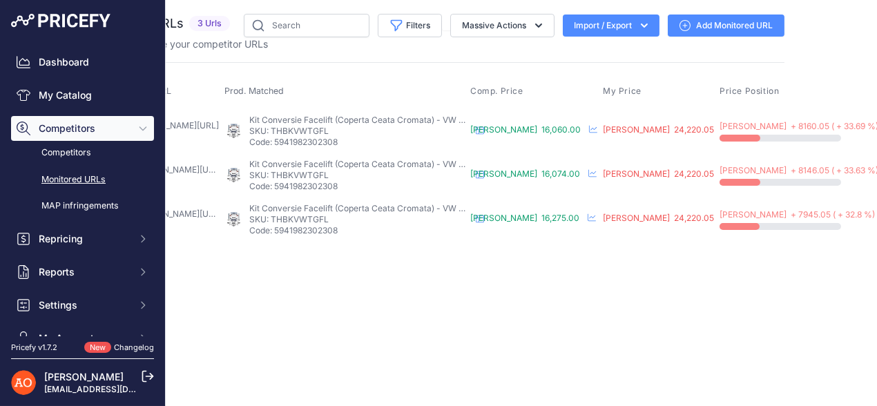
scroll to position [0, 214]
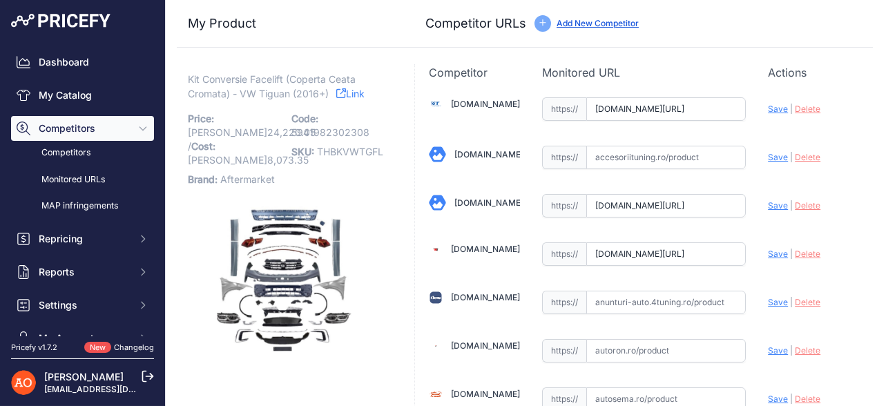
click at [353, 89] on link "Link" at bounding box center [350, 93] width 28 height 17
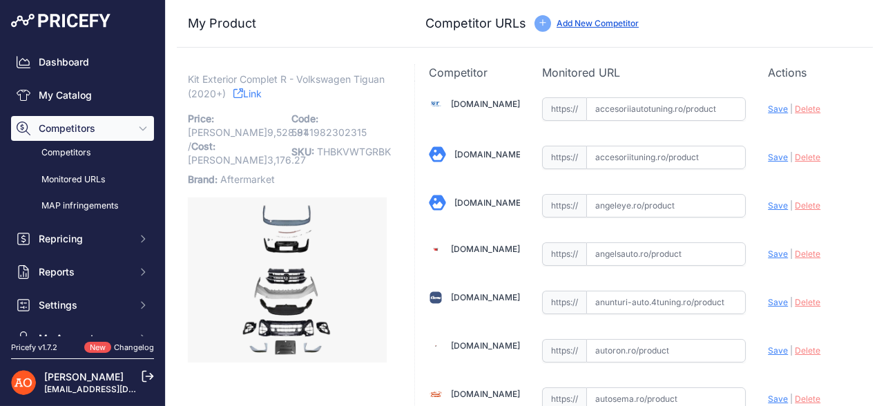
click at [243, 96] on icon at bounding box center [238, 93] width 10 height 10
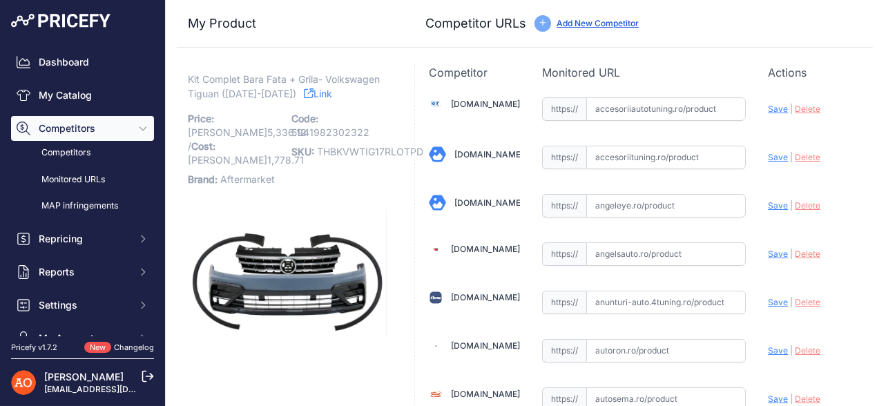
click at [304, 86] on link "Link" at bounding box center [318, 93] width 28 height 17
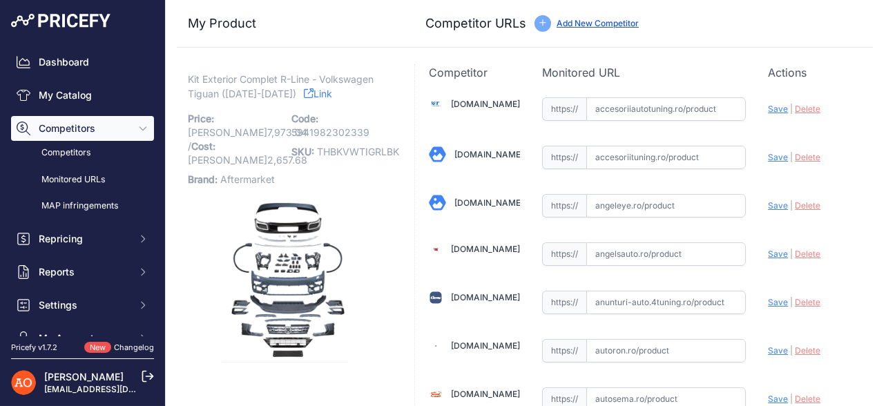
click at [304, 92] on link "Link" at bounding box center [318, 93] width 28 height 17
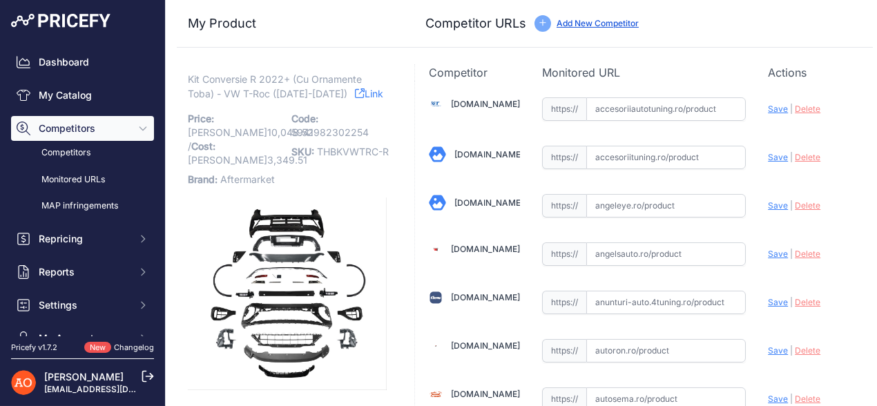
click at [362, 97] on link "Link" at bounding box center [369, 93] width 28 height 17
click at [325, 93] on icon at bounding box center [323, 93] width 10 height 10
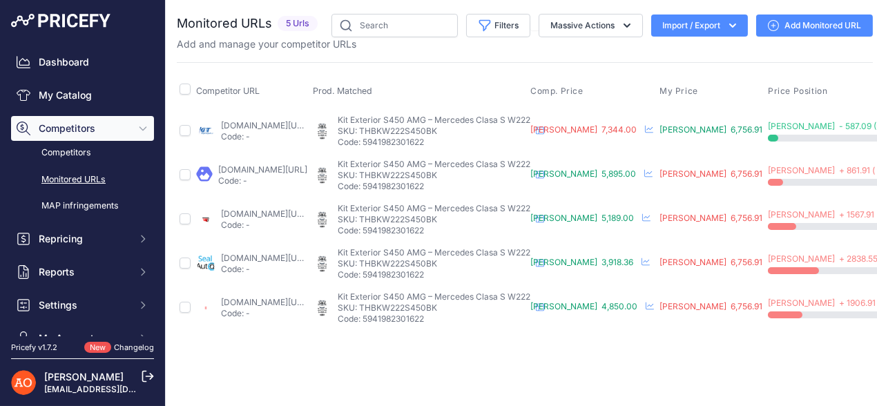
scroll to position [0, 175]
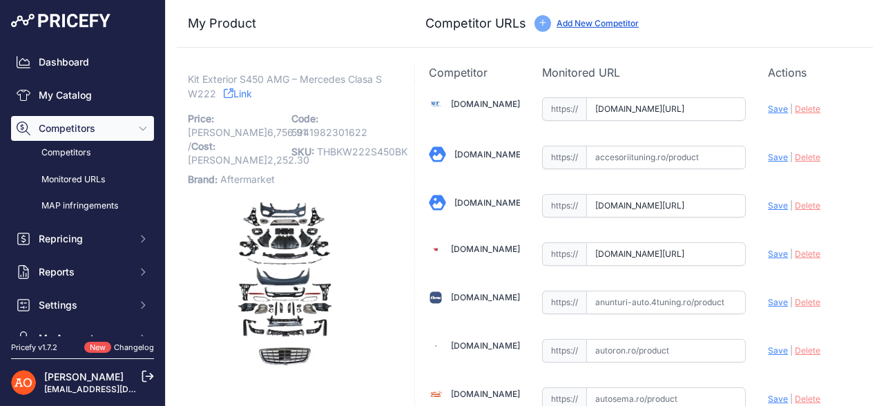
click at [252, 96] on link "Link" at bounding box center [238, 93] width 28 height 17
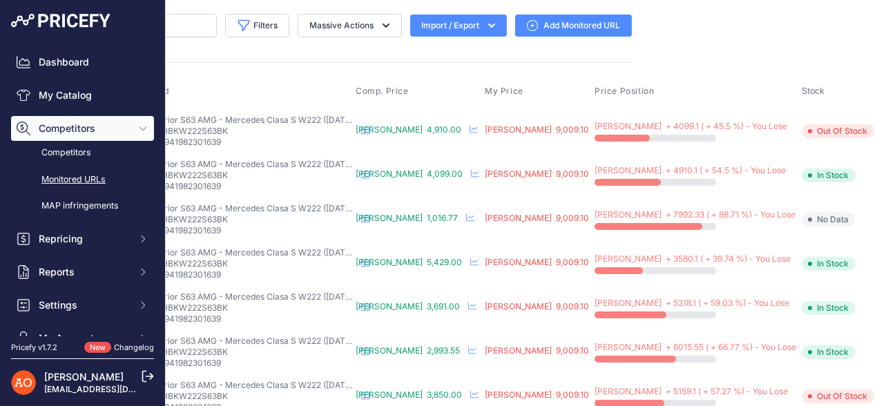
scroll to position [0, 246]
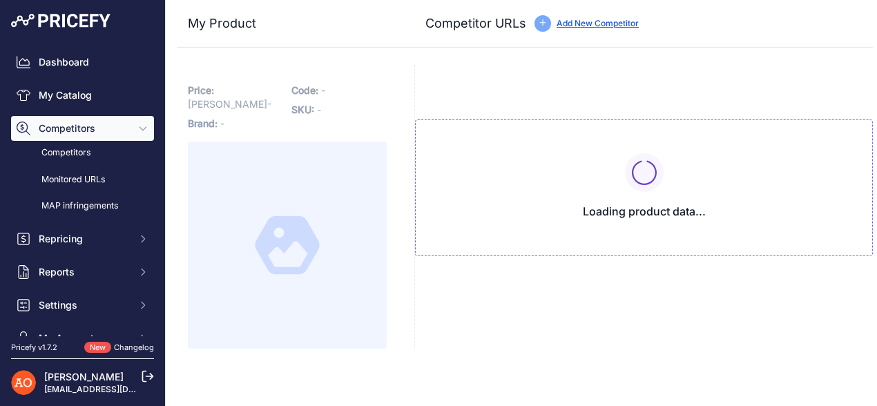
type input "[DOMAIN_NAME][URL]"
type input "[DOMAIN_NAME][URL][PERSON_NAME]"
type input "[DOMAIN_NAME][URL]"
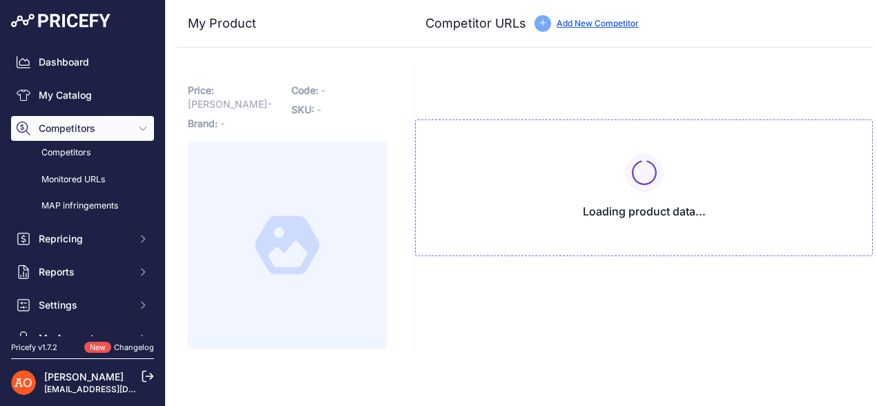
type input "[DOMAIN_NAME][URL]"
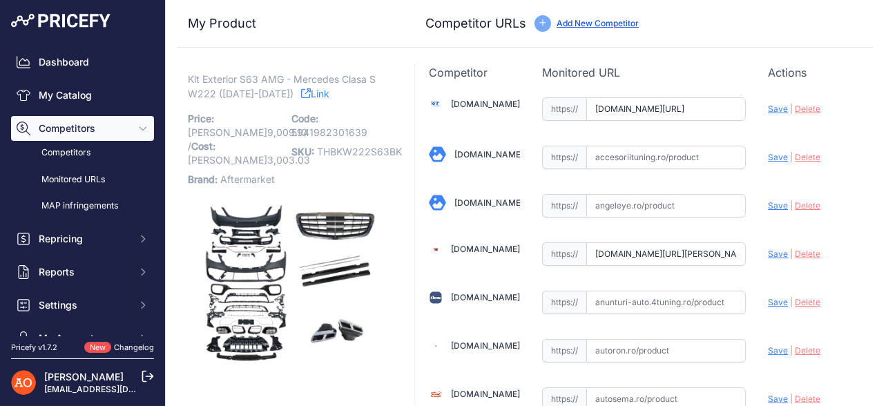
click at [301, 90] on link "Link" at bounding box center [315, 93] width 28 height 17
